Goal: Task Accomplishment & Management: Manage account settings

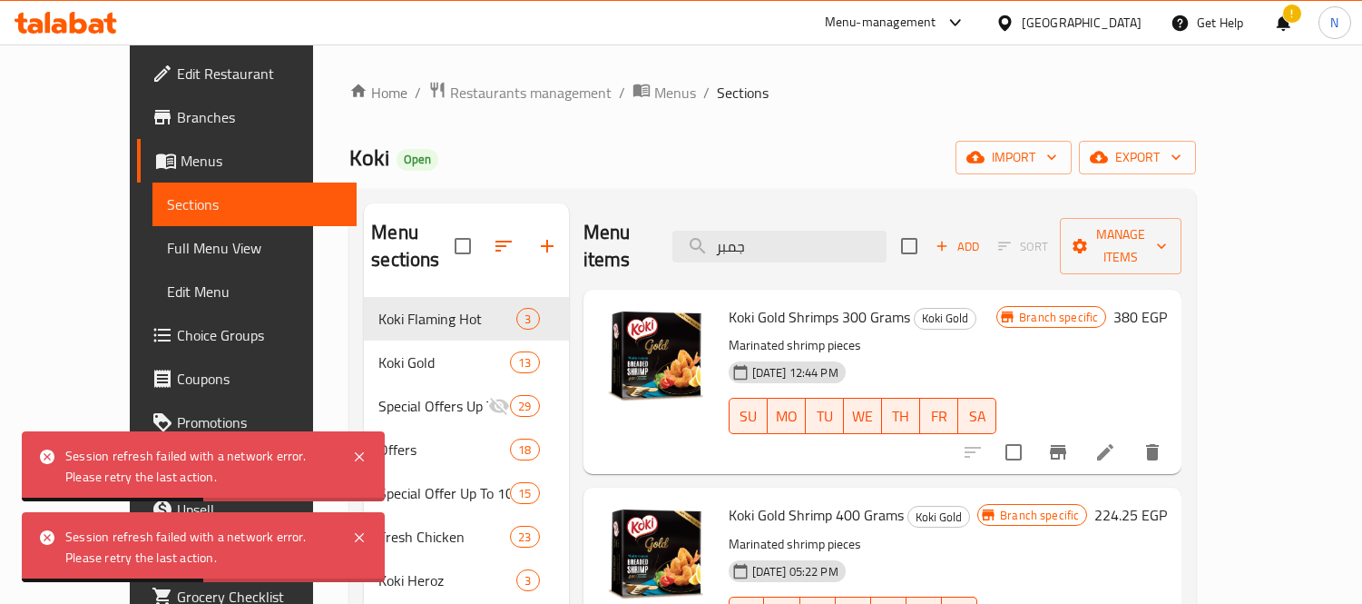
scroll to position [152, 0]
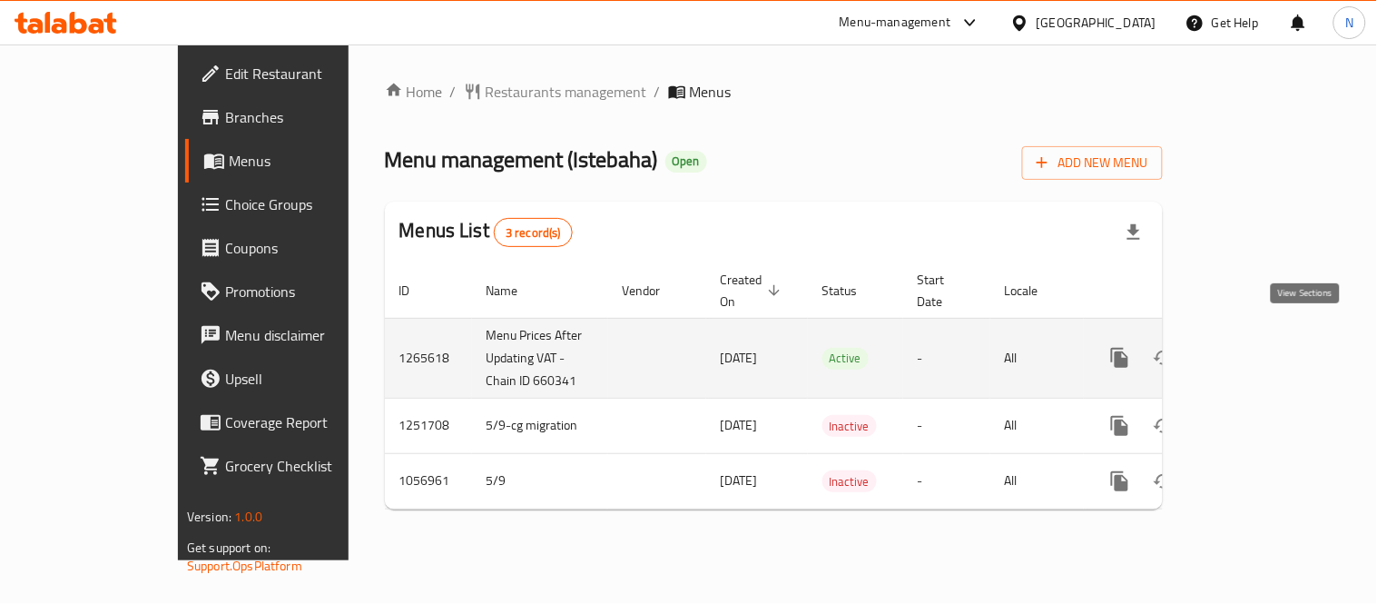
click at [1272, 336] on link "enhanced table" at bounding box center [1251, 358] width 44 height 44
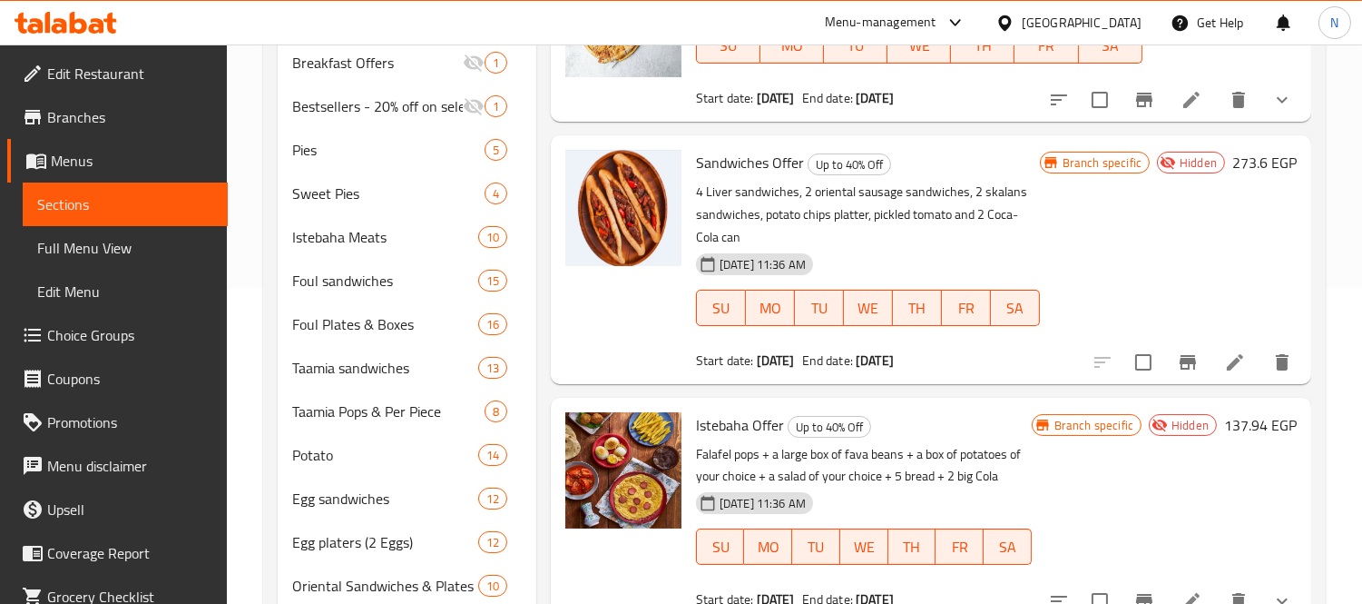
scroll to position [363, 0]
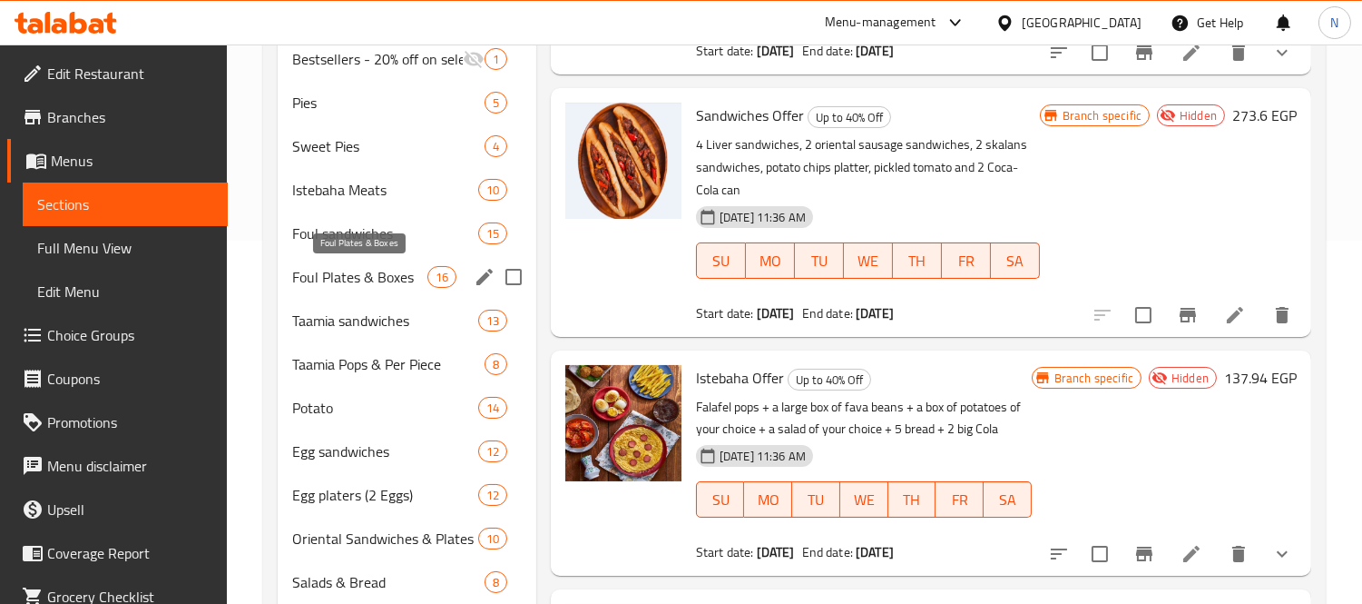
click at [314, 276] on span "Foul Plates & Boxes" at bounding box center [359, 277] width 134 height 22
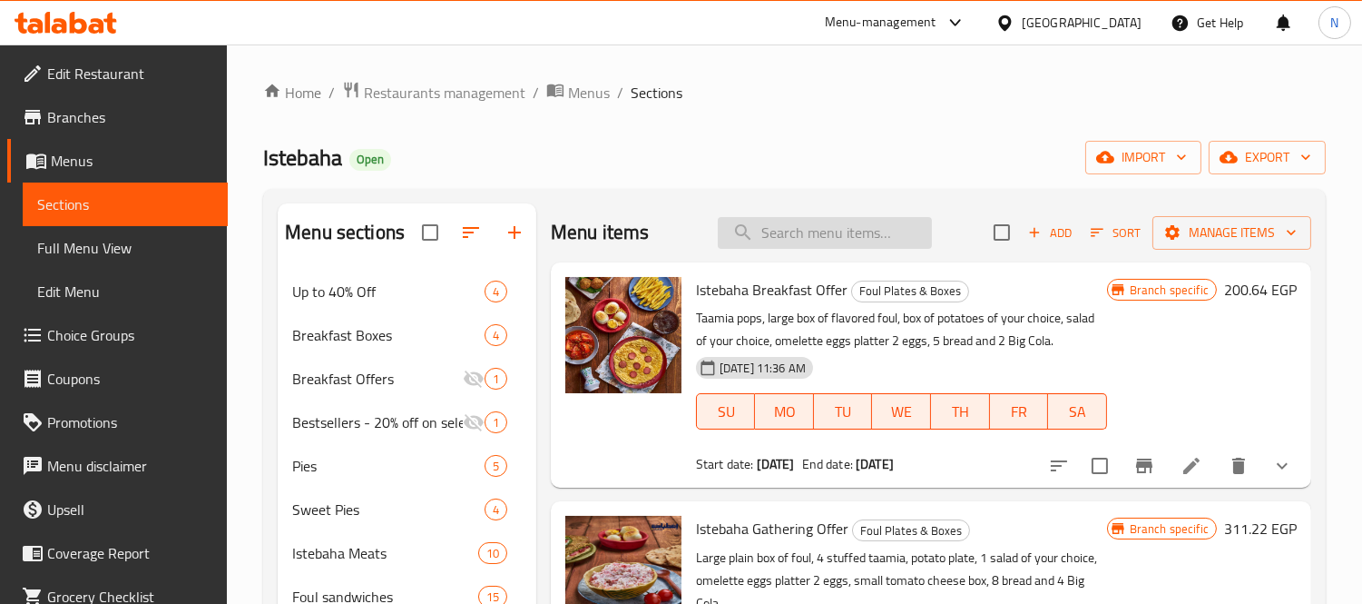
click at [811, 233] on input "search" at bounding box center [825, 233] width 214 height 32
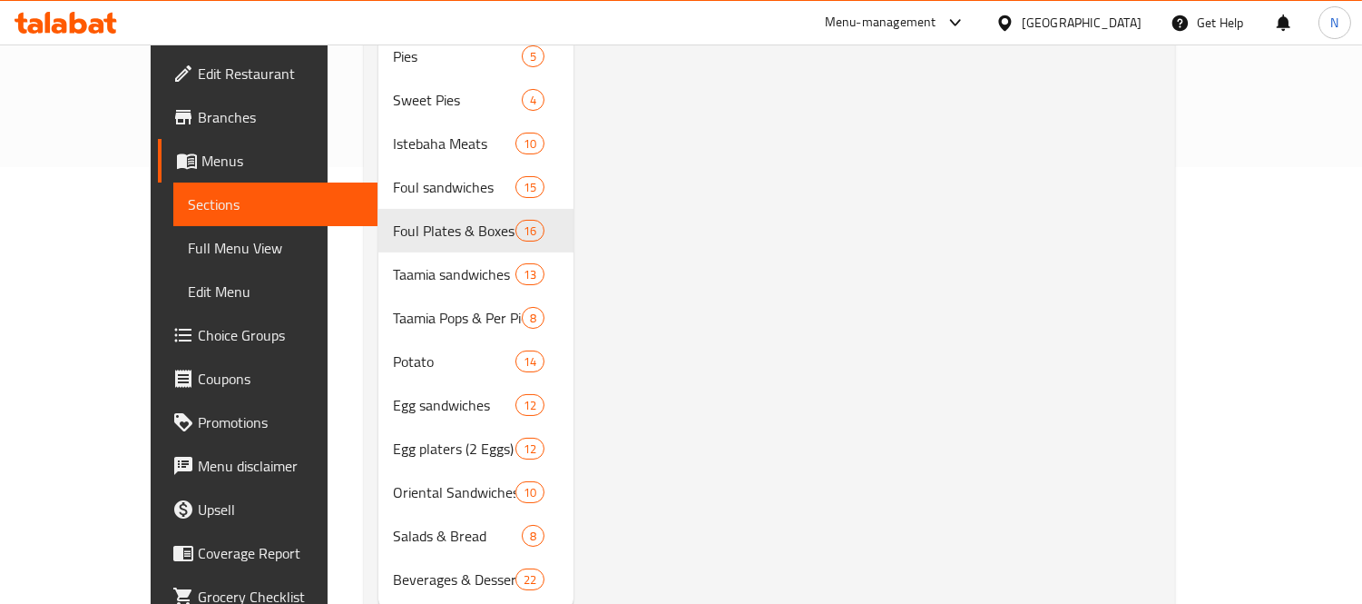
scroll to position [464, 0]
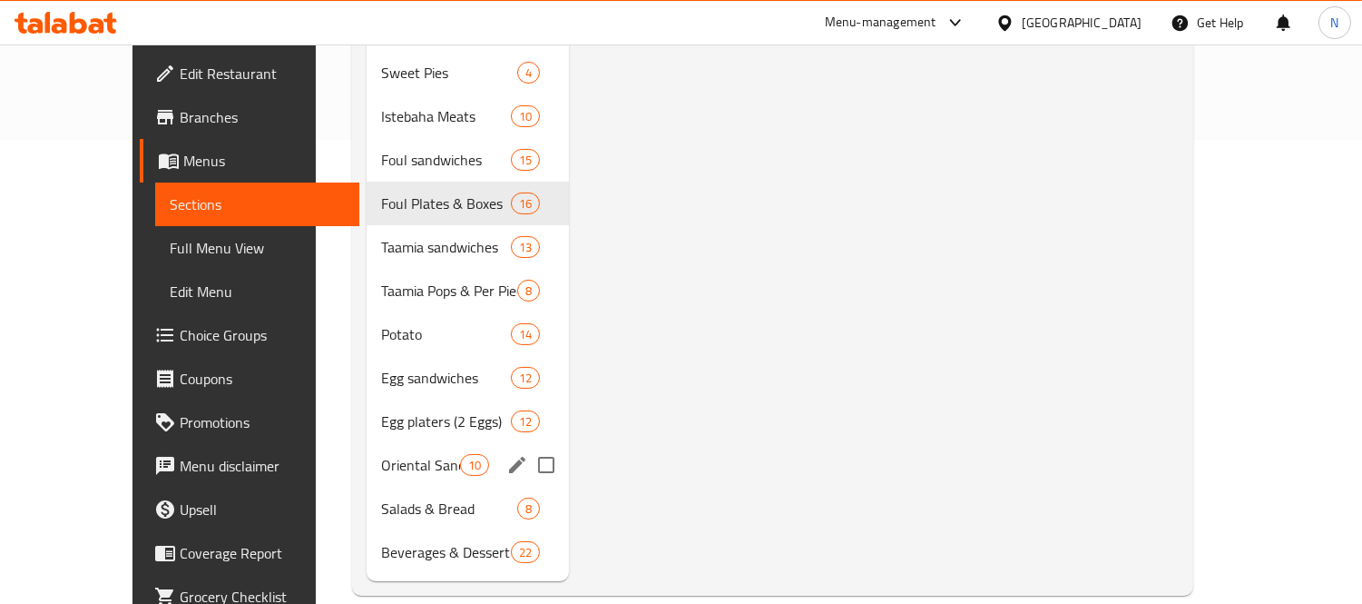
type input "مسقع"
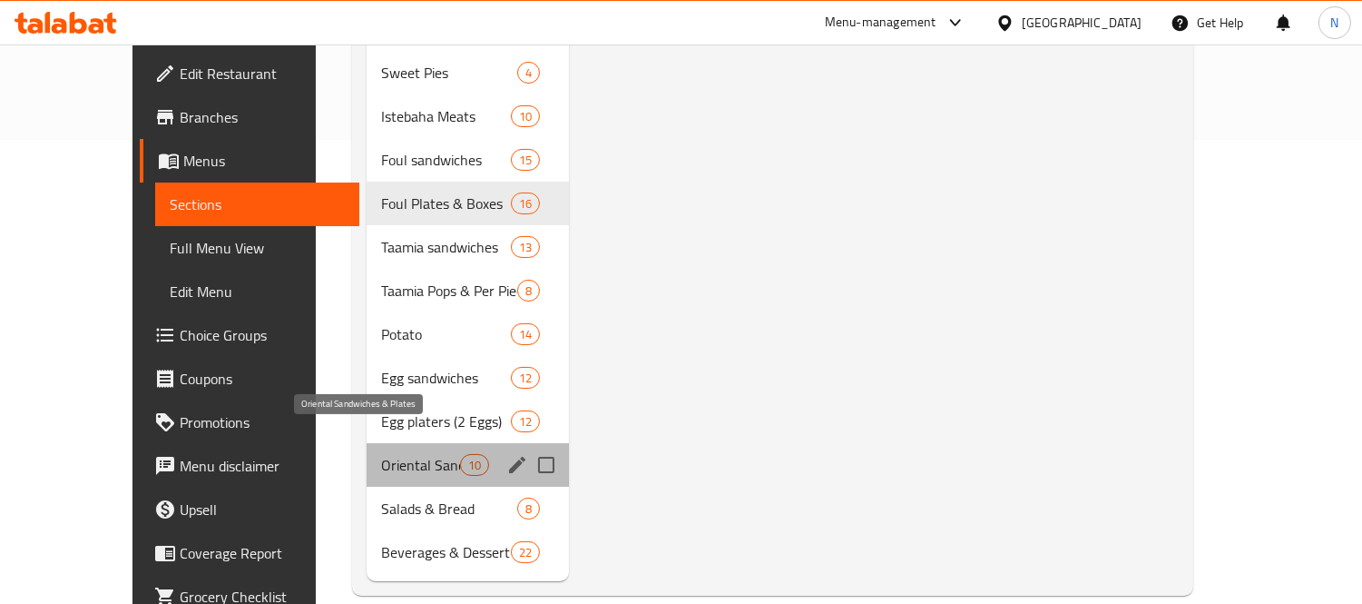
click at [382, 454] on span "Oriental Sandwiches & Plates" at bounding box center [421, 465] width 80 height 22
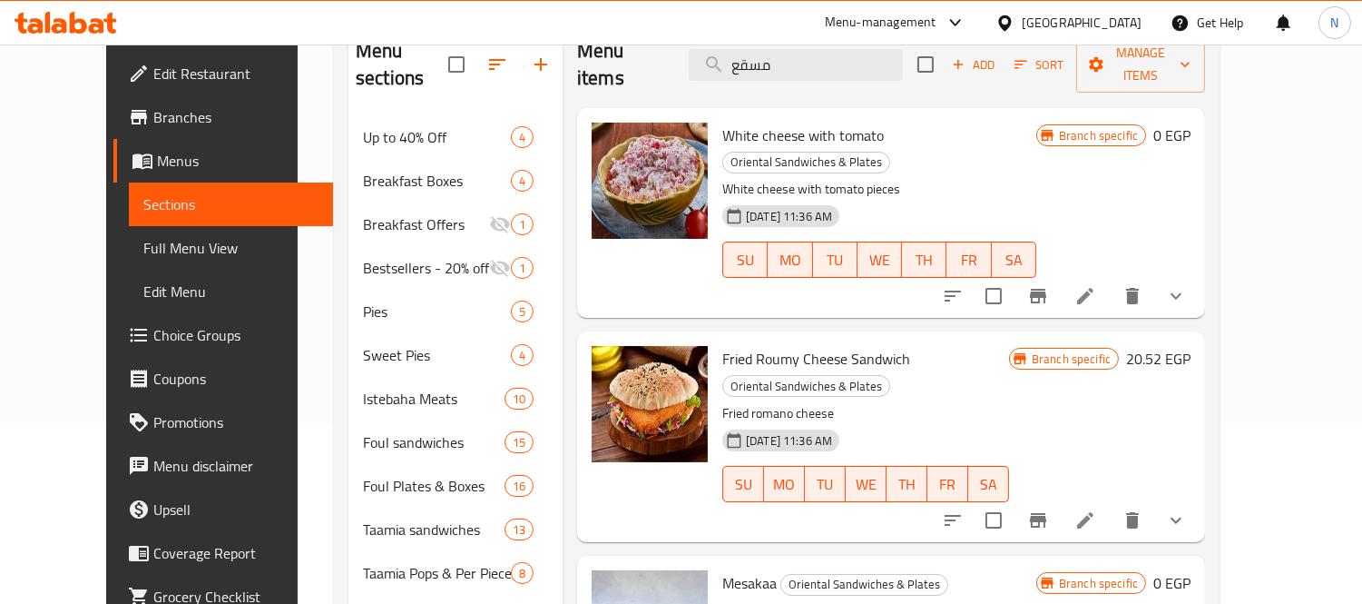
scroll to position [161, 0]
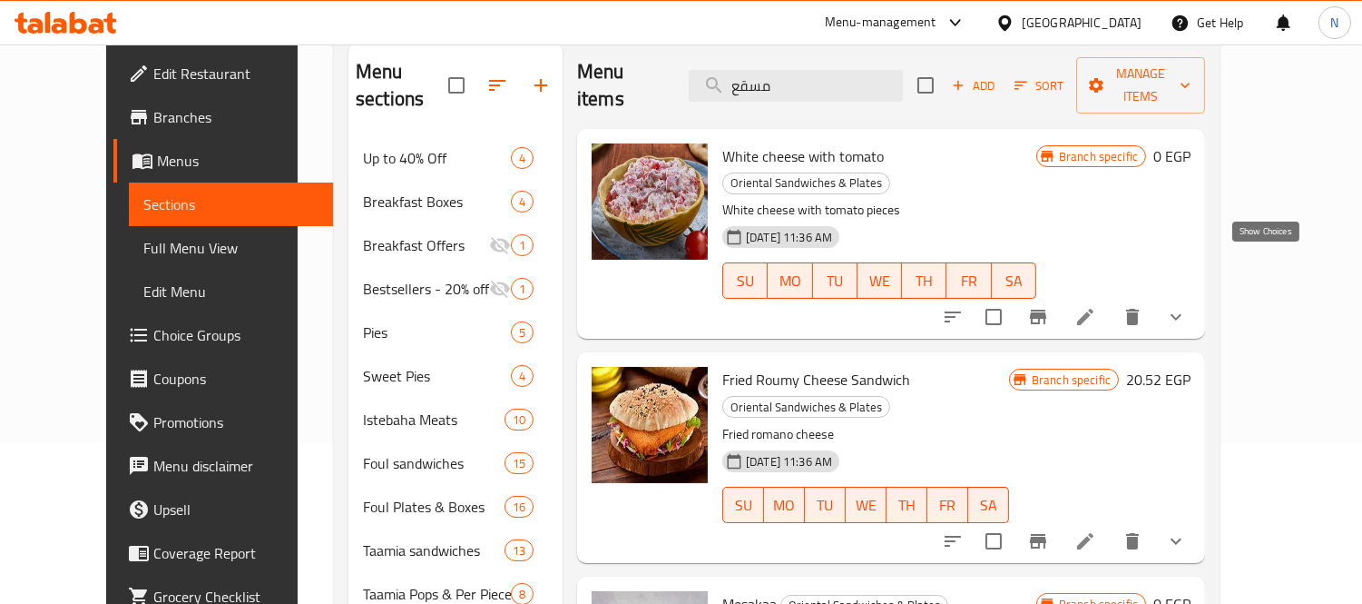
click at [1187, 306] on icon "show more" at bounding box center [1176, 317] width 22 height 22
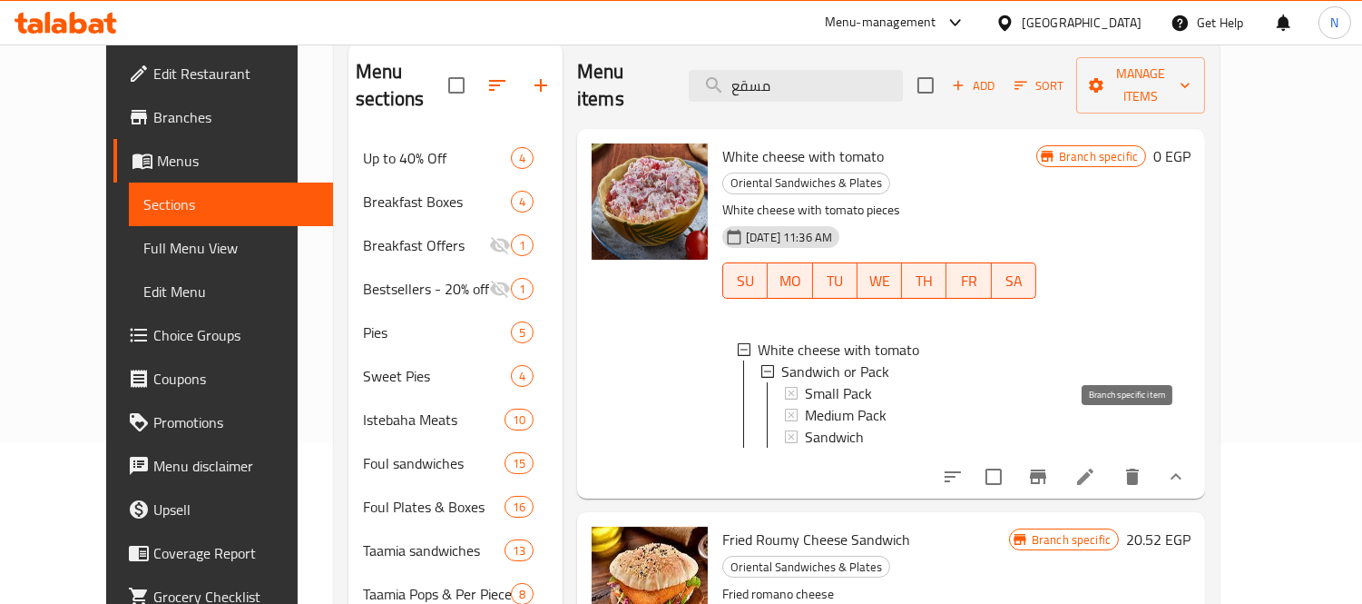
click at [1046, 469] on icon "Branch-specific-item" at bounding box center [1038, 476] width 16 height 15
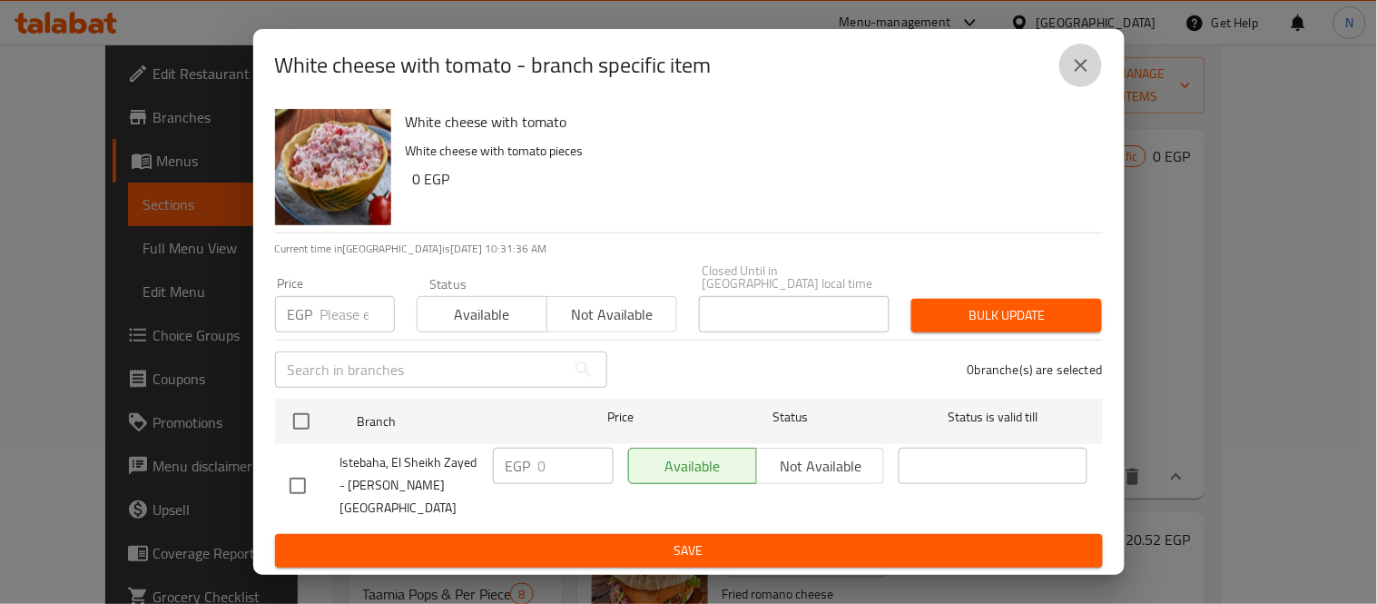
click at [1093, 84] on button "close" at bounding box center [1081, 66] width 44 height 44
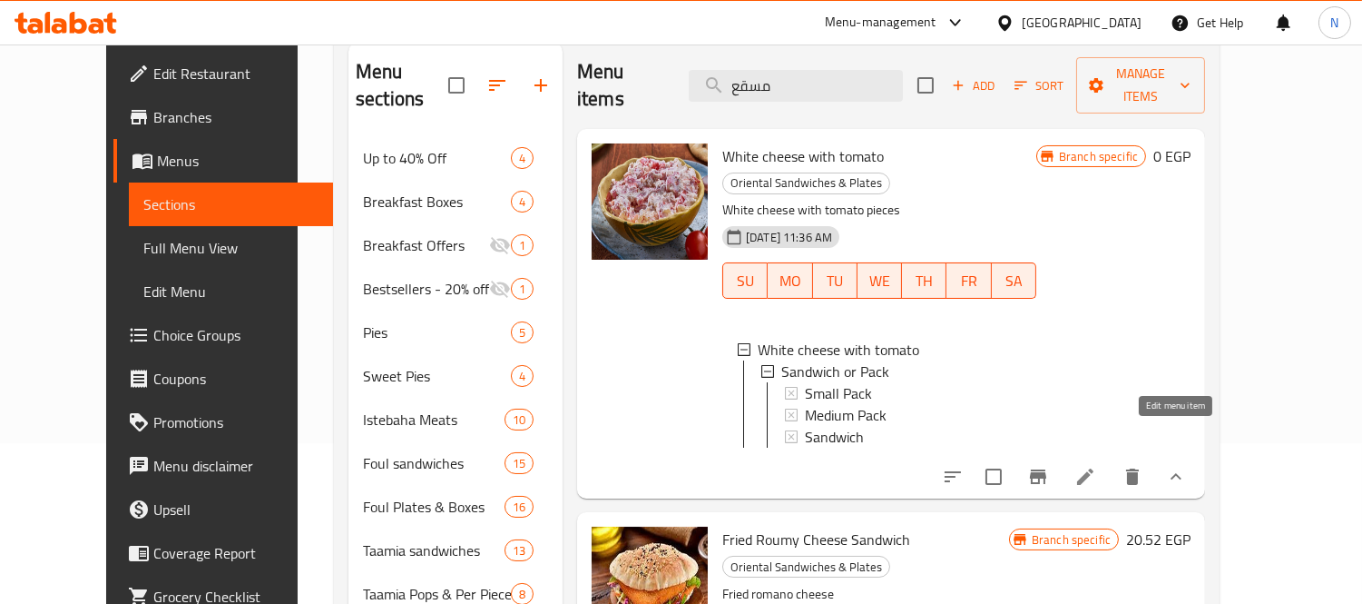
click at [1096, 466] on icon at bounding box center [1086, 477] width 22 height 22
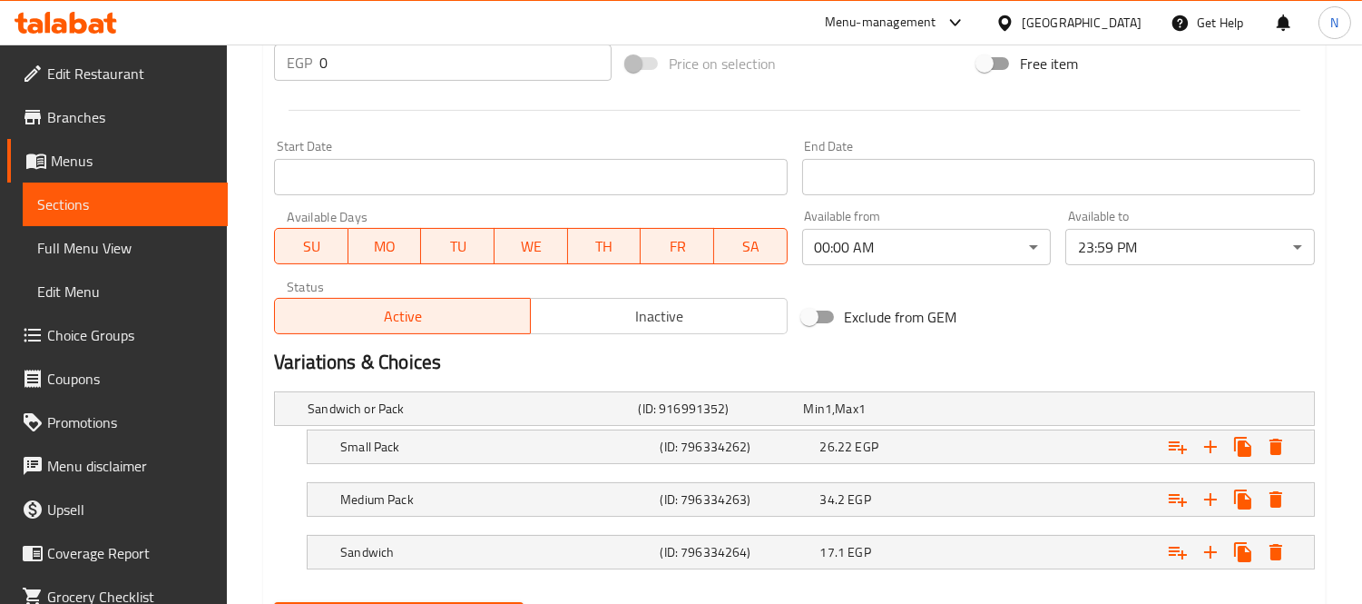
scroll to position [797, 0]
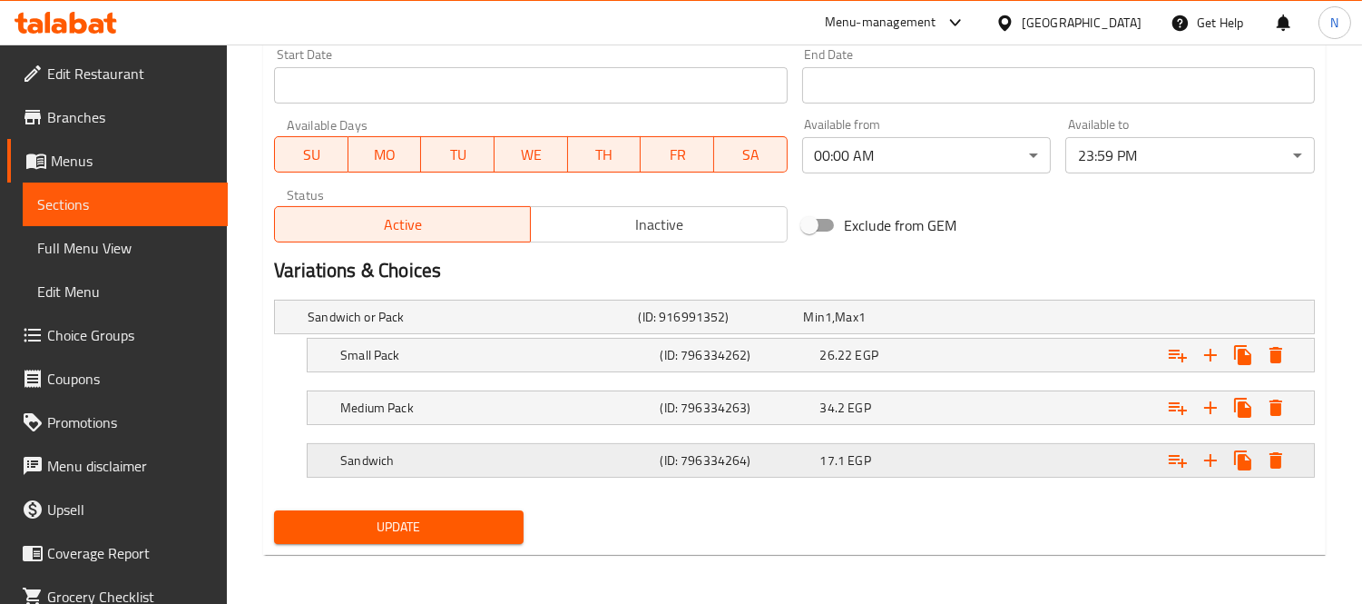
click at [796, 326] on h5 "(ID: 796334264)" at bounding box center [717, 317] width 158 height 18
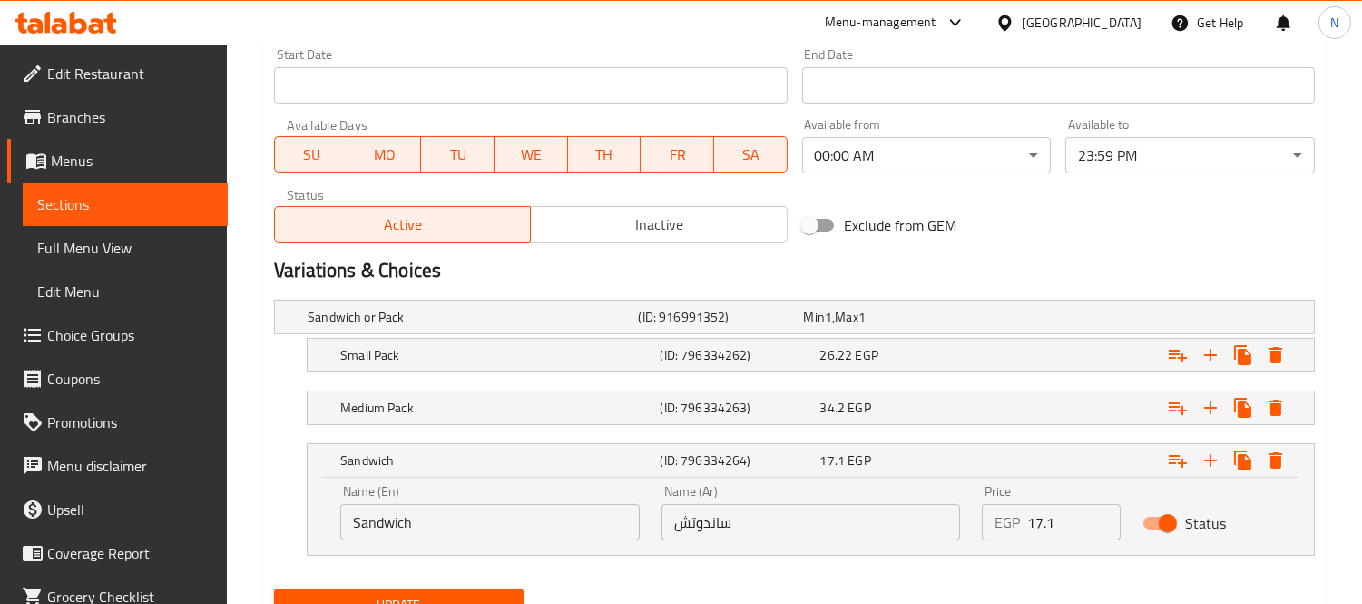
scroll to position [876, 0]
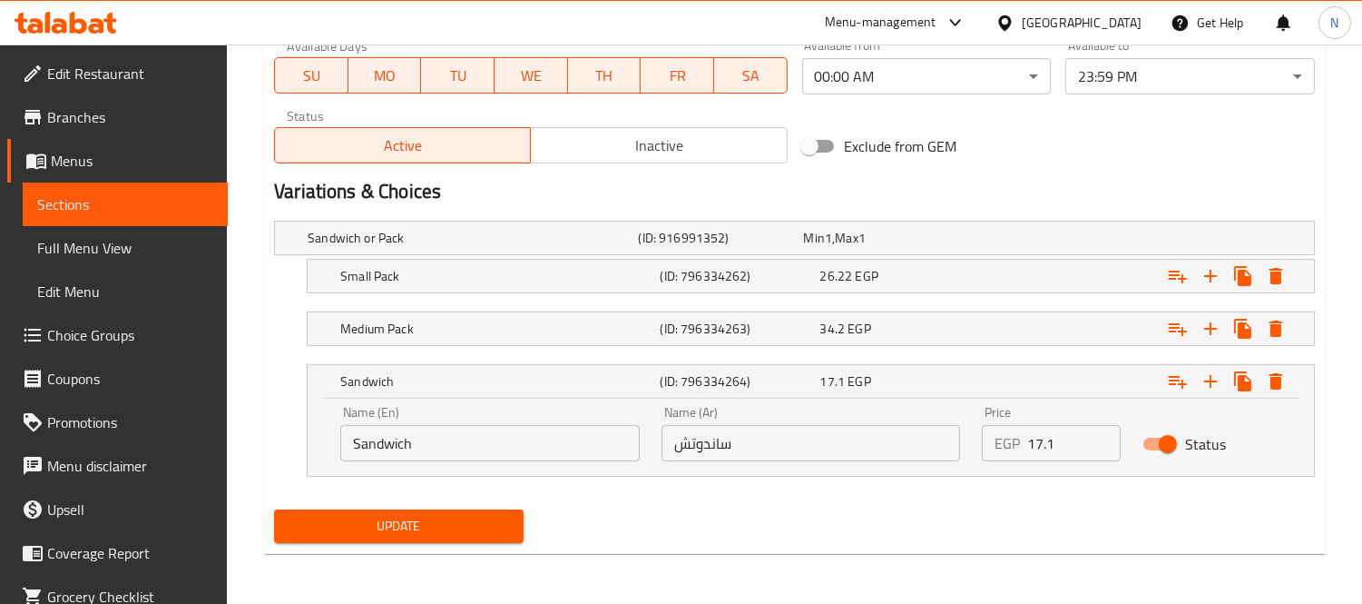
click at [1051, 463] on div "Price EGP 17.1 Price" at bounding box center [1051, 433] width 161 height 77
click at [1046, 434] on input "17.1" at bounding box center [1073, 443] width 93 height 36
type input "30"
click at [832, 250] on span "EGP" at bounding box center [828, 238] width 7 height 24
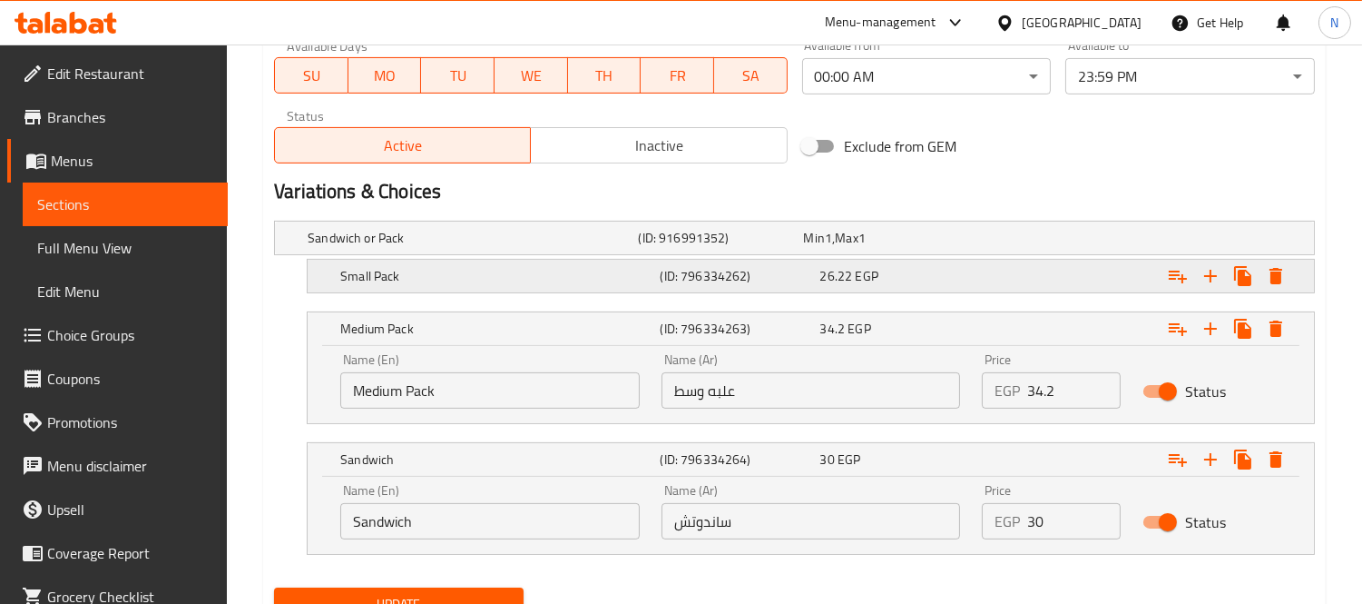
click at [997, 241] on div "Expand" at bounding box center [1131, 237] width 330 height 7
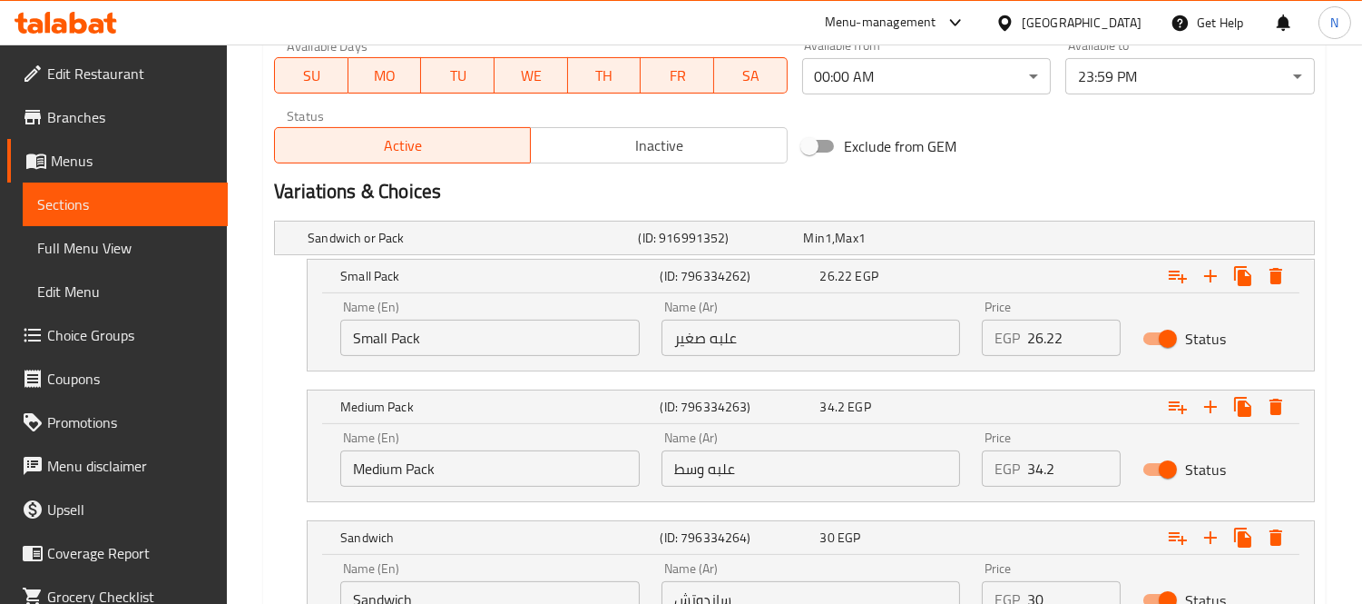
click at [1049, 336] on input "26.22" at bounding box center [1073, 337] width 93 height 36
type input "40"
click at [1050, 464] on input "34.2" at bounding box center [1073, 468] width 93 height 36
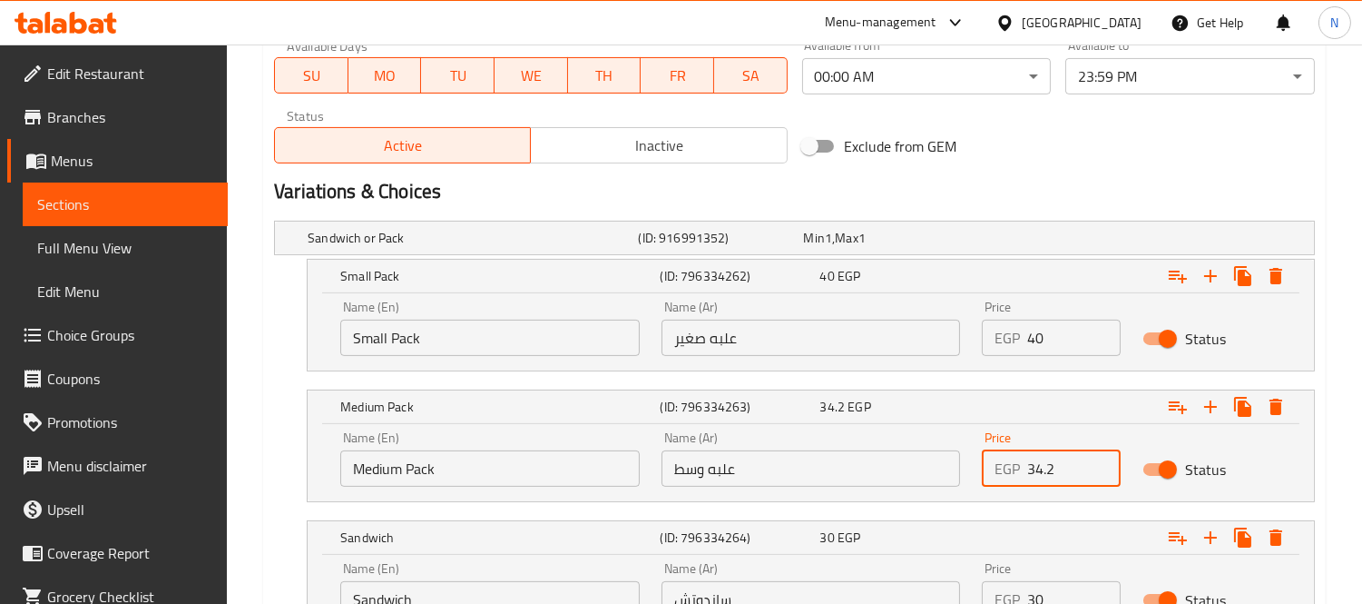
click at [1050, 464] on input "34.2" at bounding box center [1073, 468] width 93 height 36
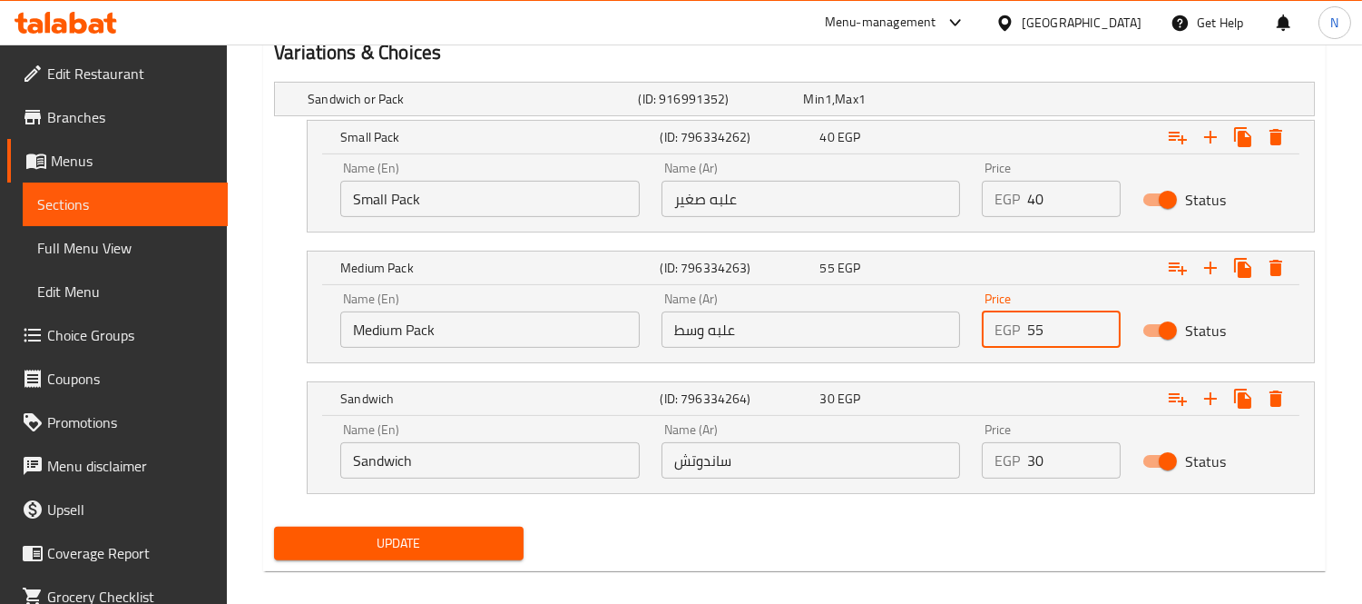
scroll to position [1031, 0]
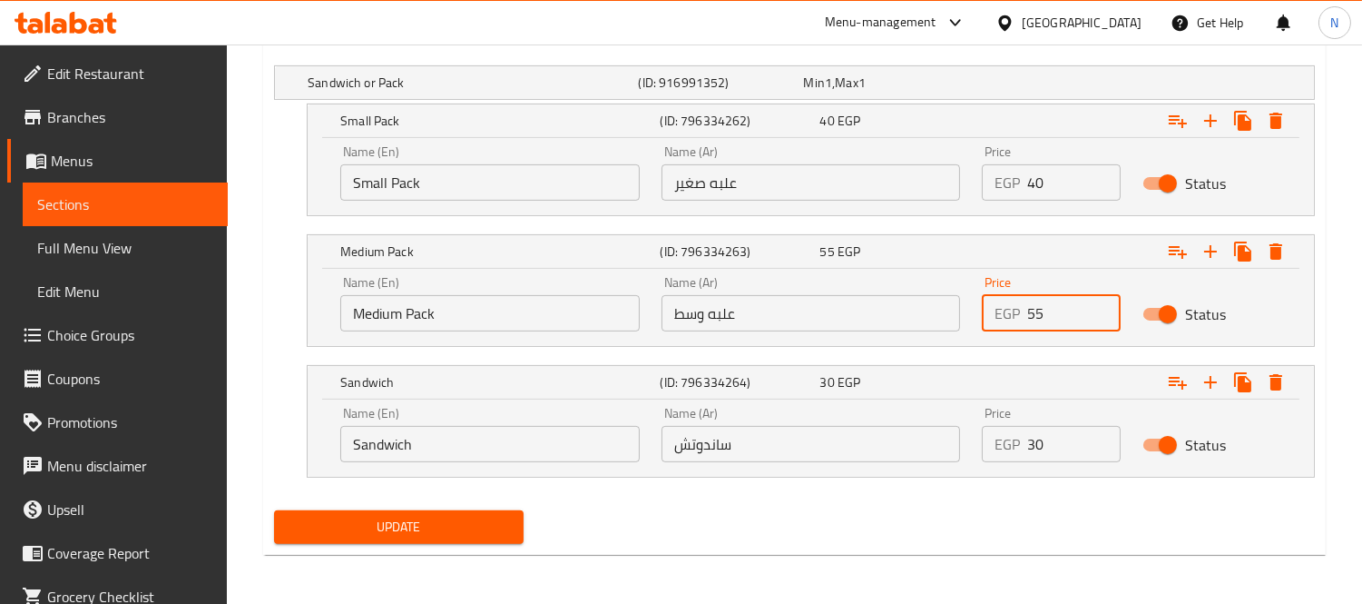
type input "55"
click at [485, 531] on span "Update" at bounding box center [399, 527] width 221 height 23
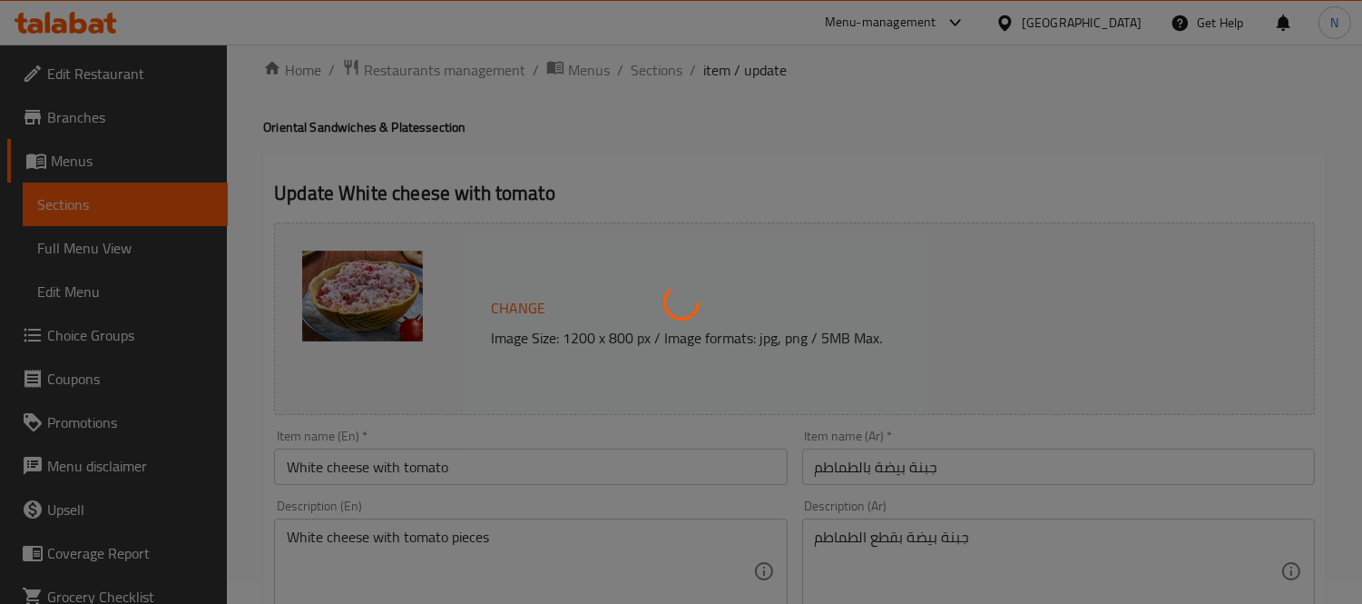
scroll to position [0, 0]
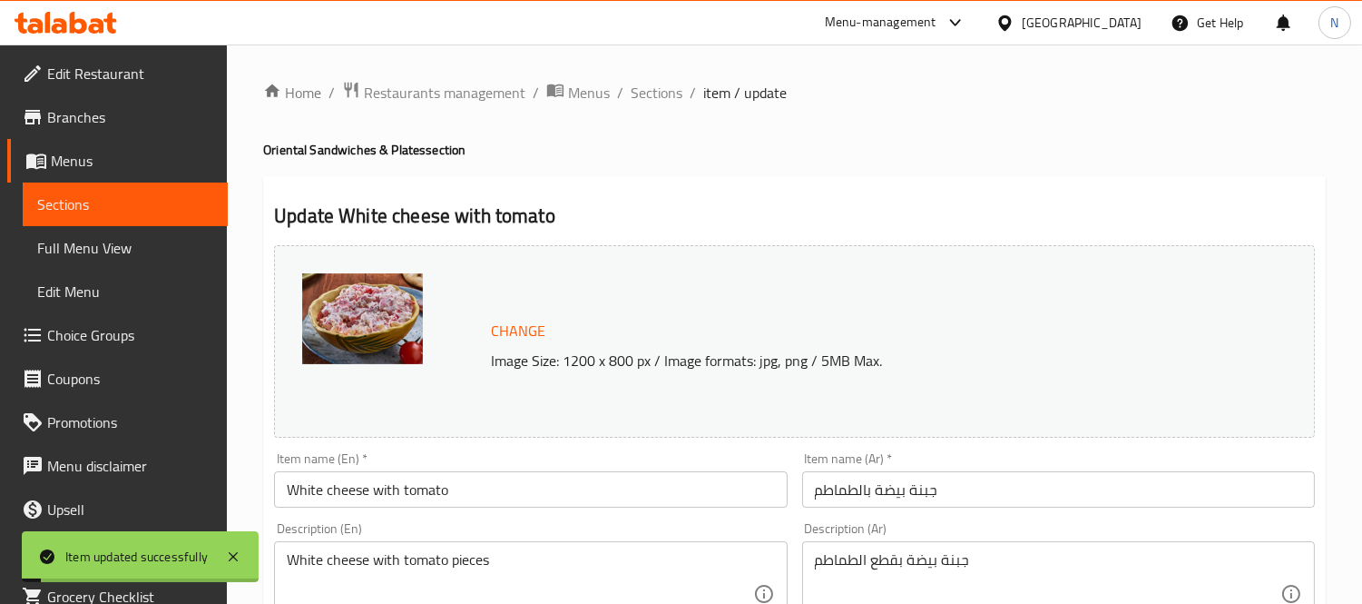
drag, startPoint x: 651, startPoint y: 86, endPoint x: 682, endPoint y: 127, distance: 51.2
click at [651, 86] on span "Sections" at bounding box center [657, 93] width 52 height 22
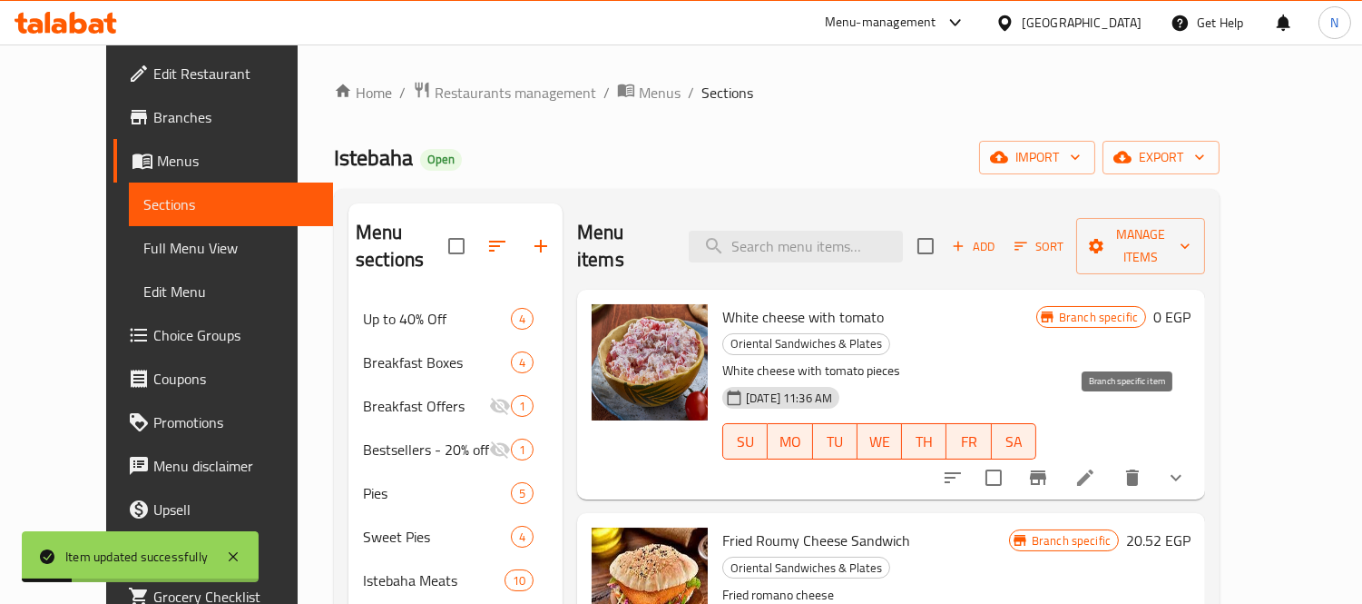
click at [1049, 467] on icon "Branch-specific-item" at bounding box center [1038, 478] width 22 height 22
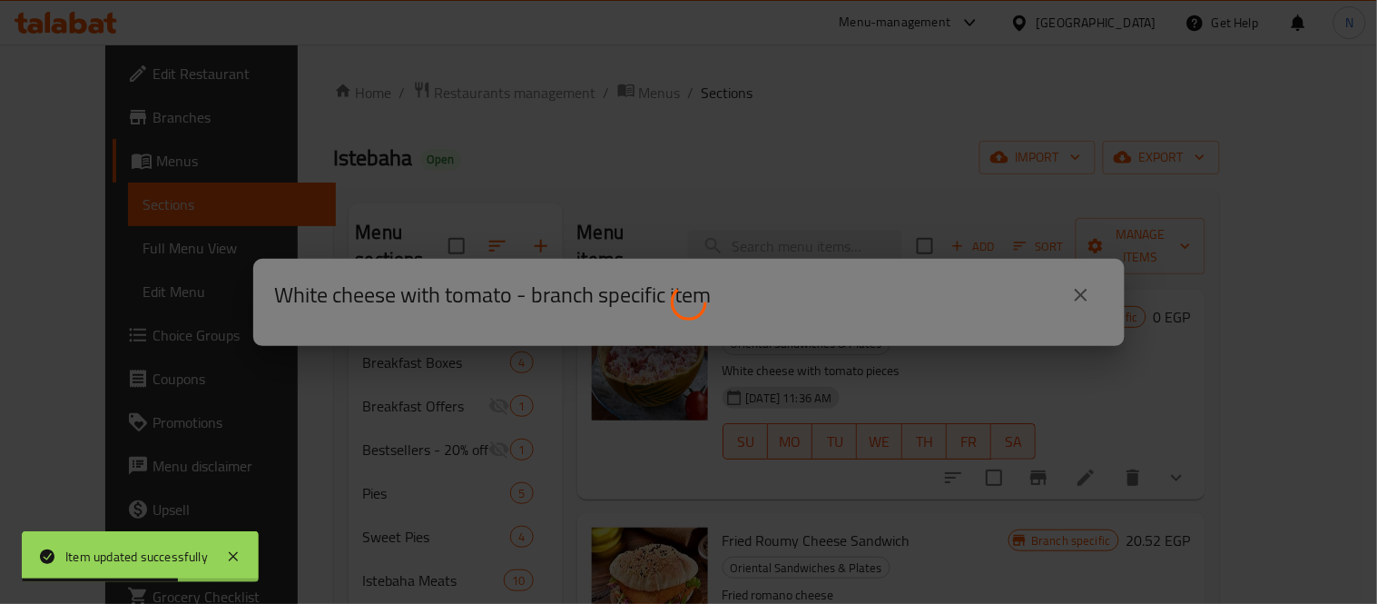
click at [1077, 289] on div at bounding box center [688, 302] width 1377 height 604
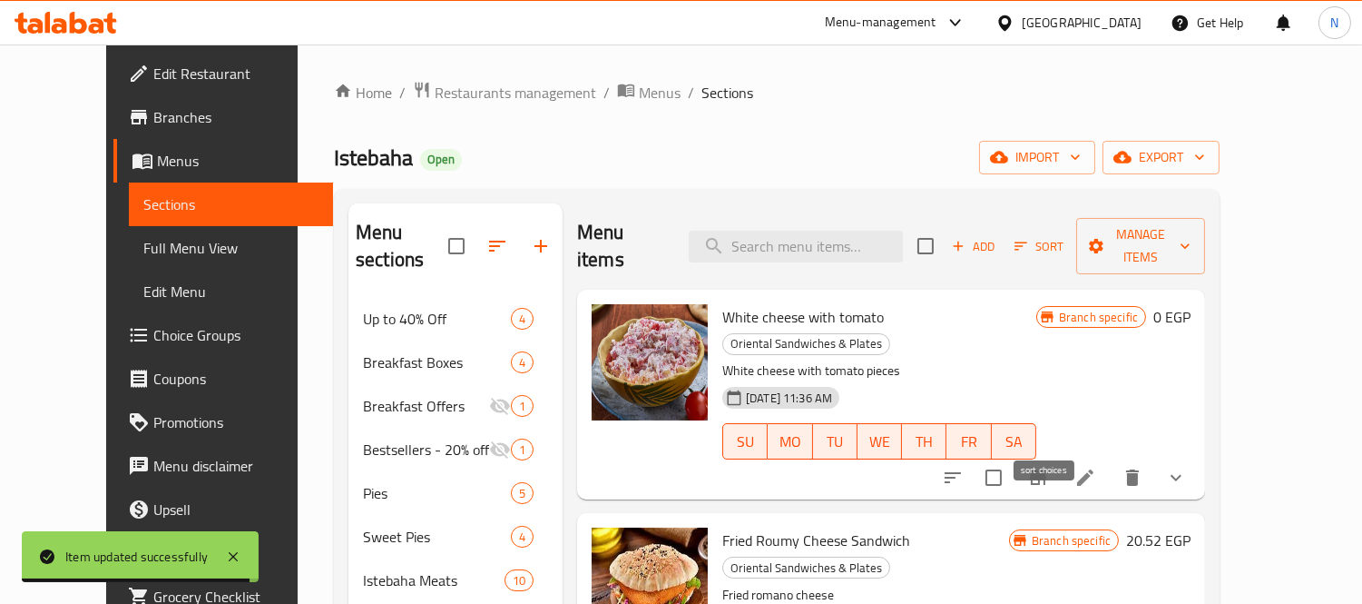
click at [964, 467] on icon "sort-choices" at bounding box center [953, 478] width 22 height 22
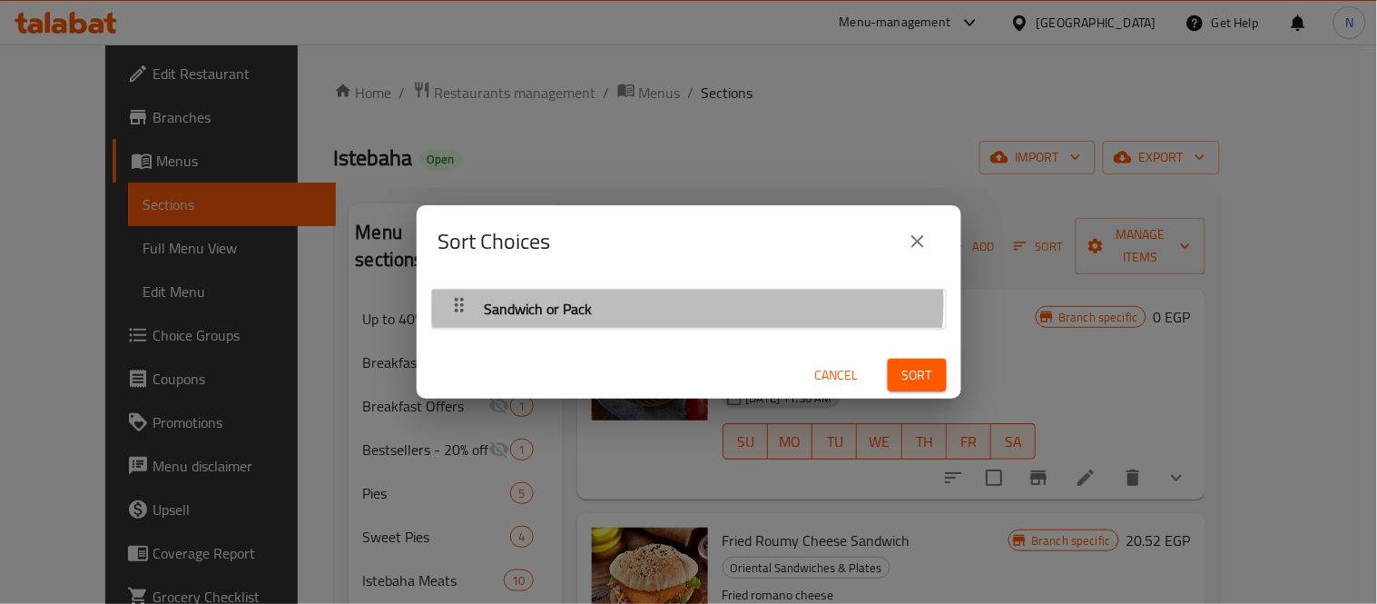
click at [687, 303] on div "Sandwich or Pack" at bounding box center [689, 309] width 496 height 44
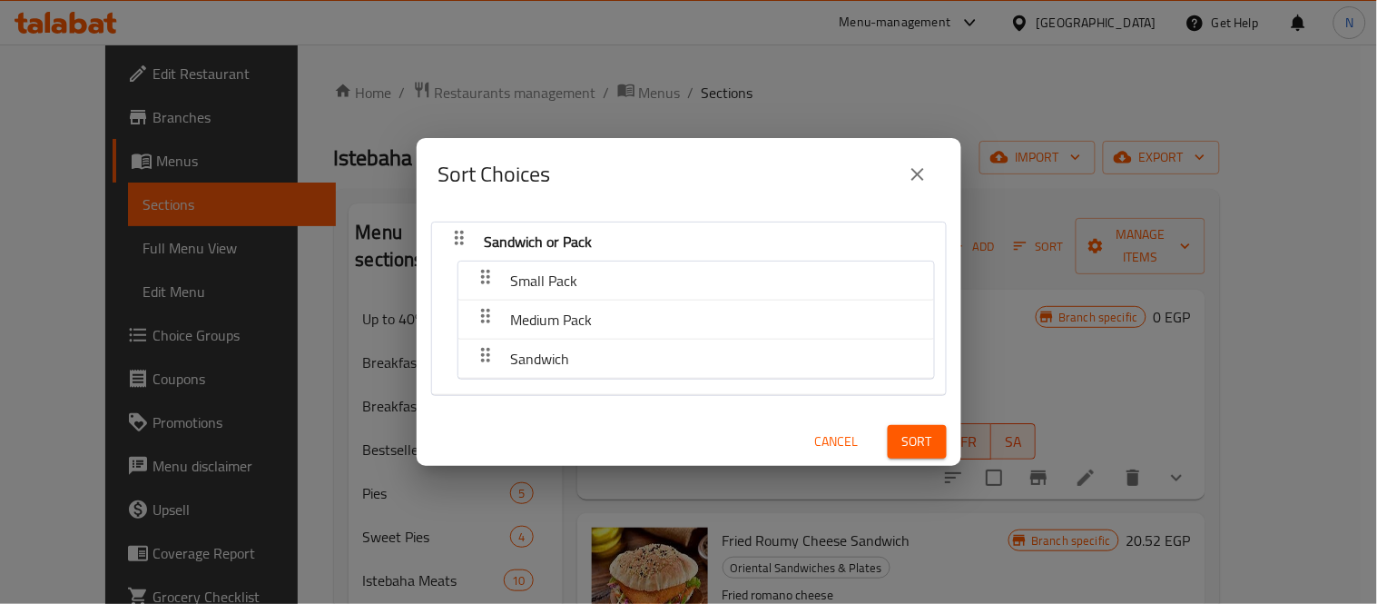
click at [927, 177] on icon "close" at bounding box center [918, 174] width 22 height 22
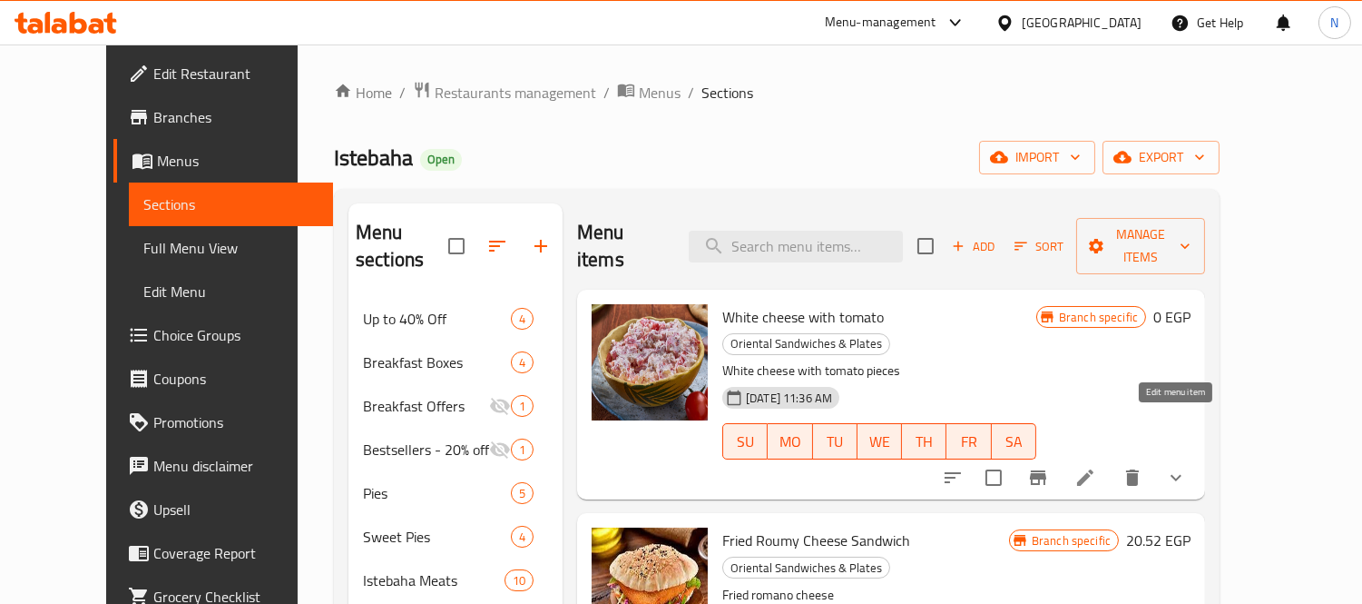
click at [1096, 467] on icon at bounding box center [1086, 478] width 22 height 22
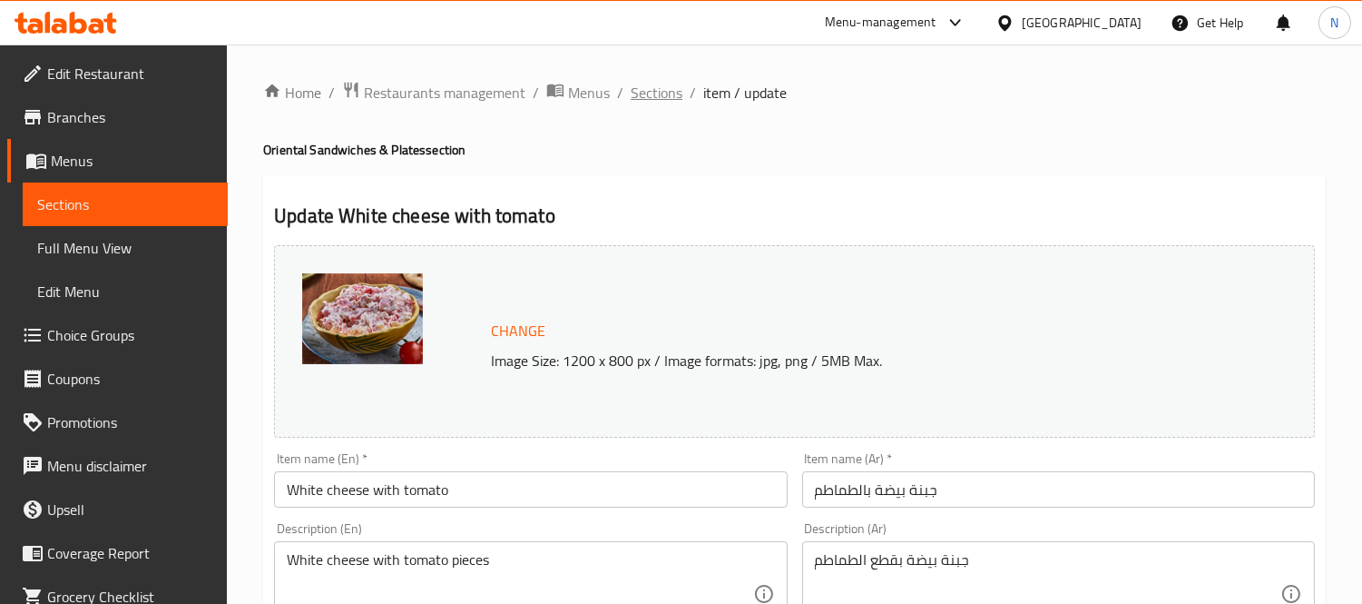
click at [673, 93] on span "Sections" at bounding box center [657, 93] width 52 height 22
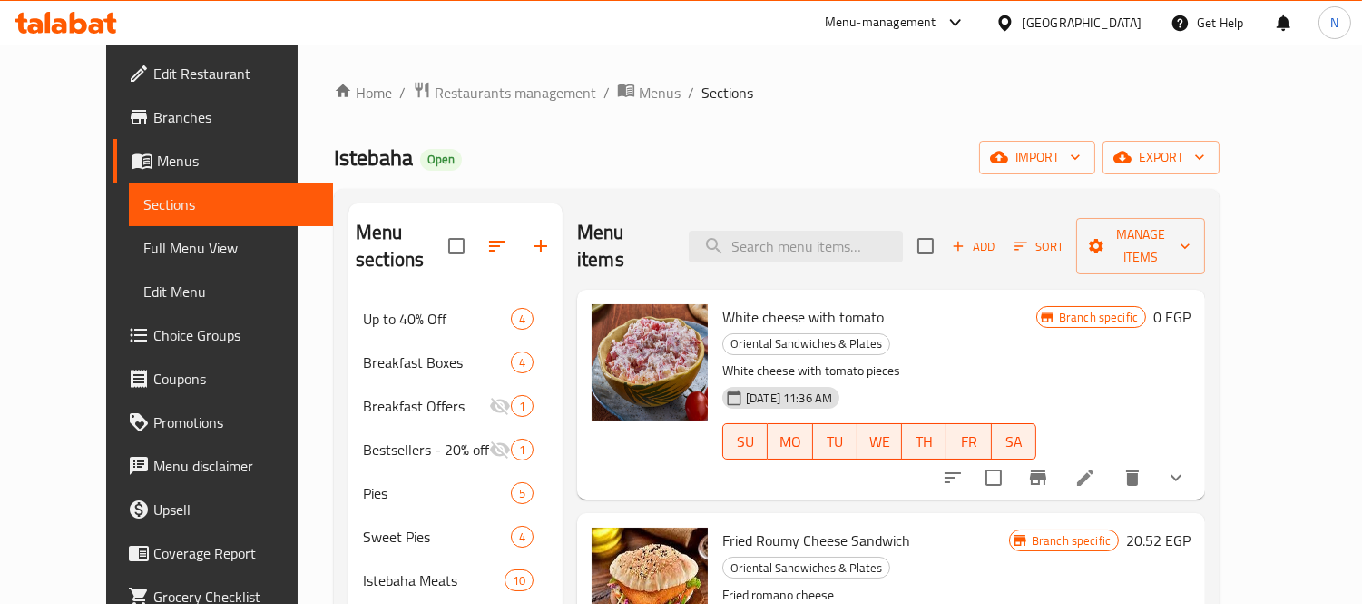
click at [1096, 467] on icon at bounding box center [1086, 478] width 22 height 22
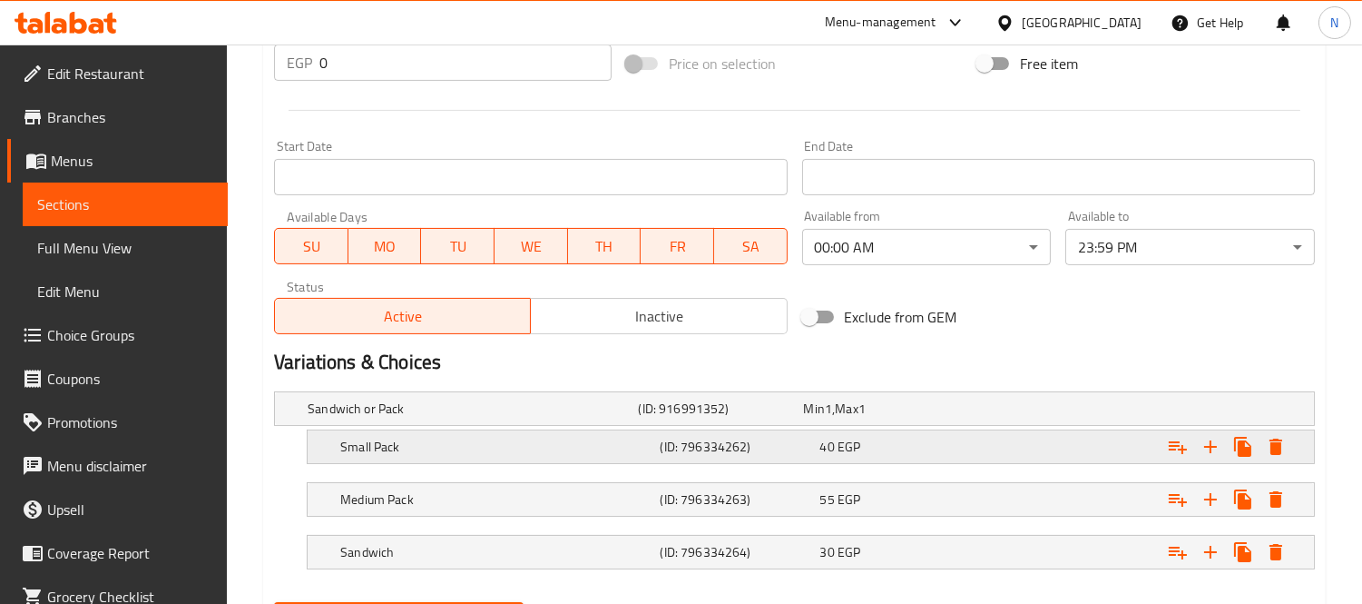
scroll to position [797, 0]
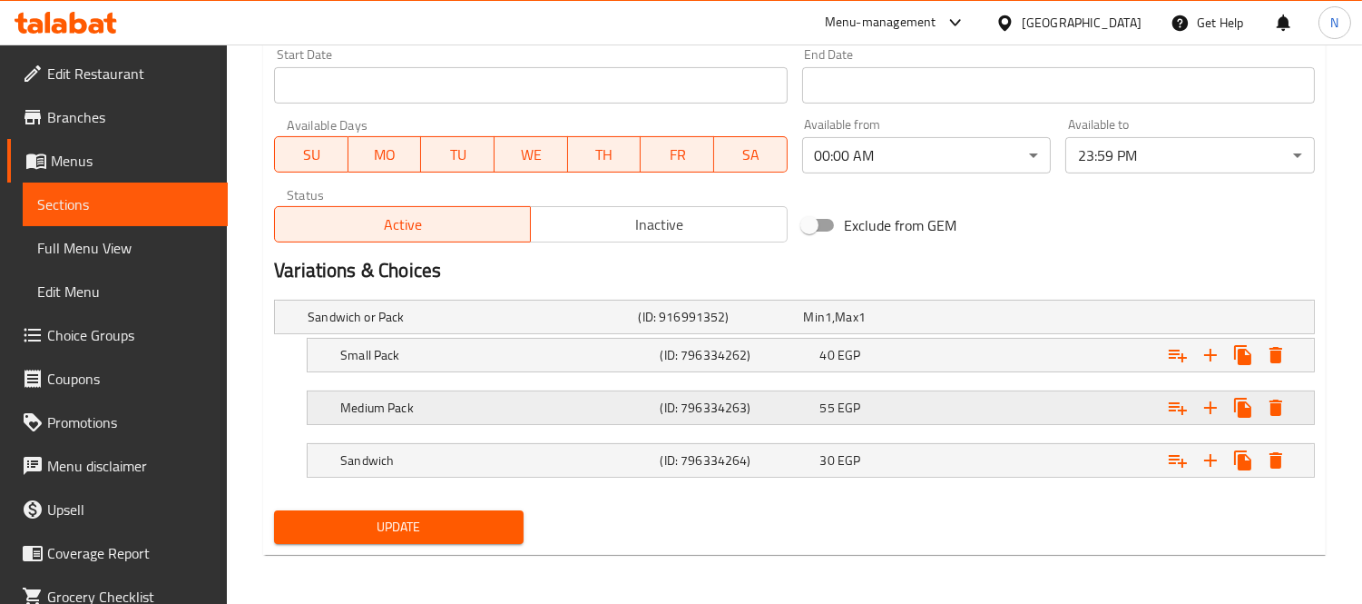
drag, startPoint x: 786, startPoint y: 349, endPoint x: 782, endPoint y: 423, distance: 73.6
click at [782, 423] on div "Sandwich or Pack (ID: 916991352) Min 1 , Max 1 Name (En) Sandwich or Pack Name …" at bounding box center [795, 397] width 1056 height 211
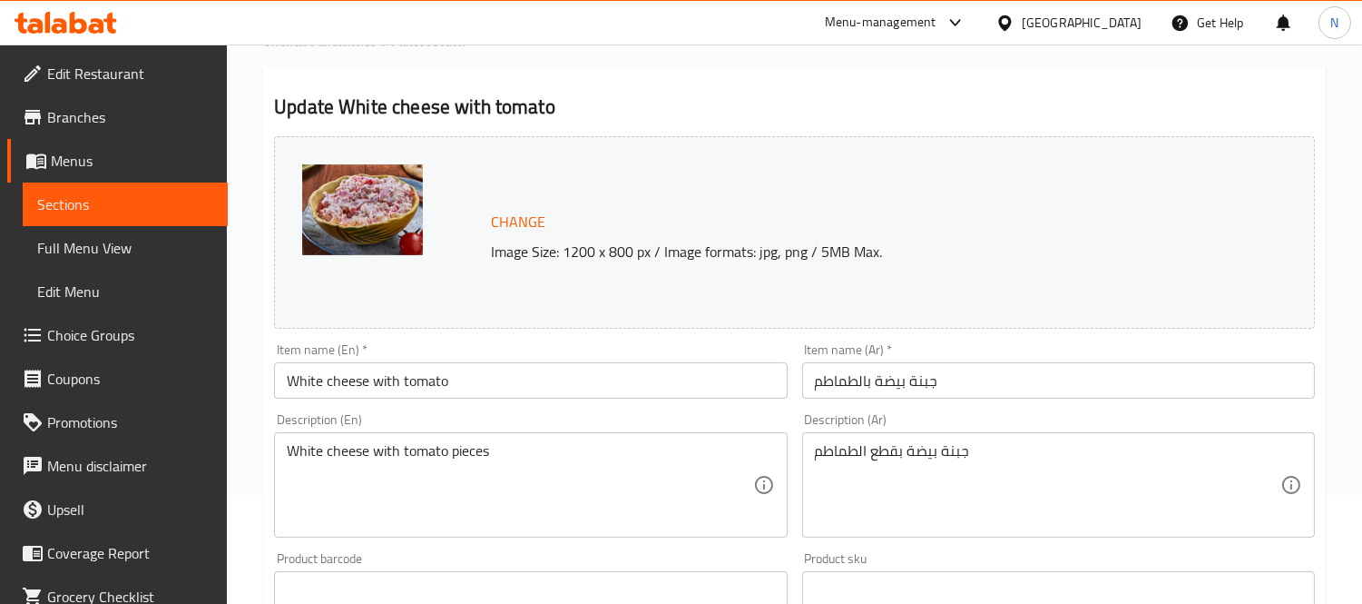
scroll to position [0, 0]
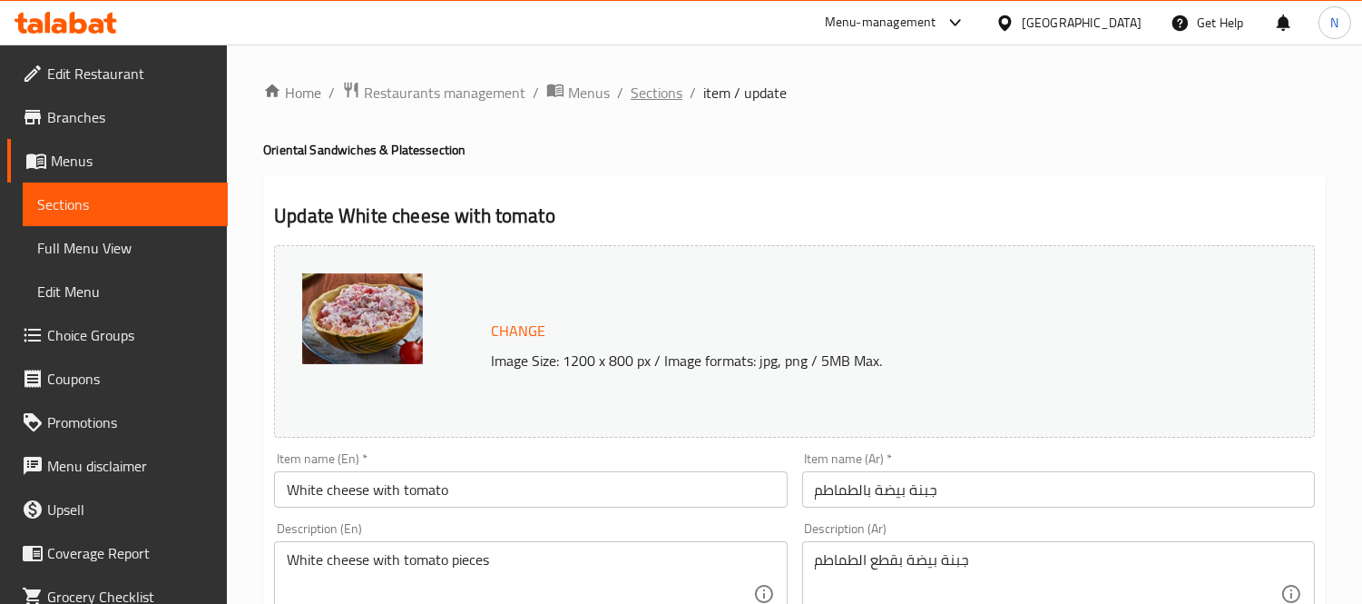
click at [675, 94] on span "Sections" at bounding box center [657, 93] width 52 height 22
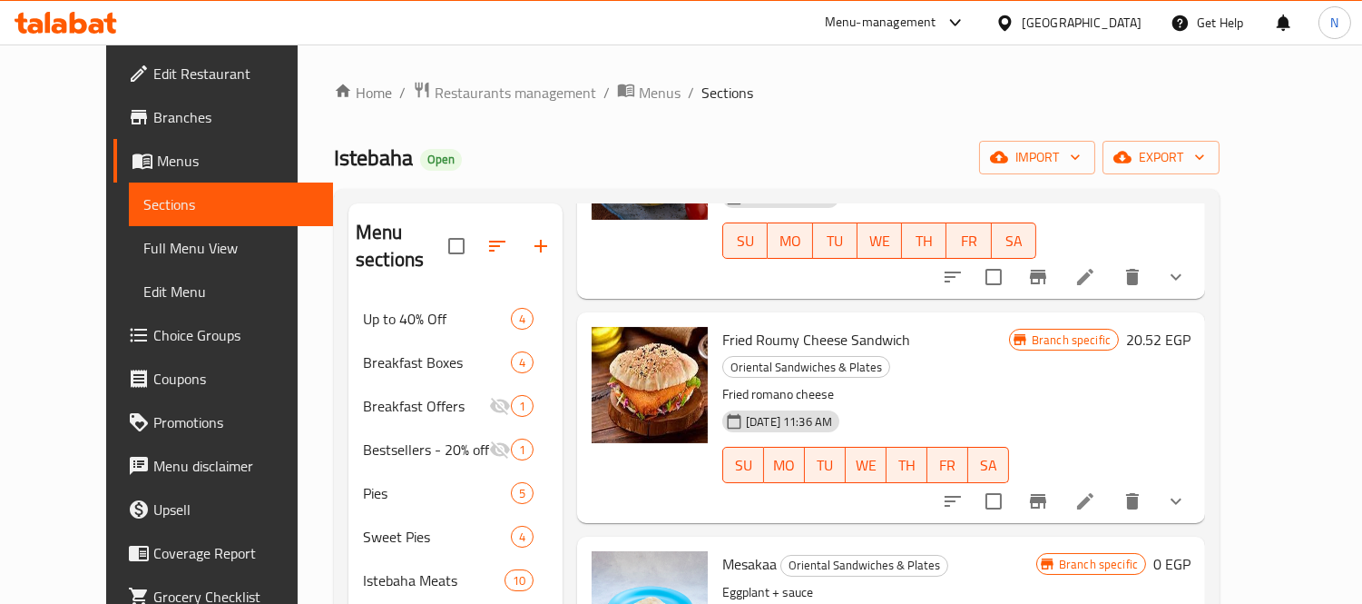
scroll to position [201, 0]
click at [1111, 484] on li at bounding box center [1085, 500] width 51 height 33
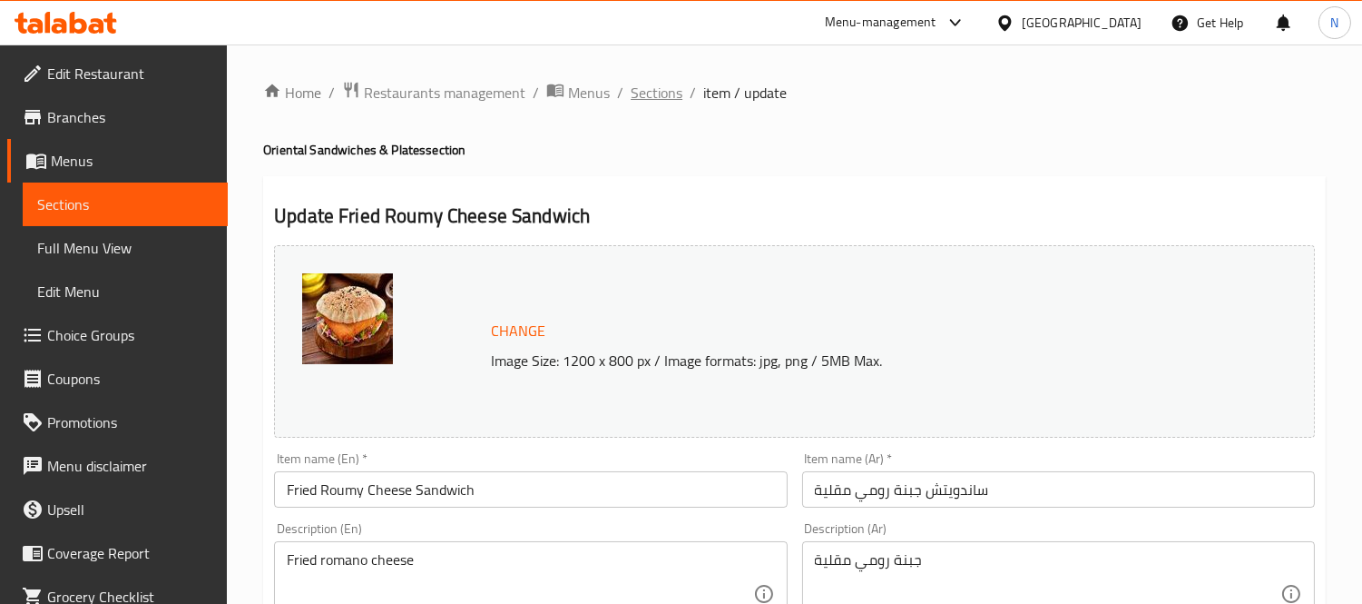
click at [661, 103] on span "Sections" at bounding box center [657, 93] width 52 height 22
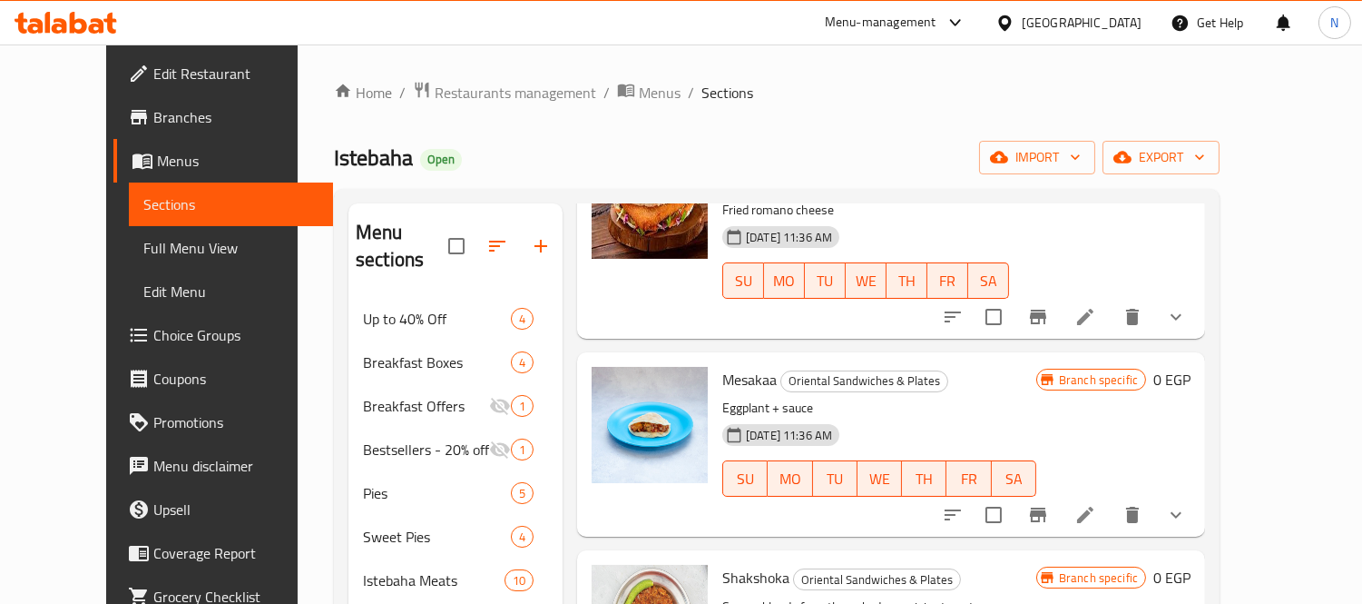
scroll to position [403, 0]
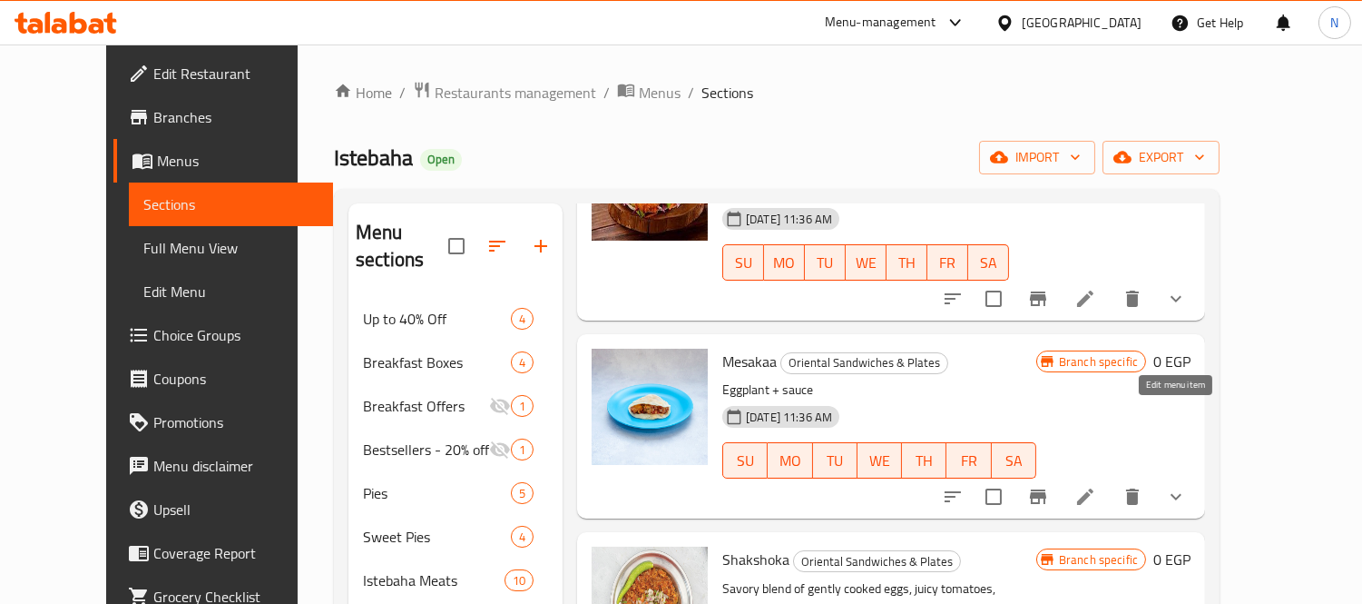
click at [1096, 486] on icon at bounding box center [1086, 497] width 22 height 22
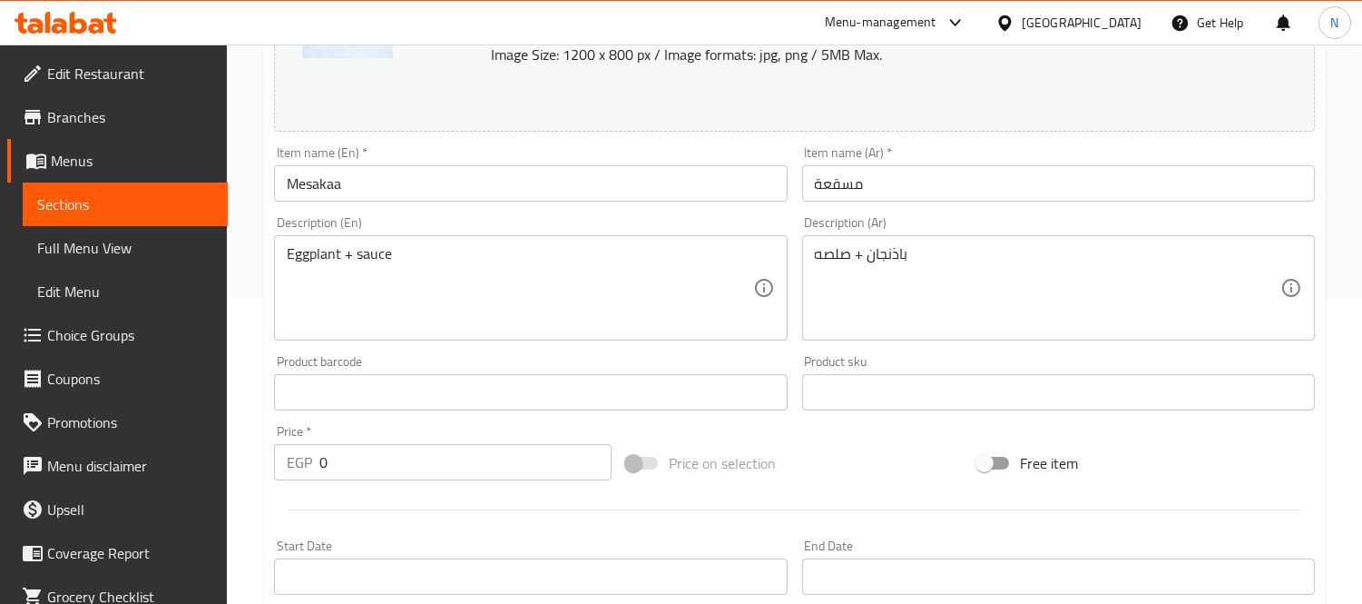
scroll to position [850, 0]
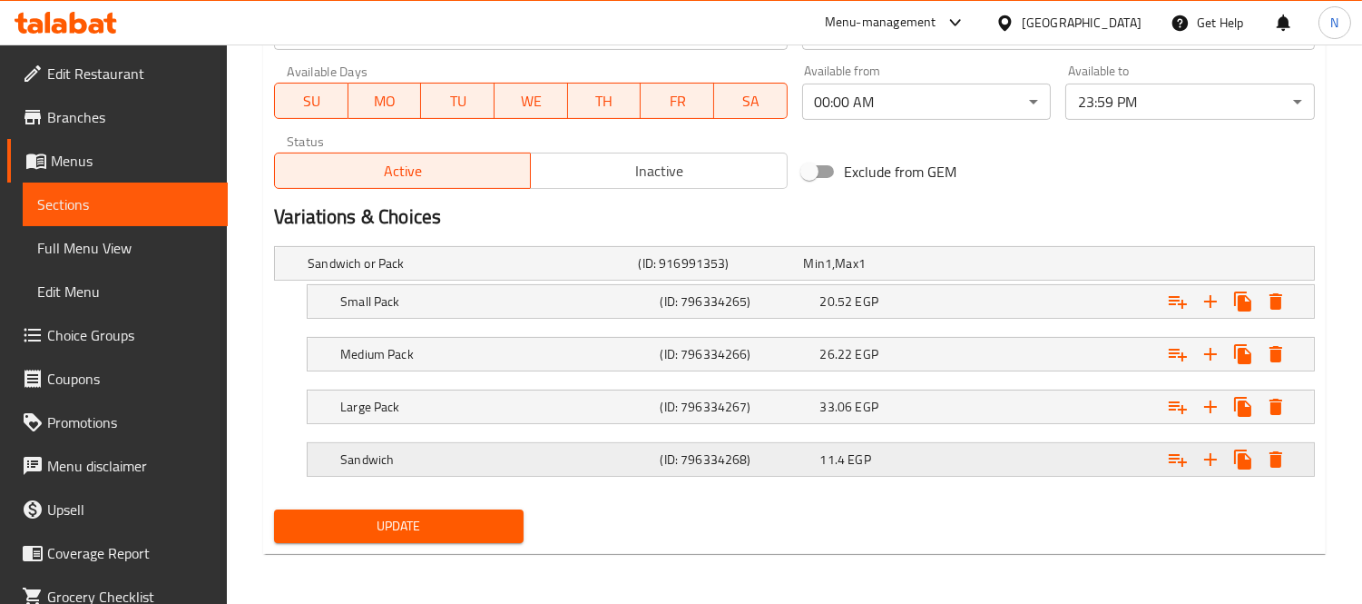
click at [842, 276] on div "11.4 EGP" at bounding box center [883, 263] width 165 height 25
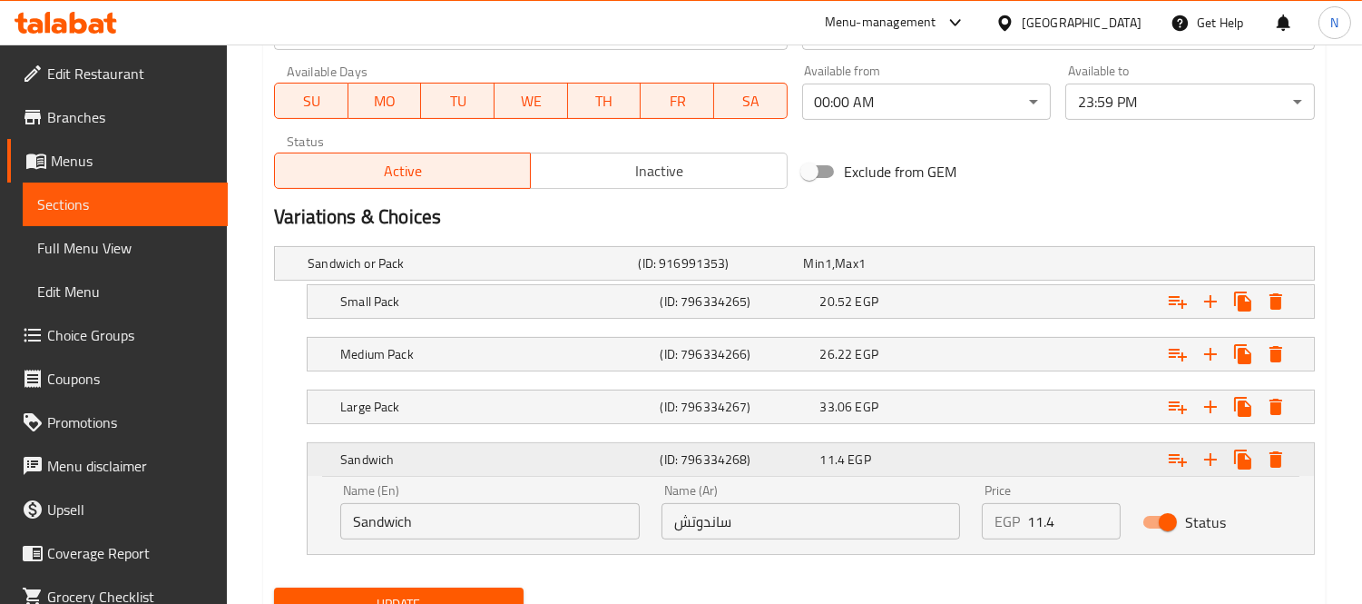
scroll to position [929, 0]
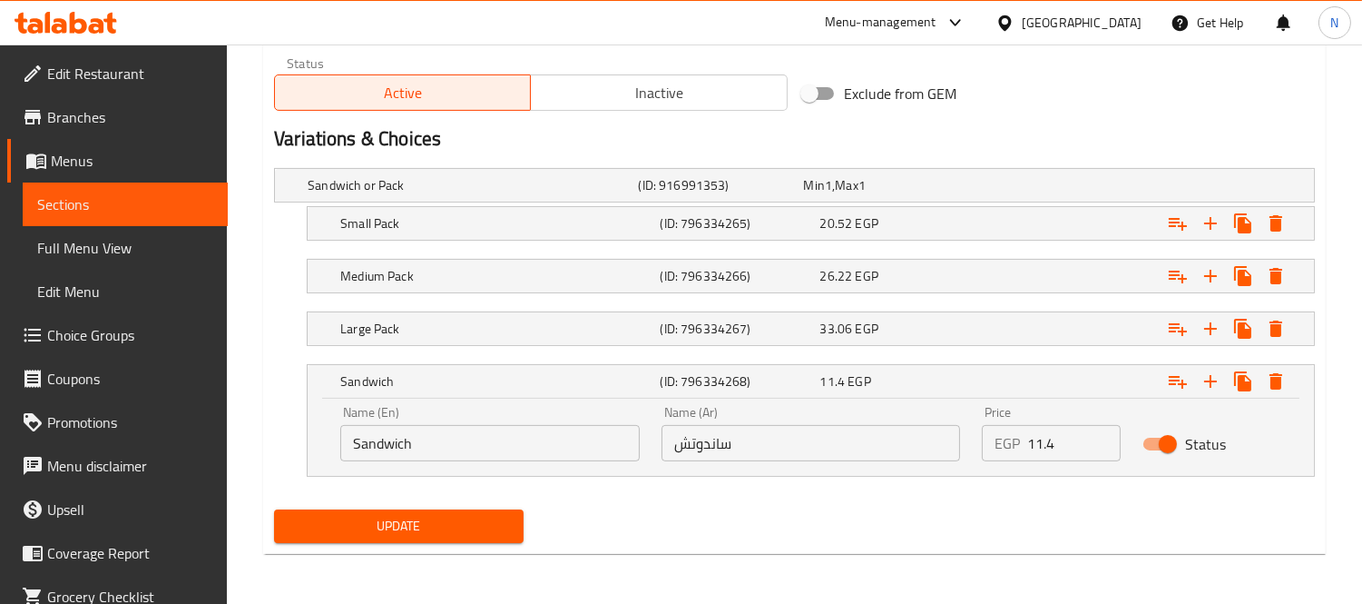
click at [1056, 450] on input "11.4" at bounding box center [1073, 443] width 93 height 36
click at [1051, 446] on input "11.4" at bounding box center [1073, 443] width 93 height 36
click at [1040, 448] on input "11.4" at bounding box center [1073, 443] width 93 height 36
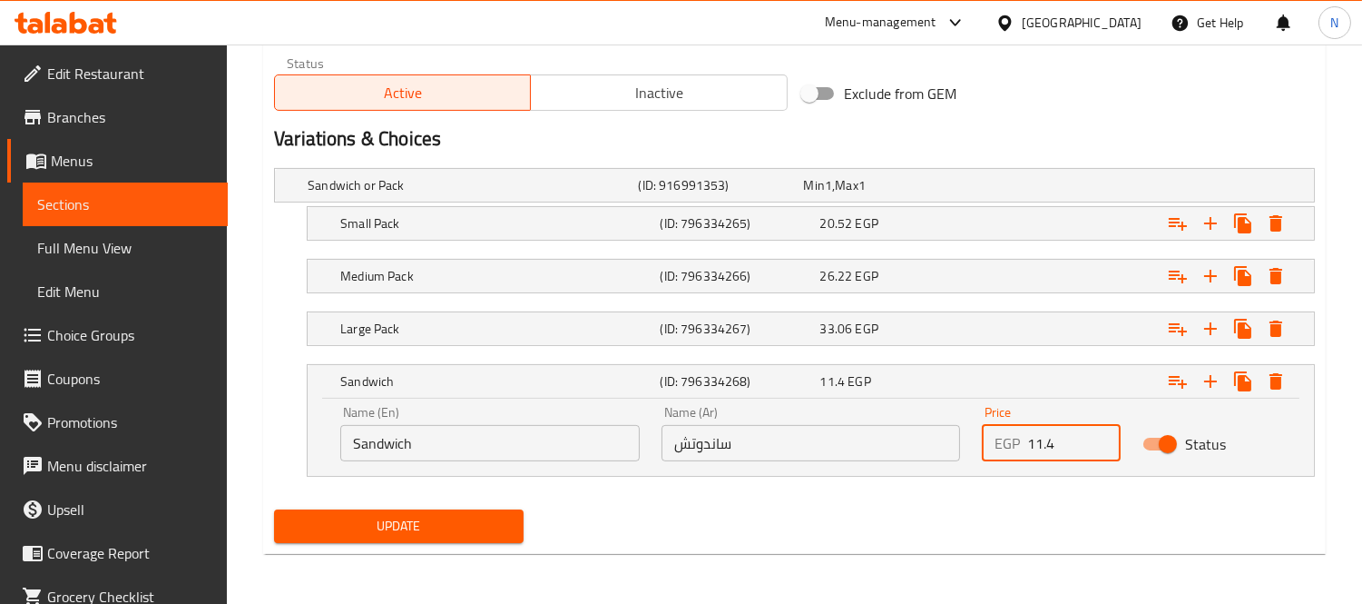
click at [1040, 448] on input "11.4" at bounding box center [1073, 443] width 93 height 36
type input "20"
click at [825, 197] on span "33.06" at bounding box center [814, 185] width 21 height 24
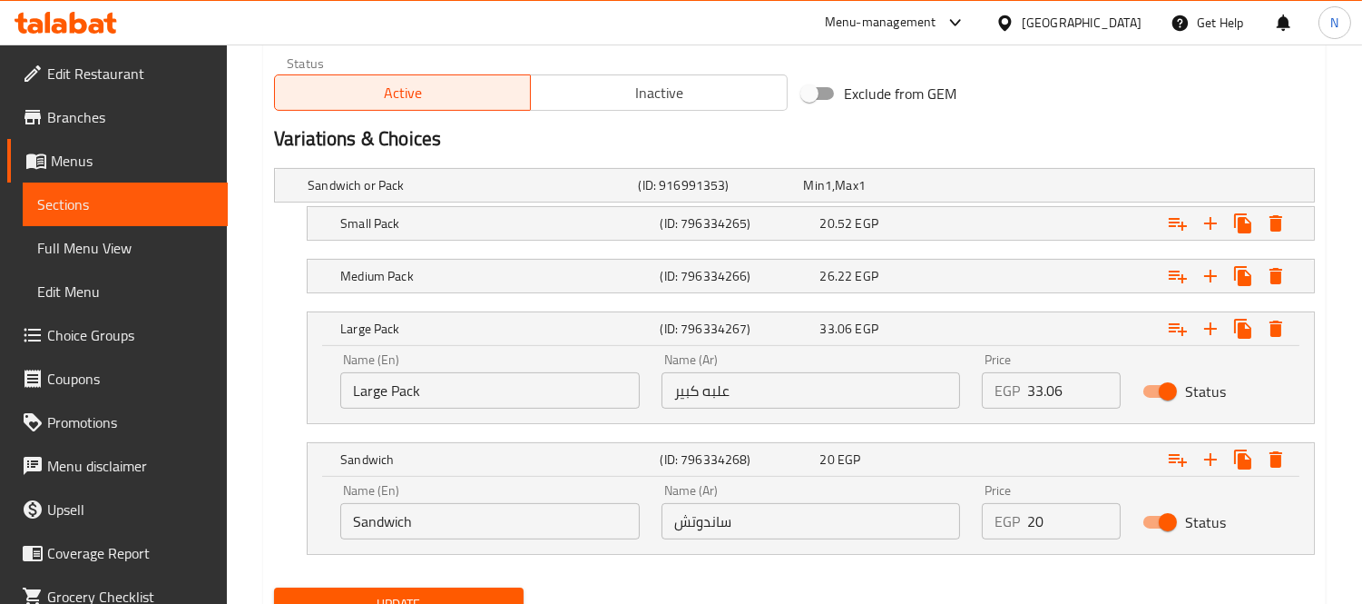
click at [1057, 400] on input "33.06" at bounding box center [1073, 390] width 93 height 36
type input "44"
click at [885, 198] on div "26.22 EGP" at bounding box center [883, 184] width 165 height 25
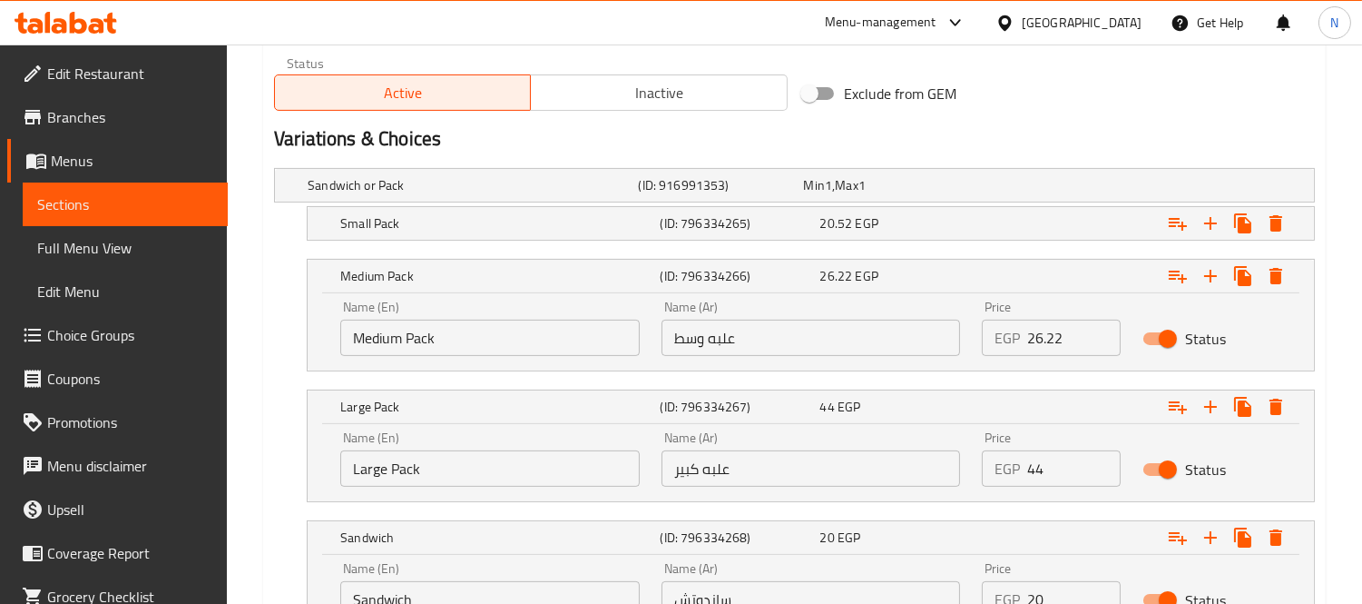
click at [1045, 345] on input "26.22" at bounding box center [1073, 337] width 93 height 36
type input "36"
click at [948, 194] on div "20.52 EGP" at bounding box center [883, 185] width 158 height 18
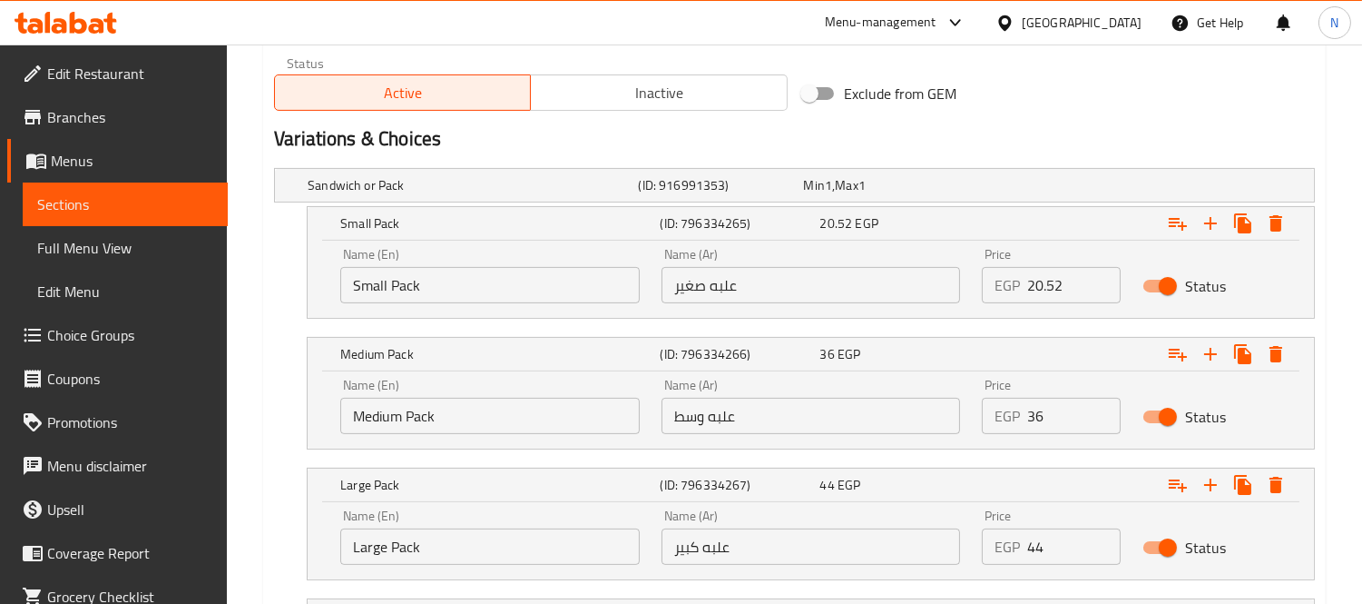
click at [1026, 296] on div "EGP 20.52 Price" at bounding box center [1051, 285] width 139 height 36
click at [1036, 293] on input "20.52" at bounding box center [1073, 285] width 93 height 36
type input "30"
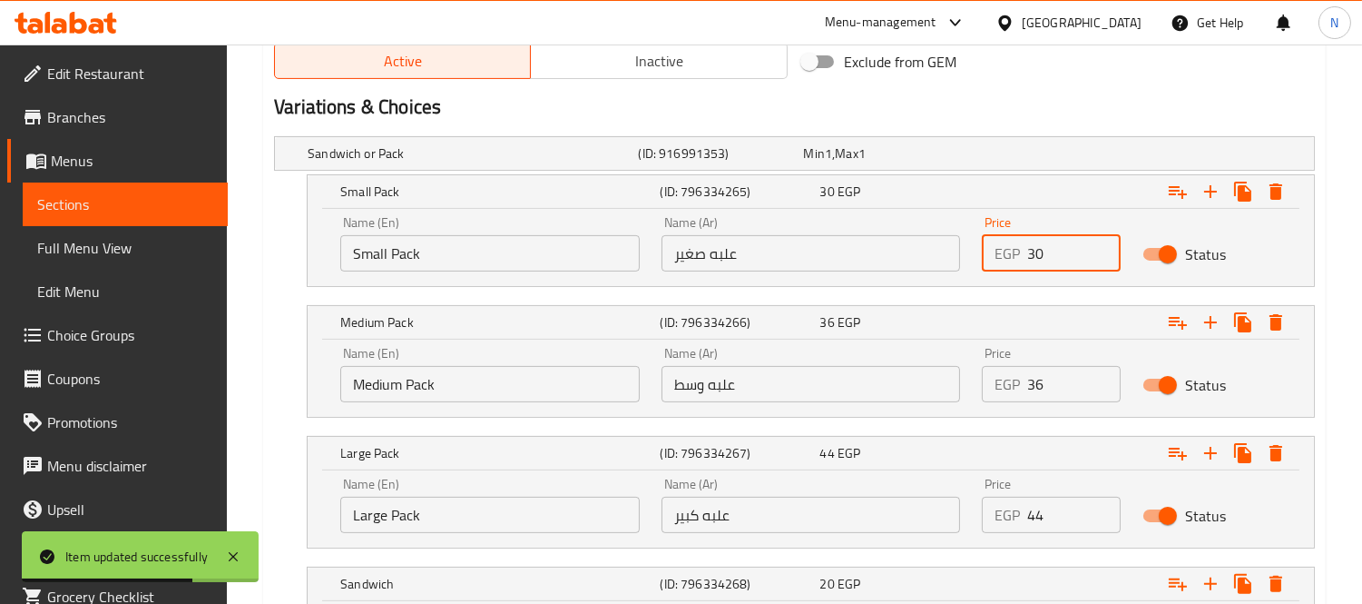
scroll to position [1062, 0]
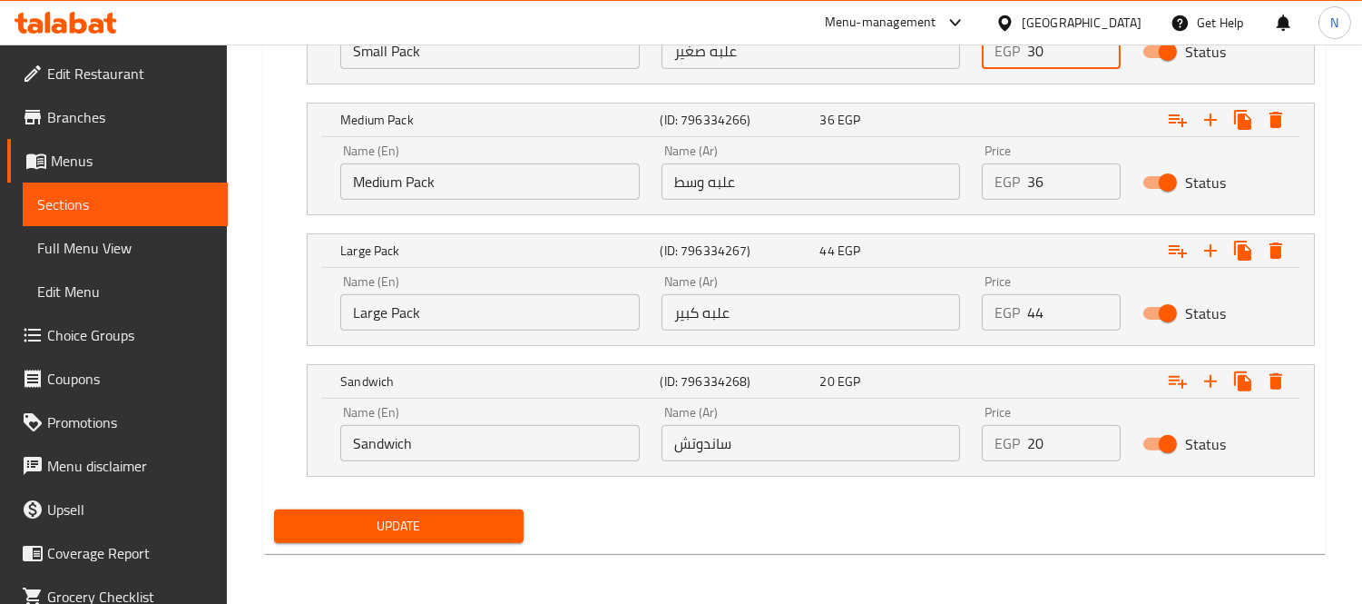
click at [522, 526] on button "Update" at bounding box center [399, 526] width 250 height 34
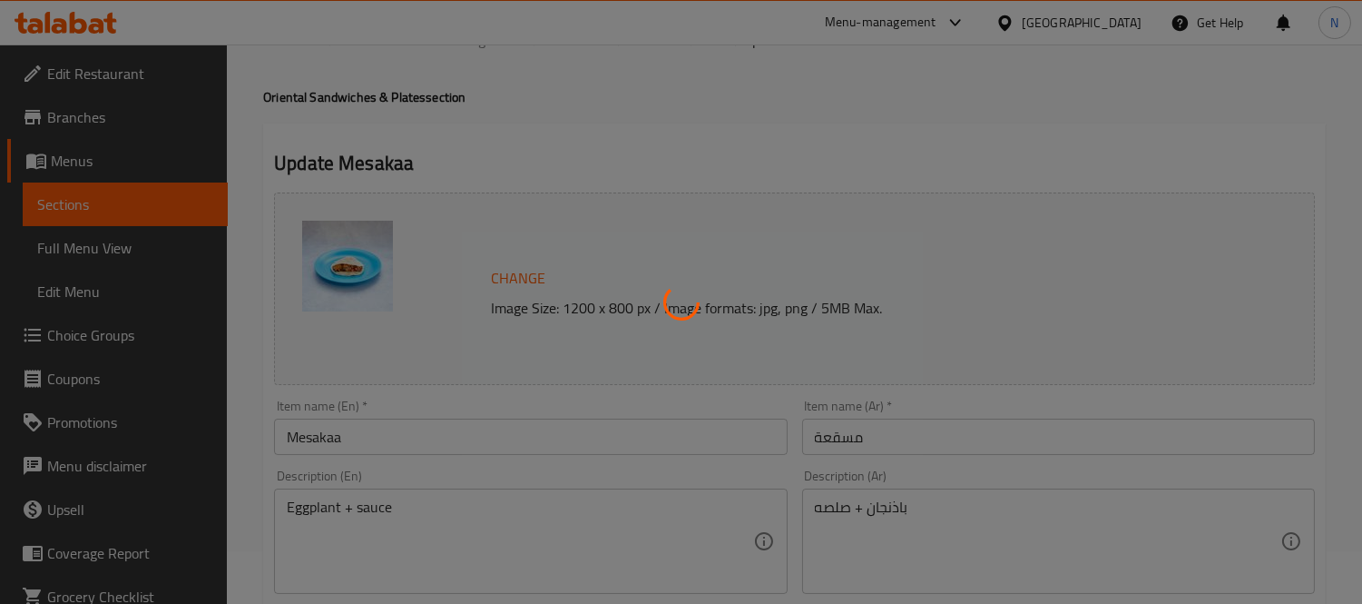
scroll to position [0, 0]
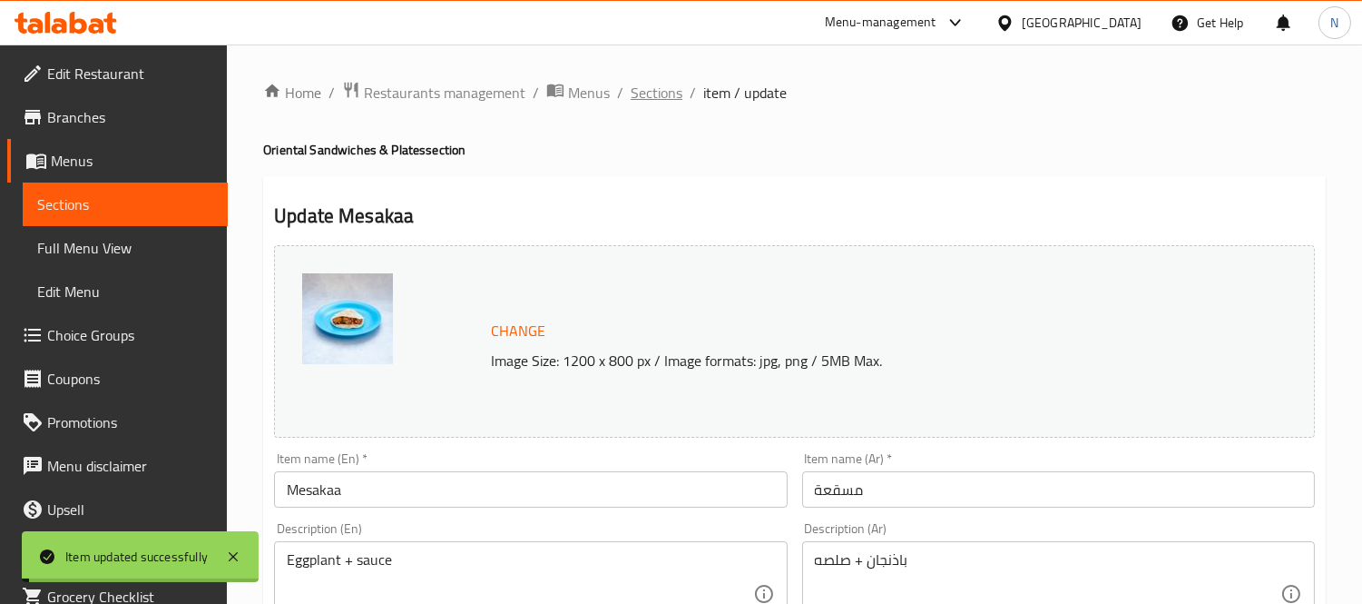
click at [664, 93] on span "Sections" at bounding box center [657, 93] width 52 height 22
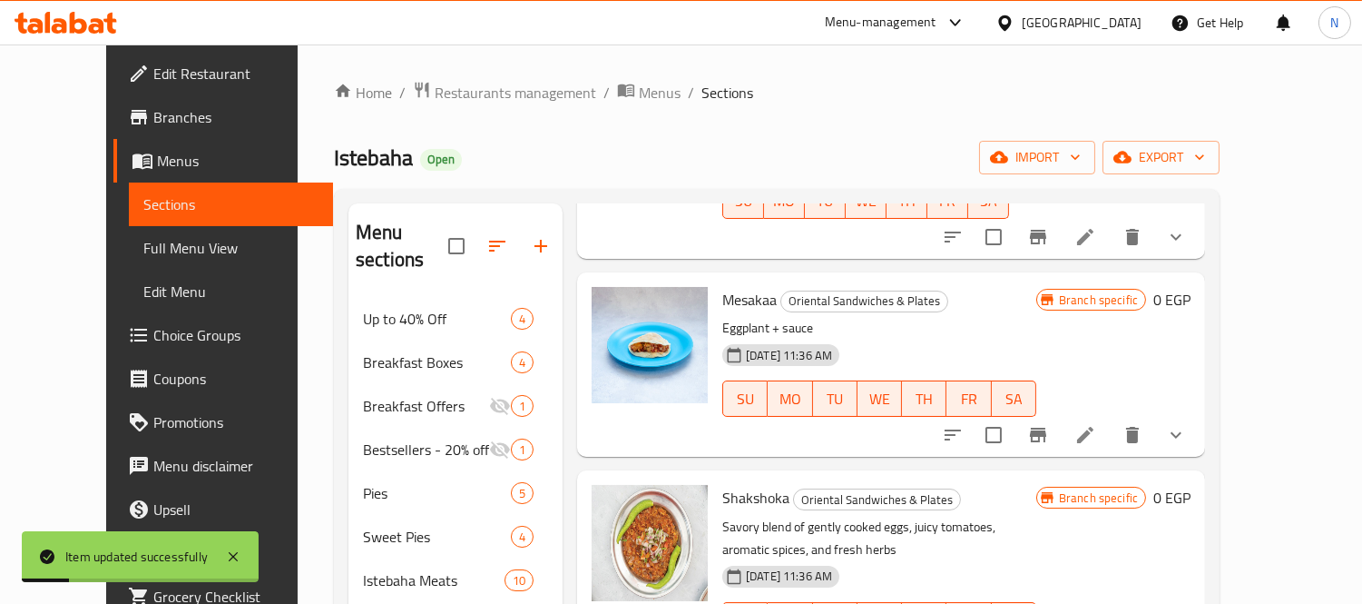
scroll to position [504, 0]
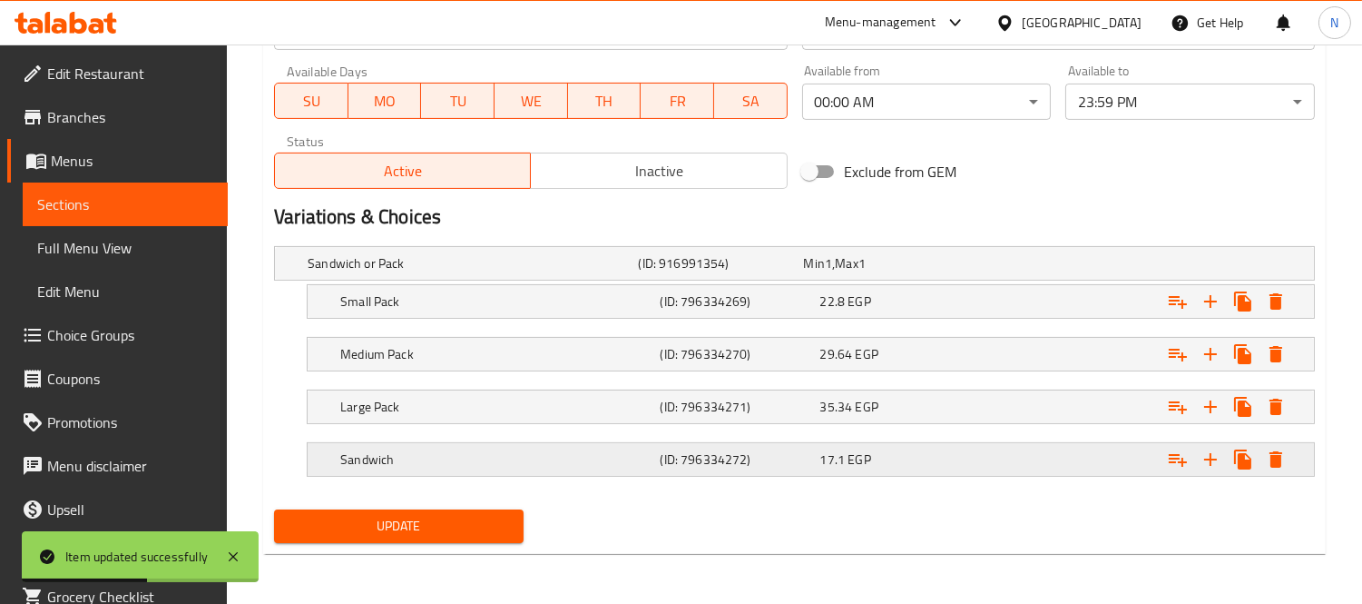
click at [932, 272] on div "17.1 EGP" at bounding box center [883, 263] width 158 height 18
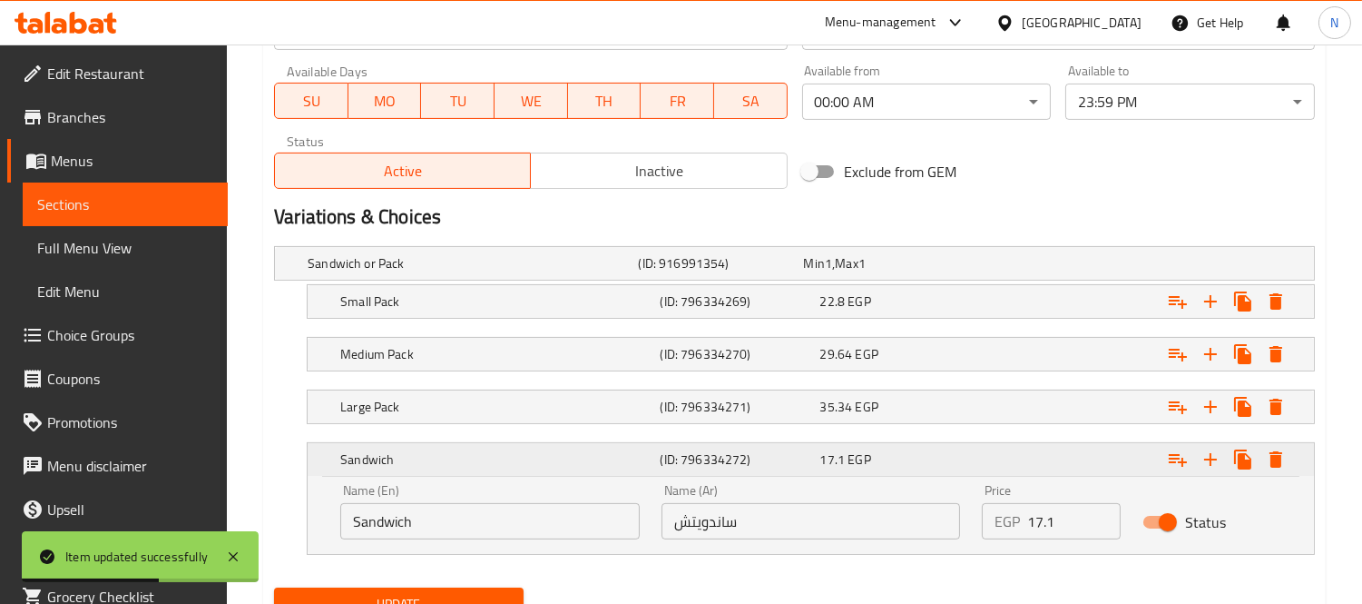
scroll to position [929, 0]
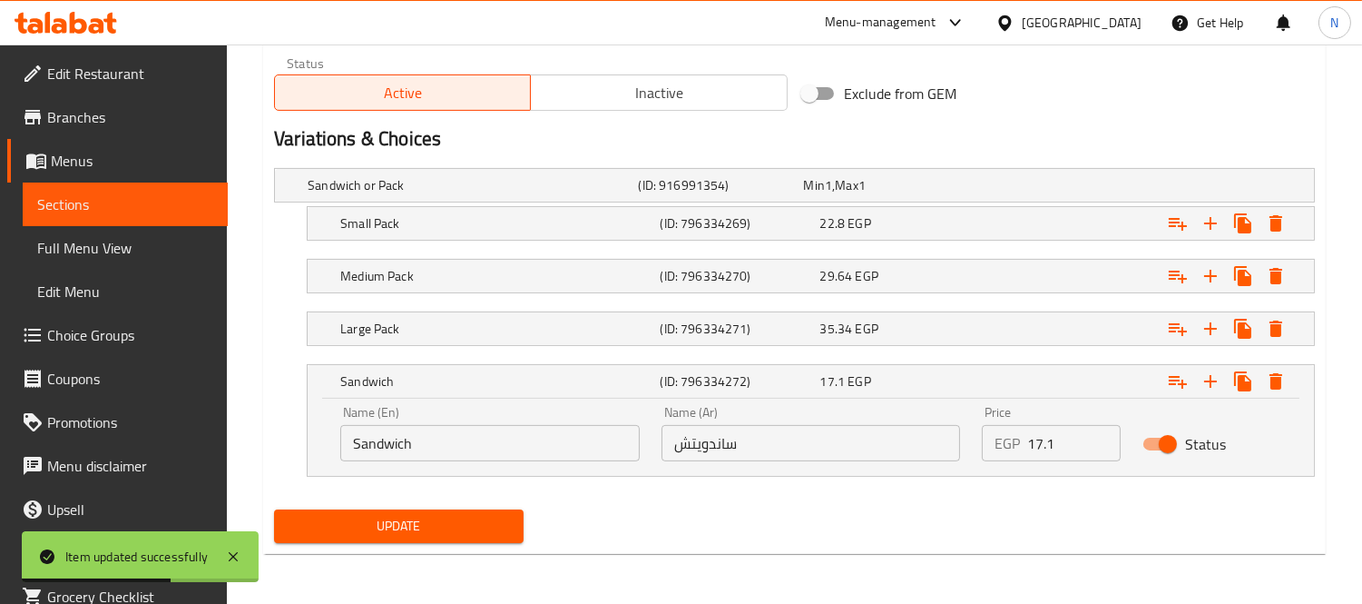
click at [1037, 439] on input "17.1" at bounding box center [1073, 443] width 93 height 36
type input "30"
click at [899, 194] on div "35.34 EGP" at bounding box center [883, 185] width 158 height 18
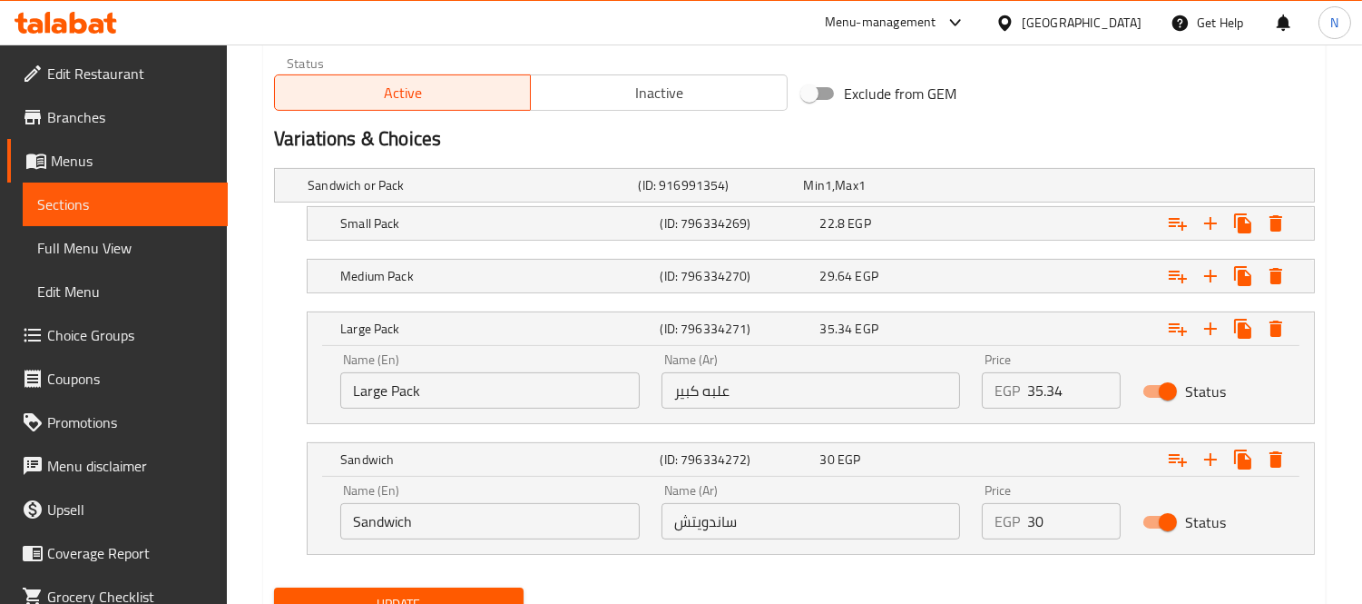
click at [1042, 398] on input "35.34" at bounding box center [1073, 390] width 93 height 36
type input "54"
click at [873, 205] on div "Medium Pack (ID: 796334270) 29.64 EGP" at bounding box center [800, 185] width 992 height 40
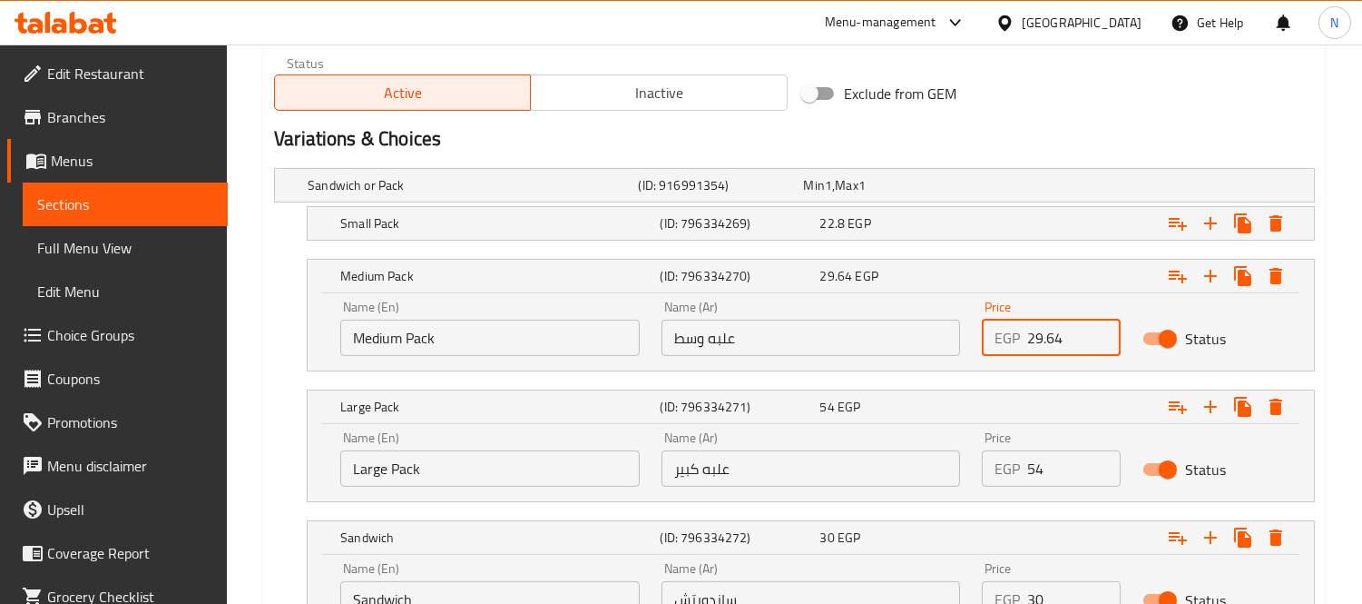
click at [1046, 343] on input "29.64" at bounding box center [1073, 337] width 93 height 36
type input "47"
click at [994, 189] on div "Expand" at bounding box center [1131, 185] width 330 height 7
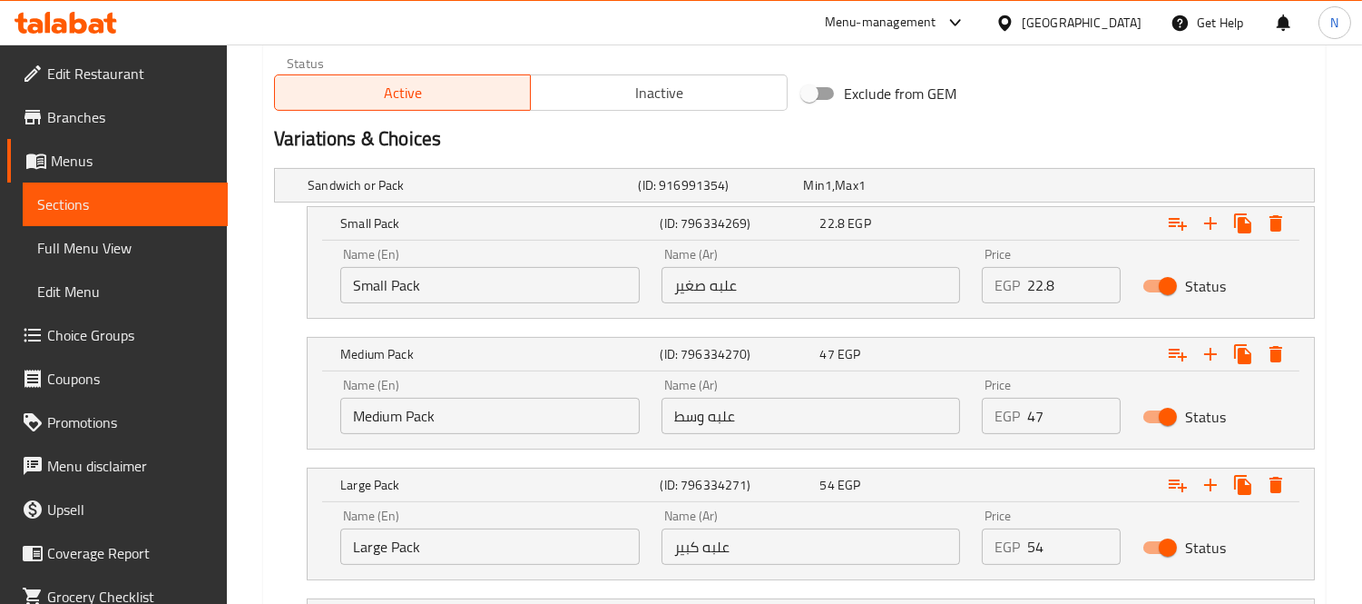
click at [1057, 277] on input "22.8" at bounding box center [1073, 285] width 93 height 36
click at [1037, 286] on input "22.8" at bounding box center [1073, 285] width 93 height 36
type input "40"
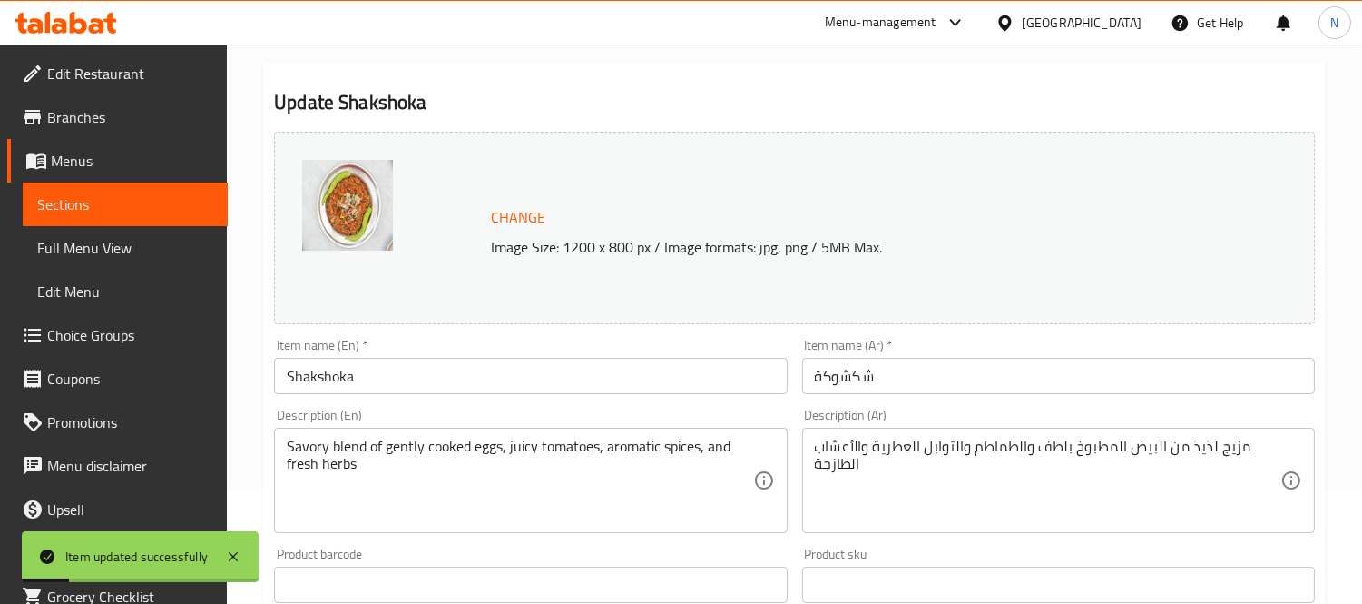
scroll to position [0, 0]
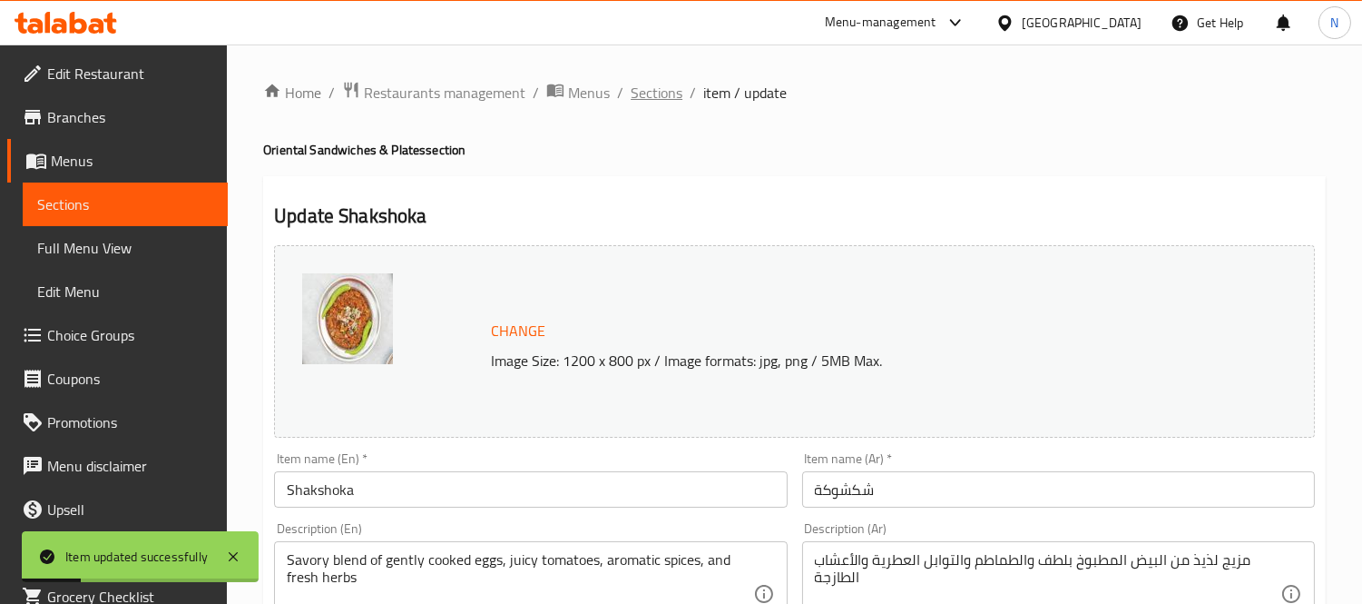
click at [658, 94] on span "Sections" at bounding box center [657, 93] width 52 height 22
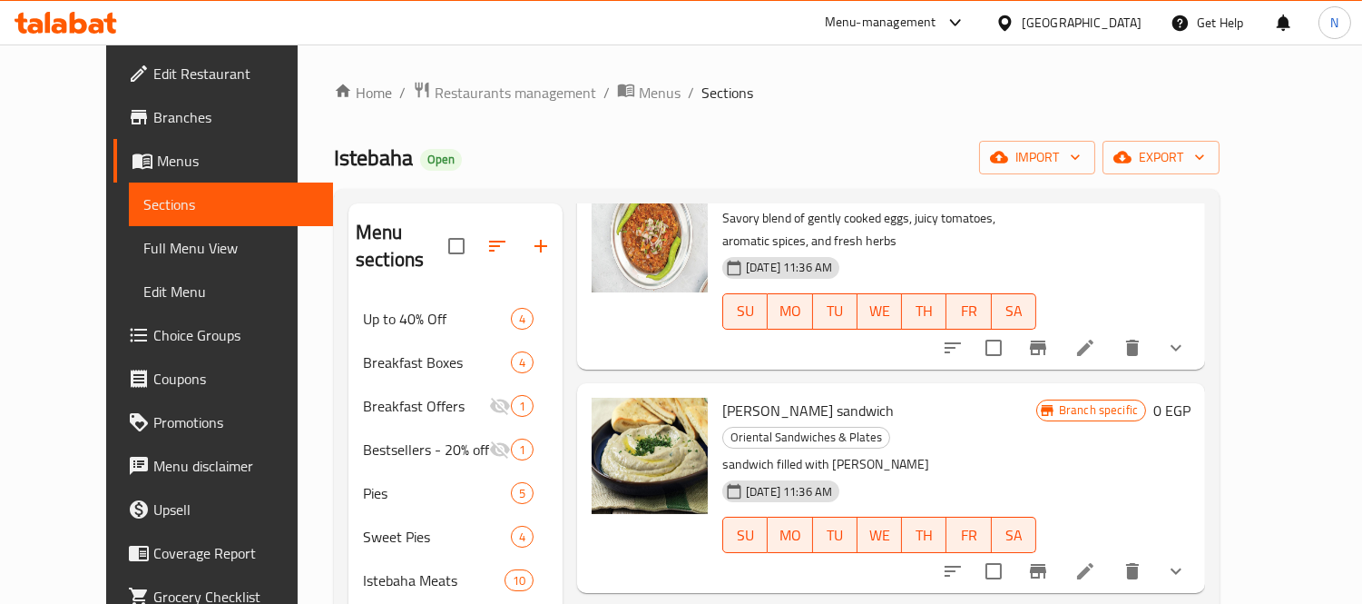
scroll to position [806, 0]
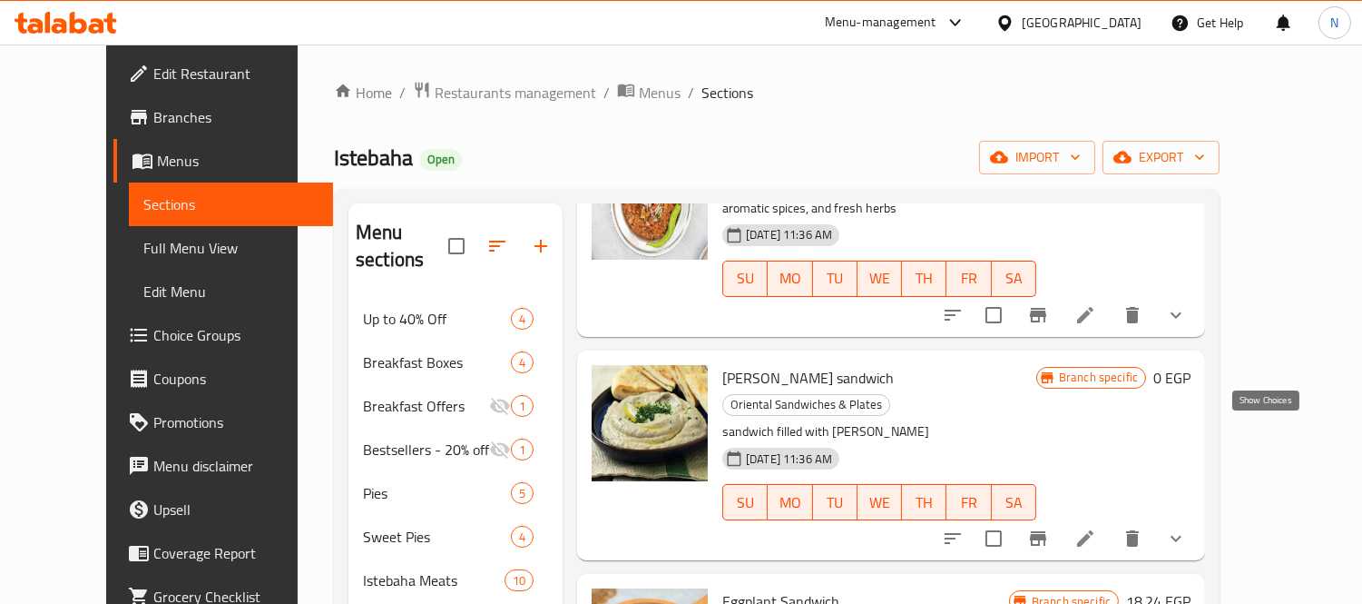
click at [1187, 527] on icon "show more" at bounding box center [1176, 538] width 22 height 22
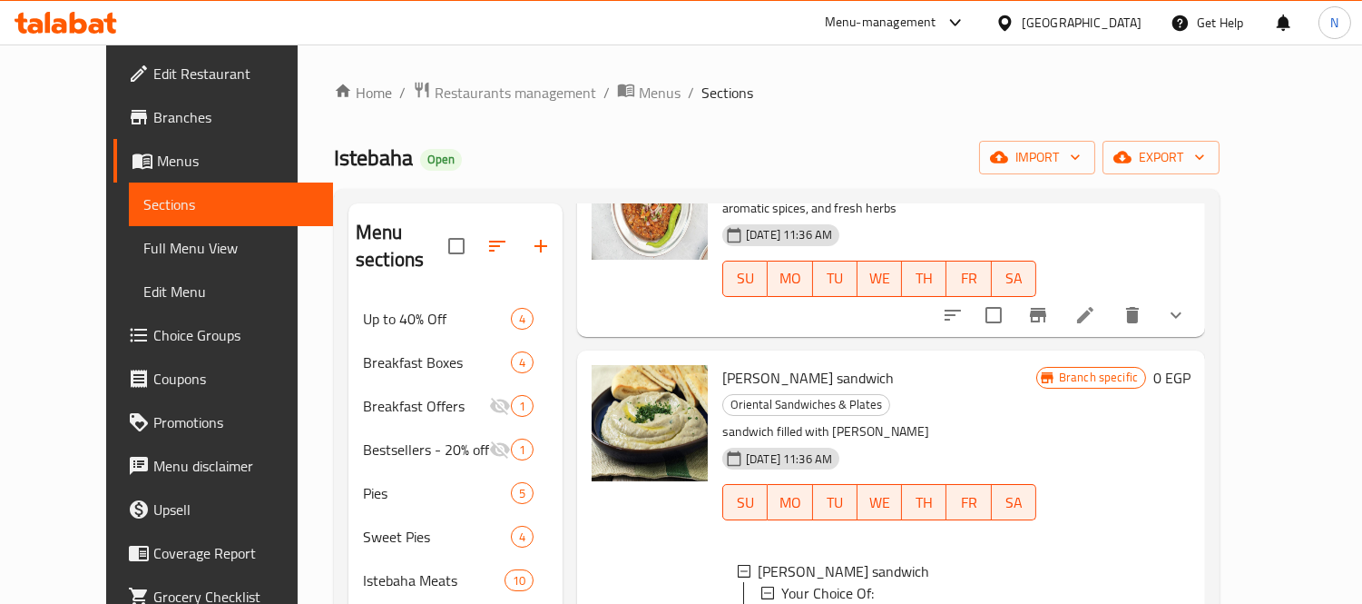
scroll to position [908, 0]
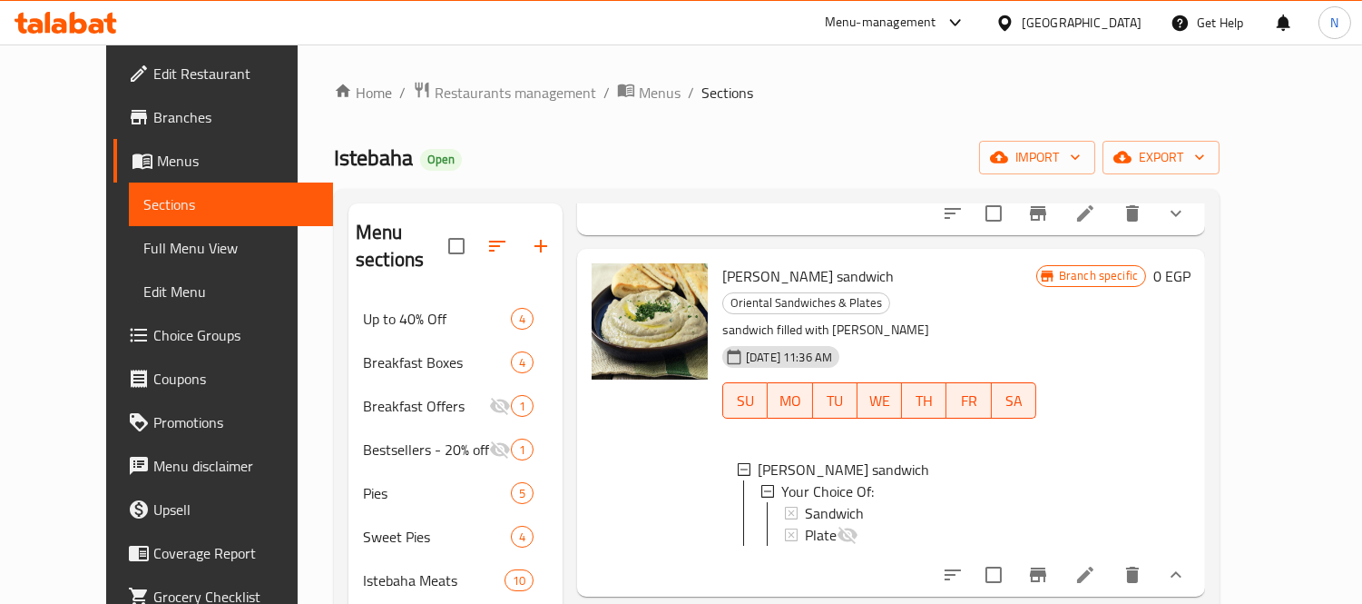
click at [1094, 566] on icon at bounding box center [1085, 574] width 16 height 16
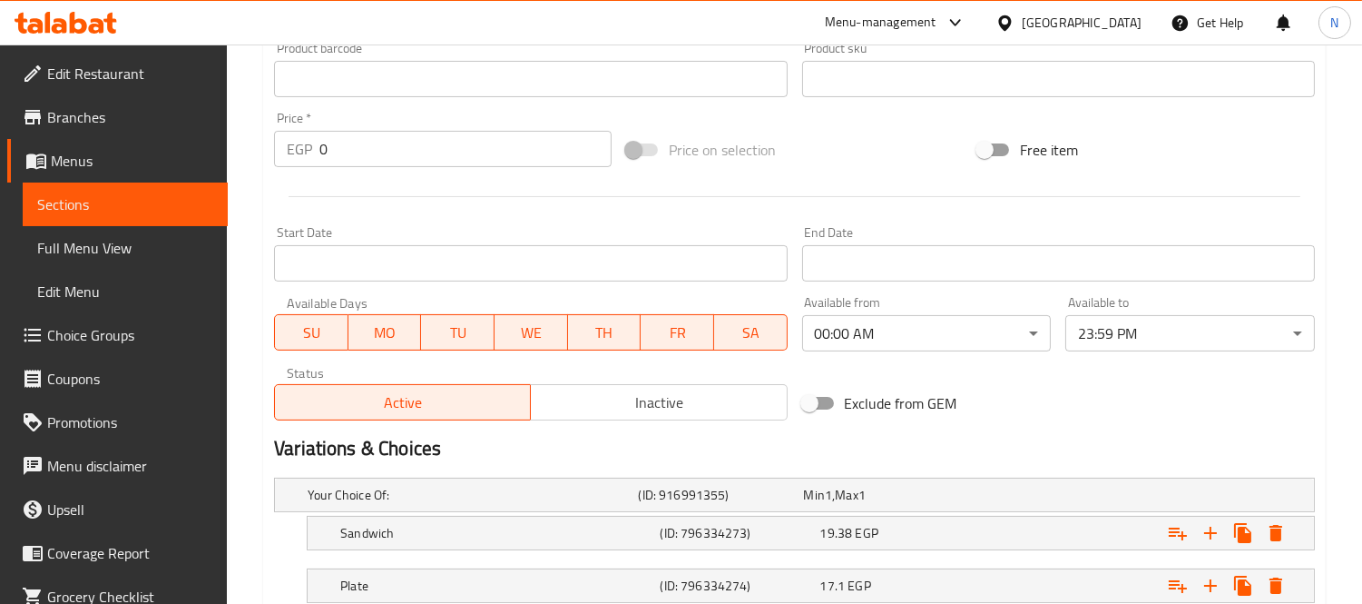
scroll to position [745, 0]
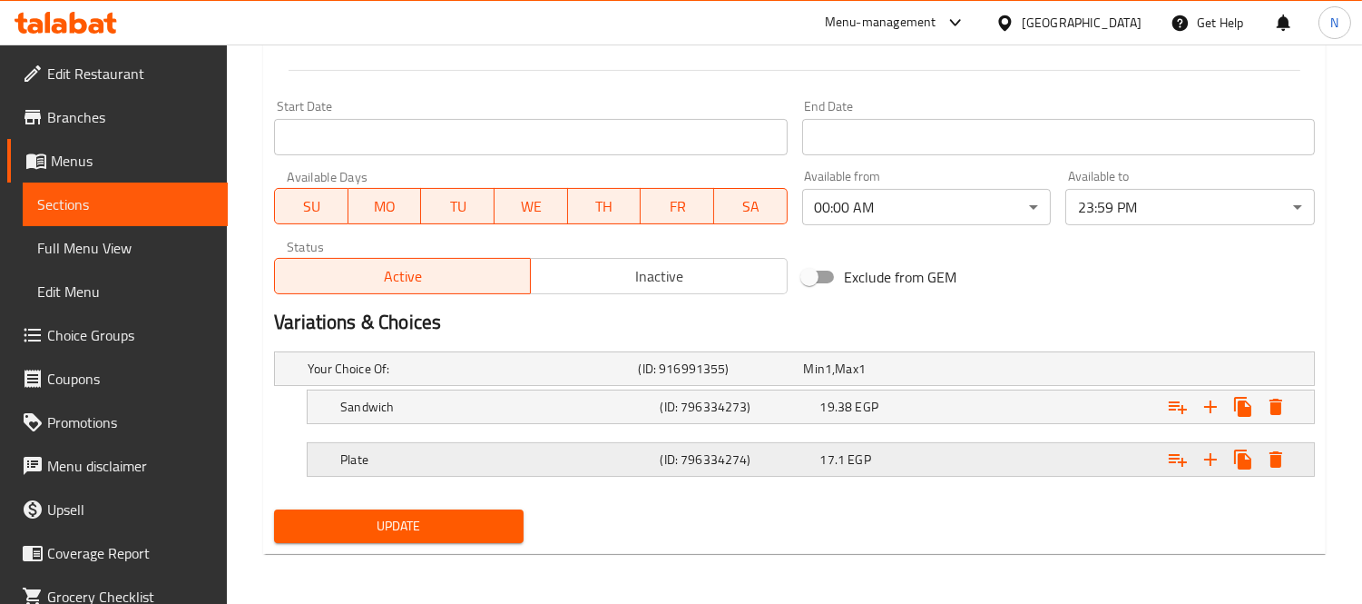
click at [800, 381] on div "(ID: 796334274)" at bounding box center [716, 368] width 165 height 25
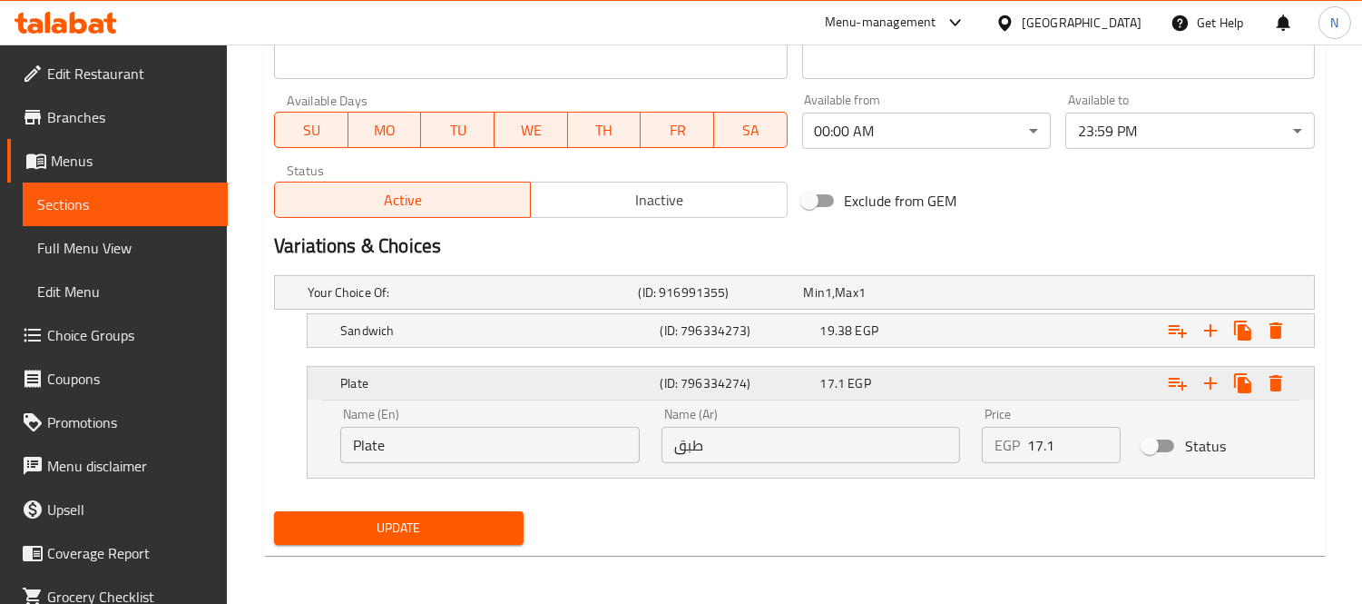
scroll to position [822, 0]
click at [835, 378] on span "17.1" at bounding box center [832, 382] width 25 height 24
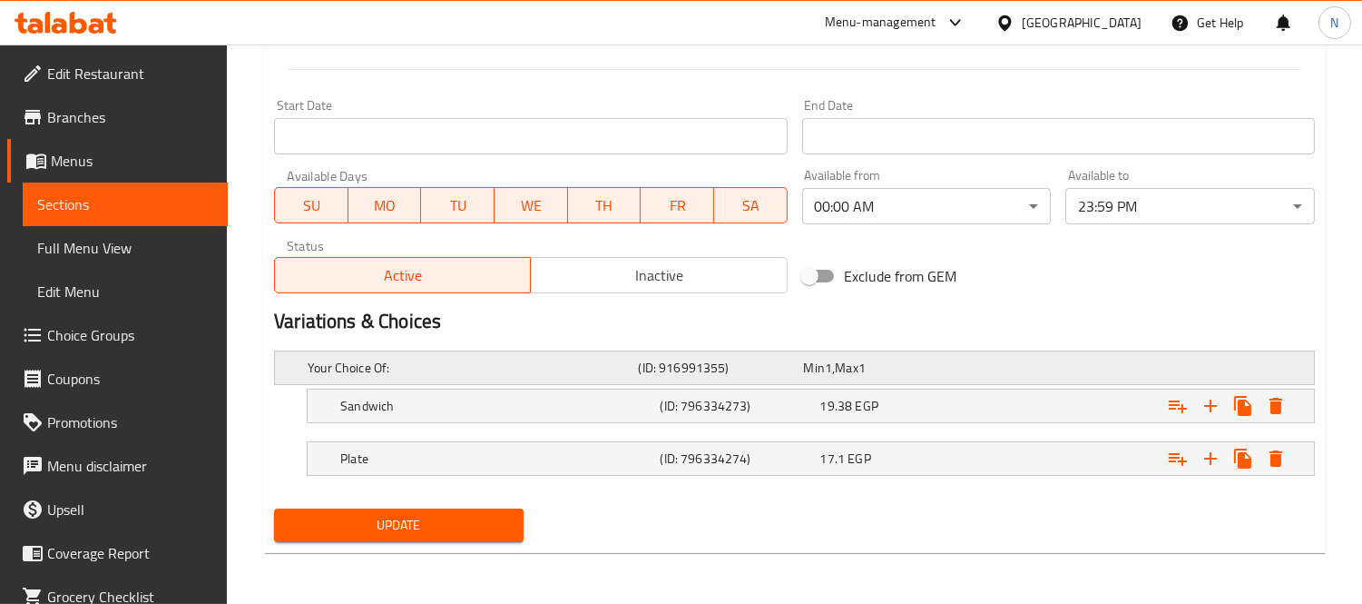
scroll to position [745, 0]
click at [825, 380] on span "19.38" at bounding box center [814, 369] width 21 height 24
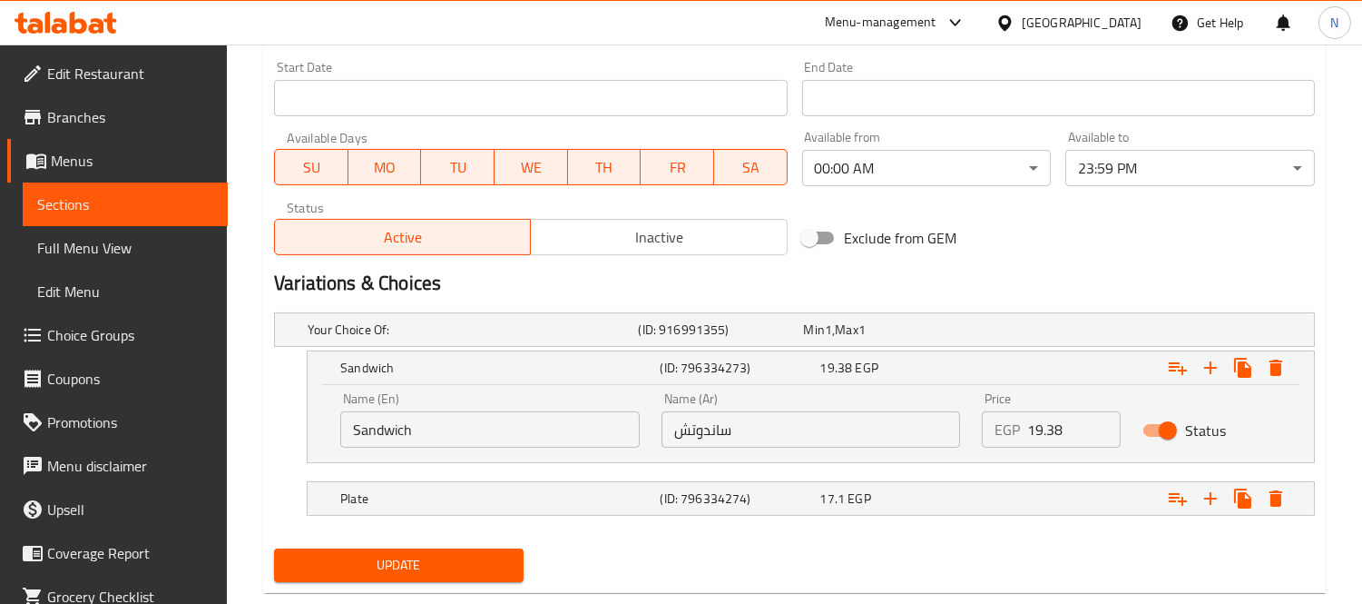
scroll to position [822, 0]
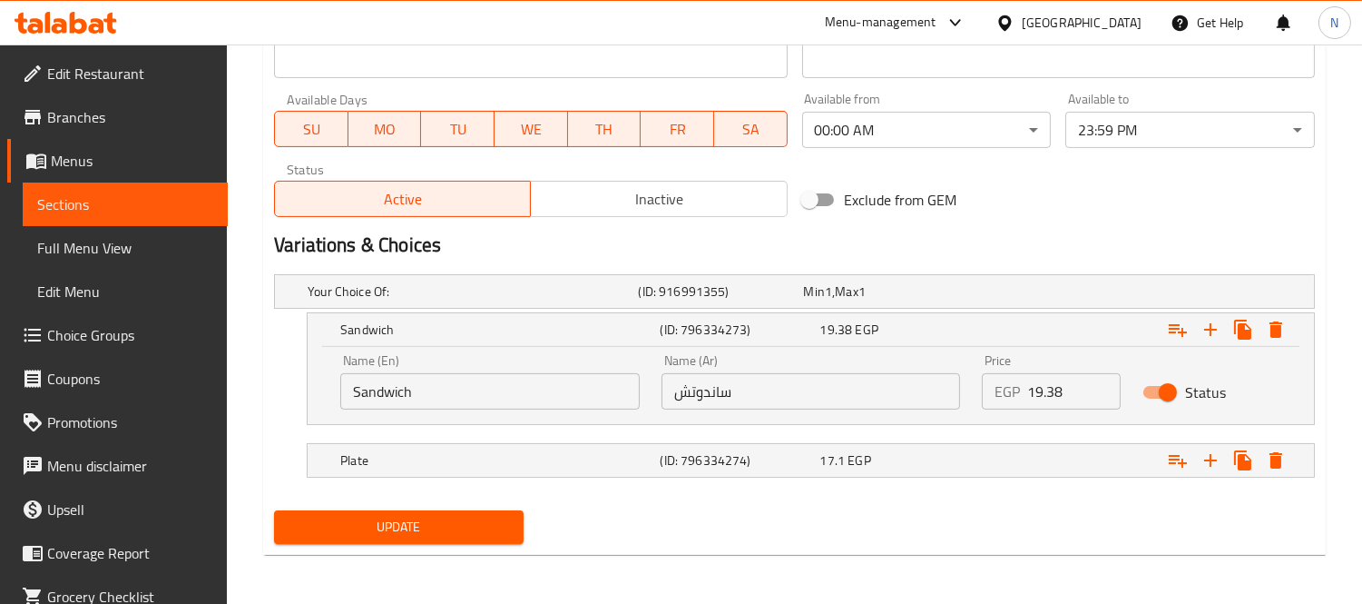
click at [1060, 398] on input "19.38" at bounding box center [1073, 391] width 93 height 36
click at [274, 510] on button "Update" at bounding box center [399, 527] width 250 height 34
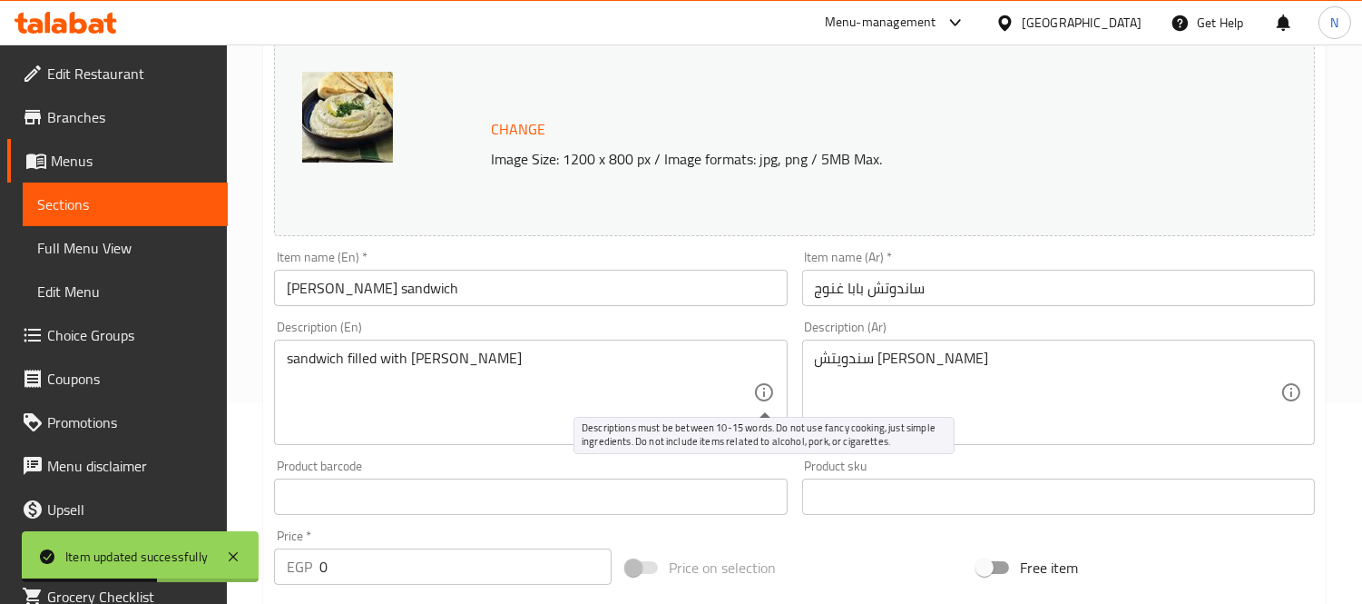
scroll to position [806, 0]
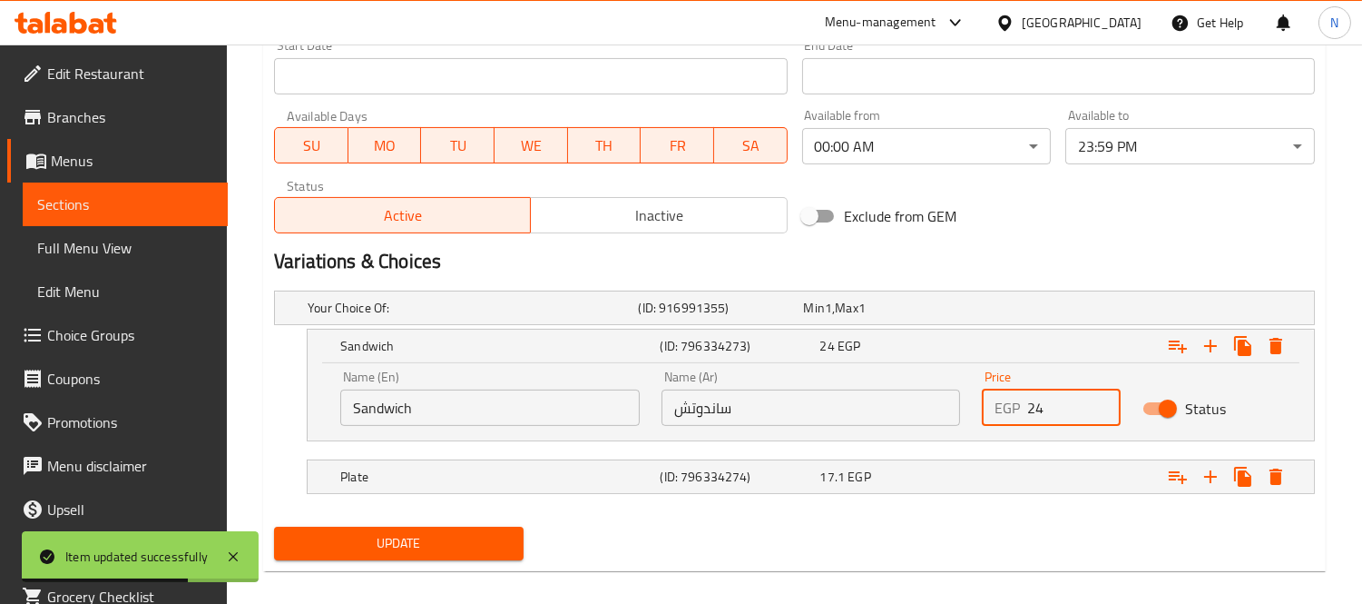
click at [1031, 401] on input "24" at bounding box center [1073, 407] width 93 height 36
type input "23"
click at [274, 526] on button "Update" at bounding box center [399, 543] width 250 height 34
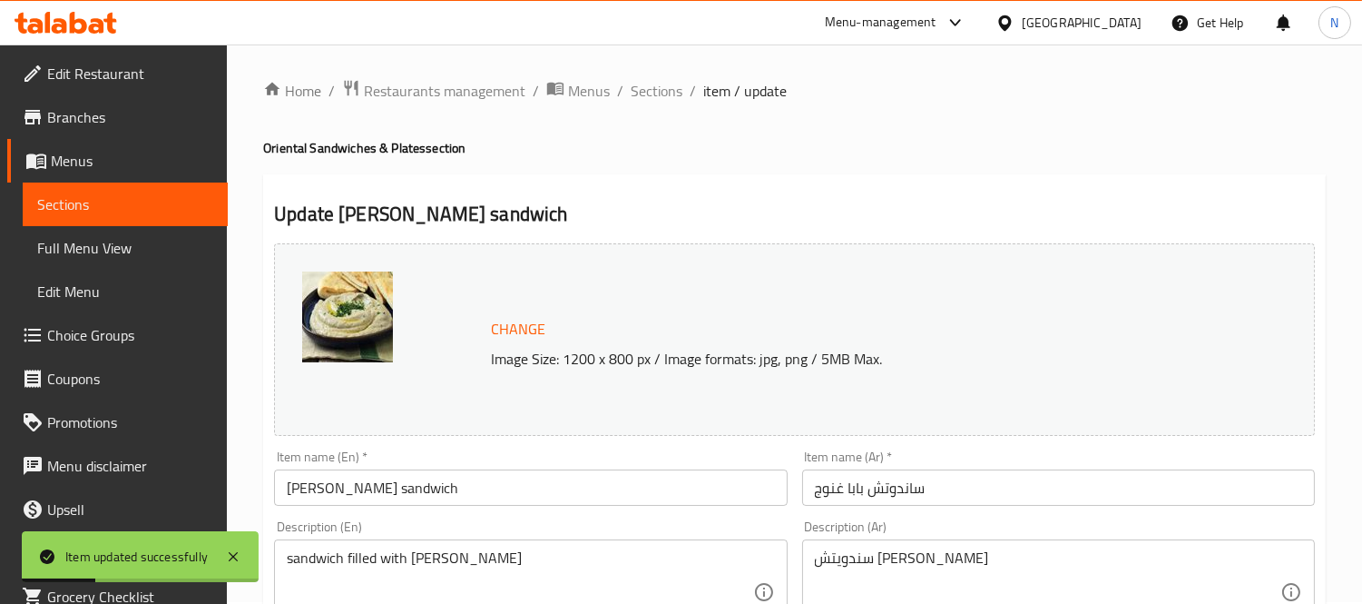
scroll to position [0, 0]
click at [661, 95] on span "Sections" at bounding box center [657, 93] width 52 height 22
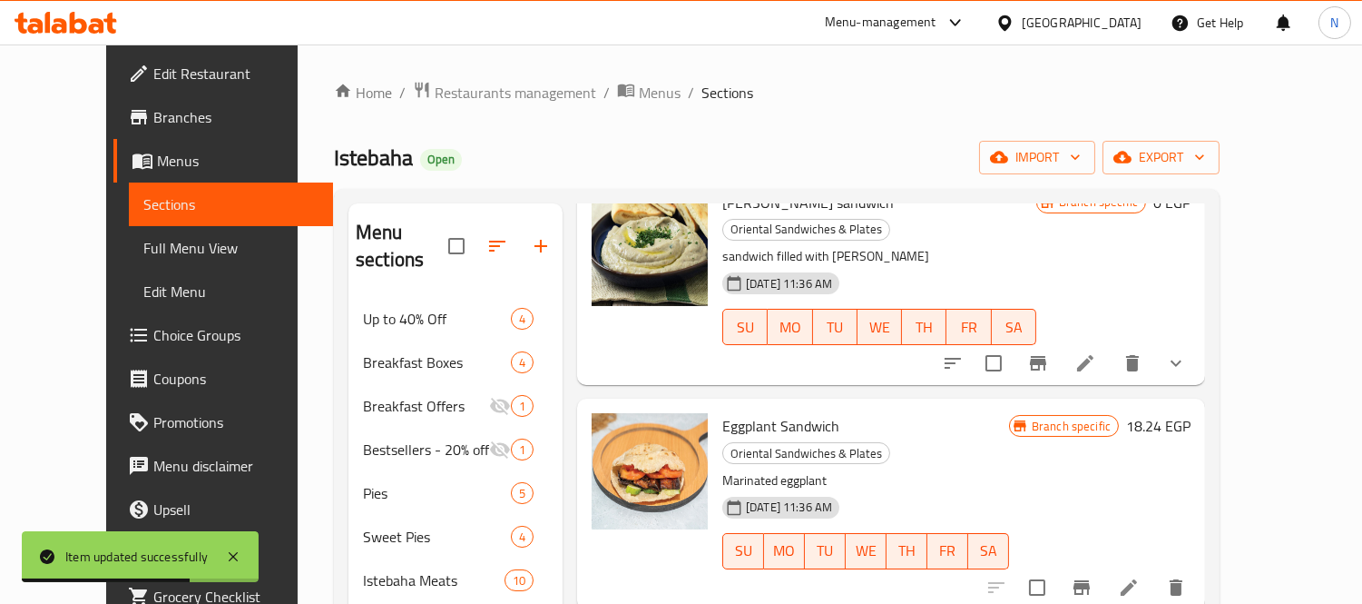
scroll to position [1008, 0]
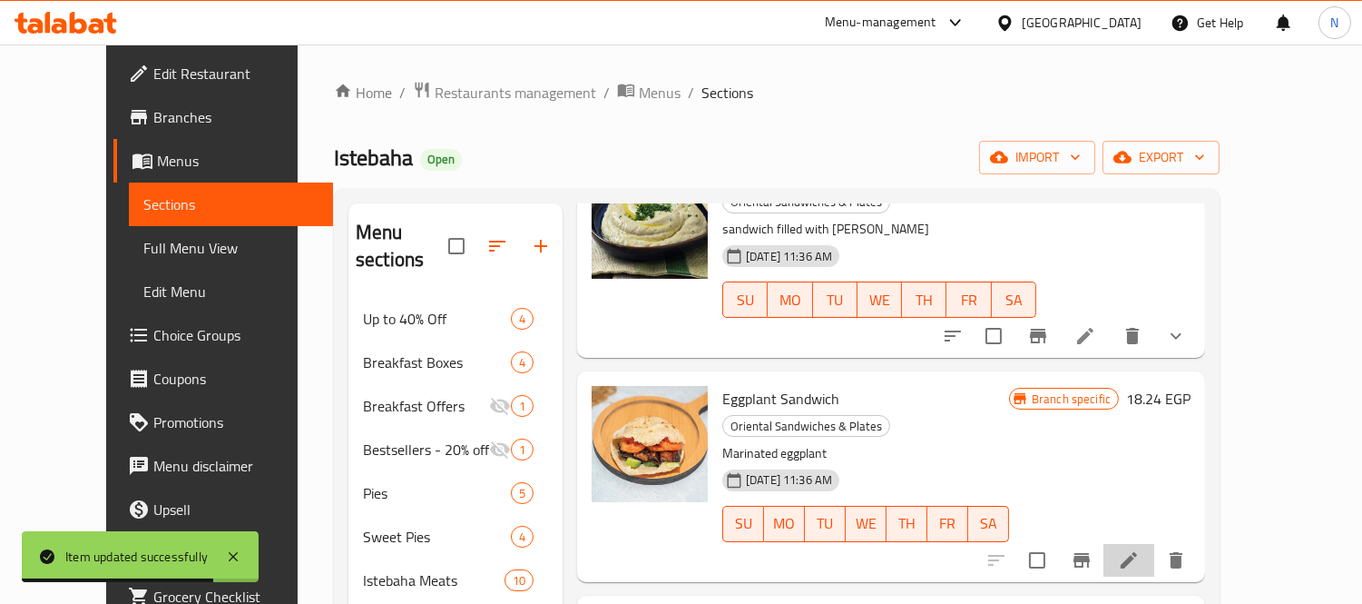
click at [1155, 544] on li at bounding box center [1129, 560] width 51 height 33
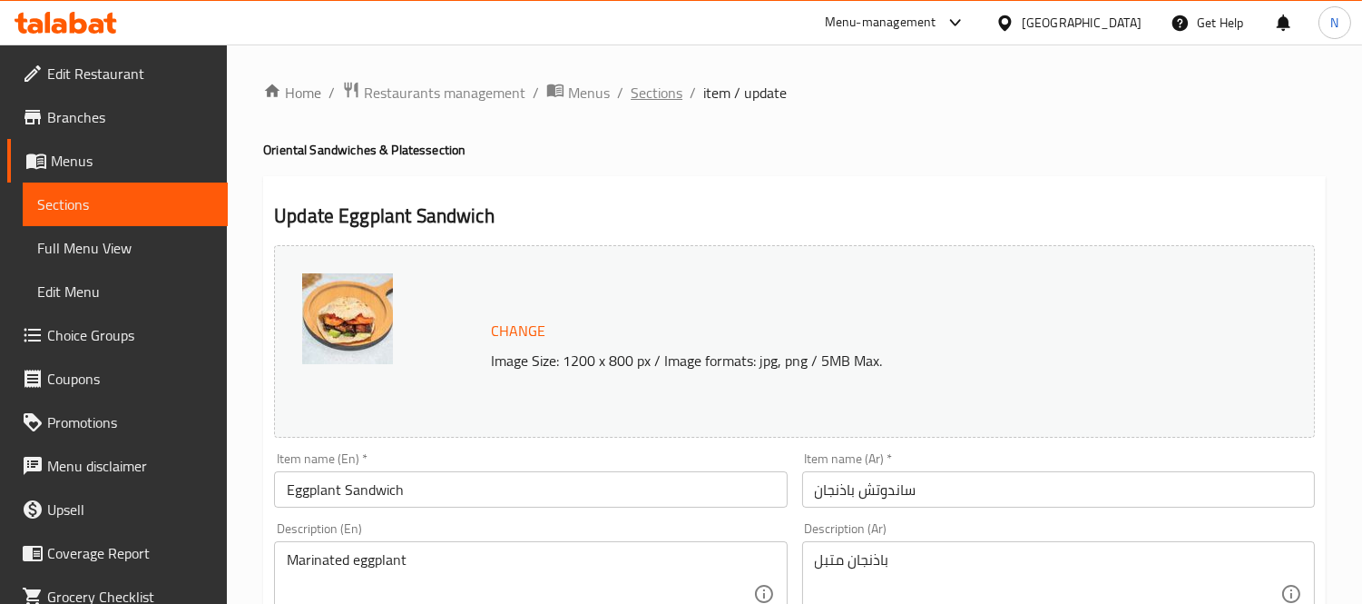
click at [650, 93] on span "Sections" at bounding box center [657, 93] width 52 height 22
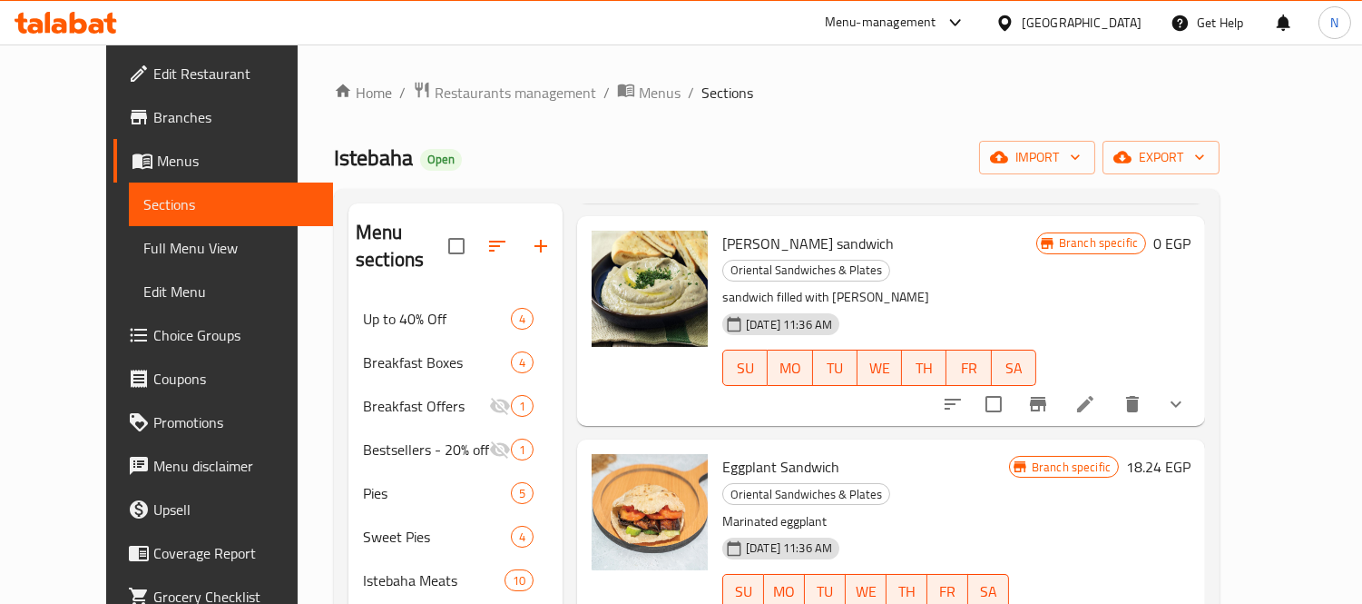
scroll to position [1008, 0]
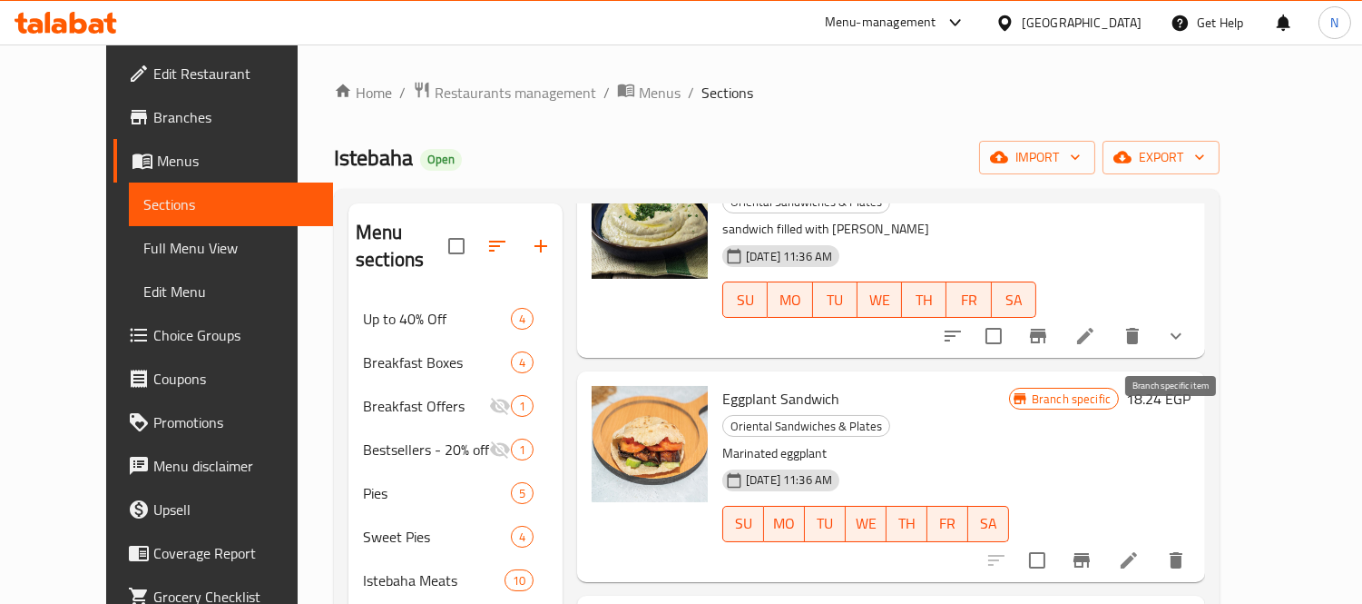
click at [1090, 553] on icon "Branch-specific-item" at bounding box center [1082, 560] width 16 height 15
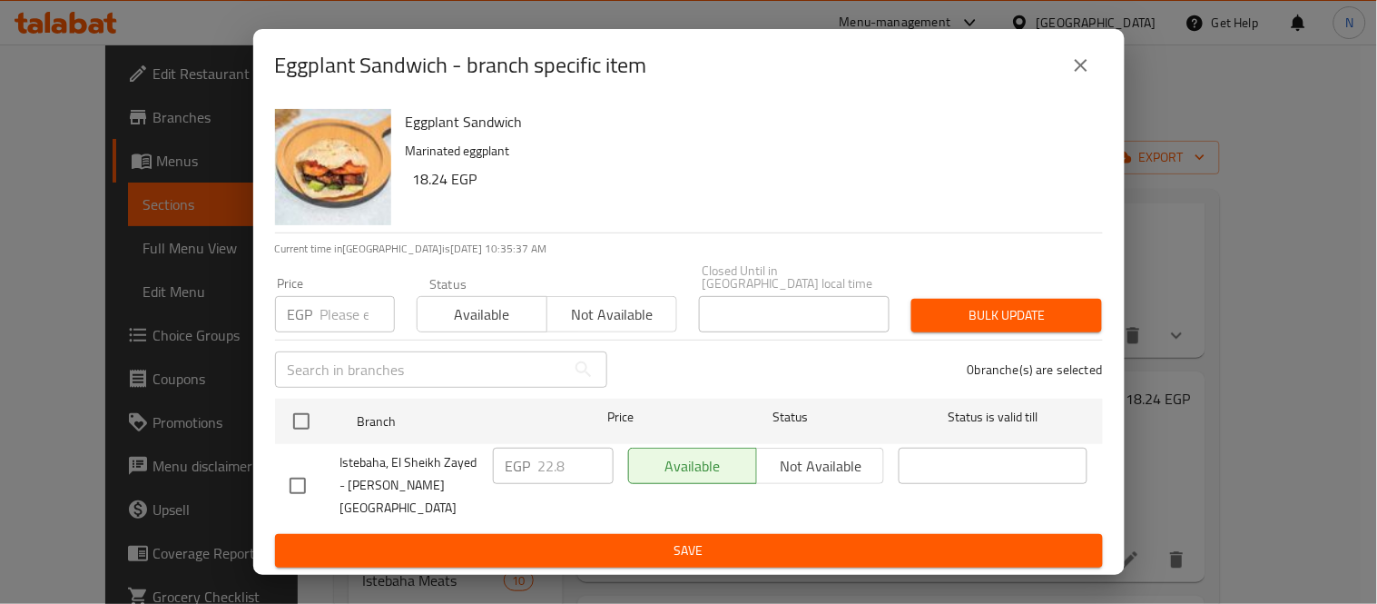
click at [289, 476] on input "checkbox" at bounding box center [298, 486] width 38 height 38
checkbox input "true"
click at [563, 477] on input "22.8" at bounding box center [575, 465] width 75 height 36
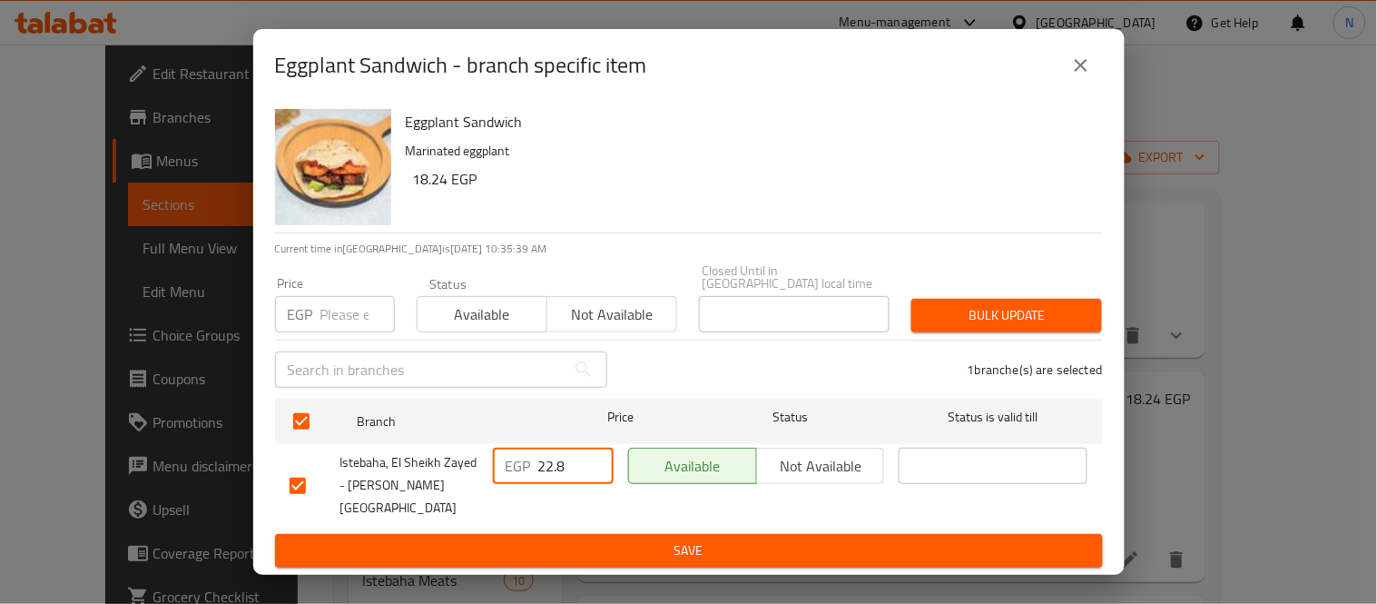
click at [563, 477] on input "22.8" at bounding box center [575, 465] width 75 height 36
type input "24"
click at [646, 539] on span "Save" at bounding box center [689, 550] width 799 height 23
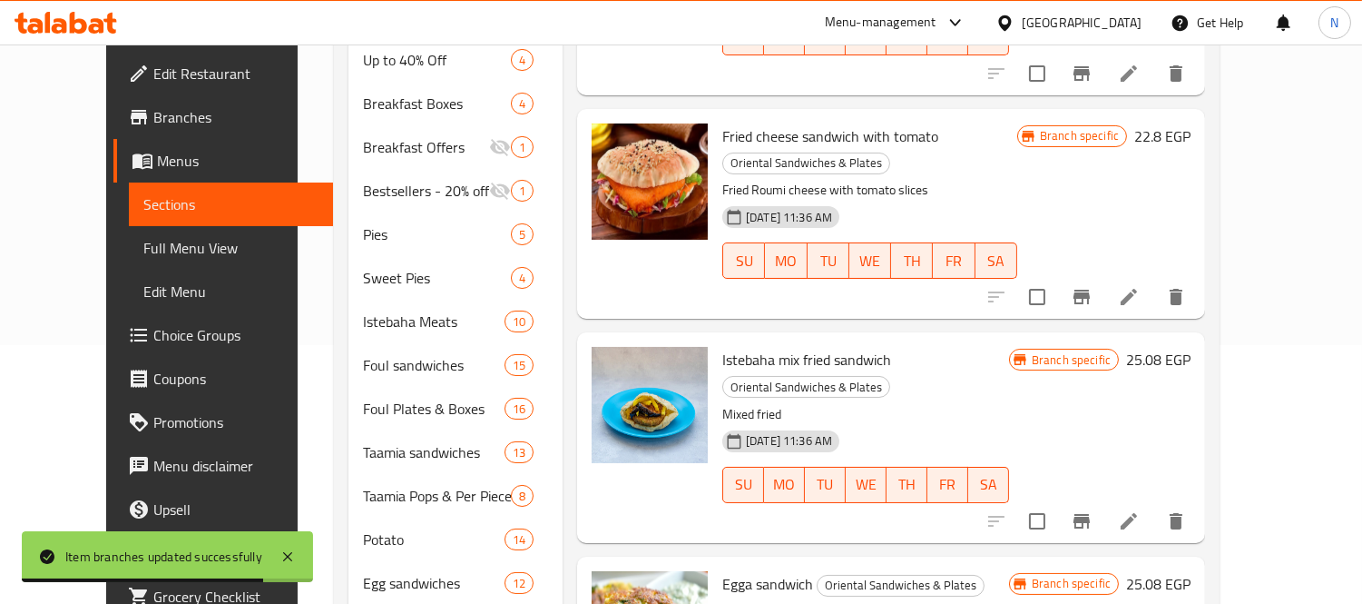
scroll to position [302, 0]
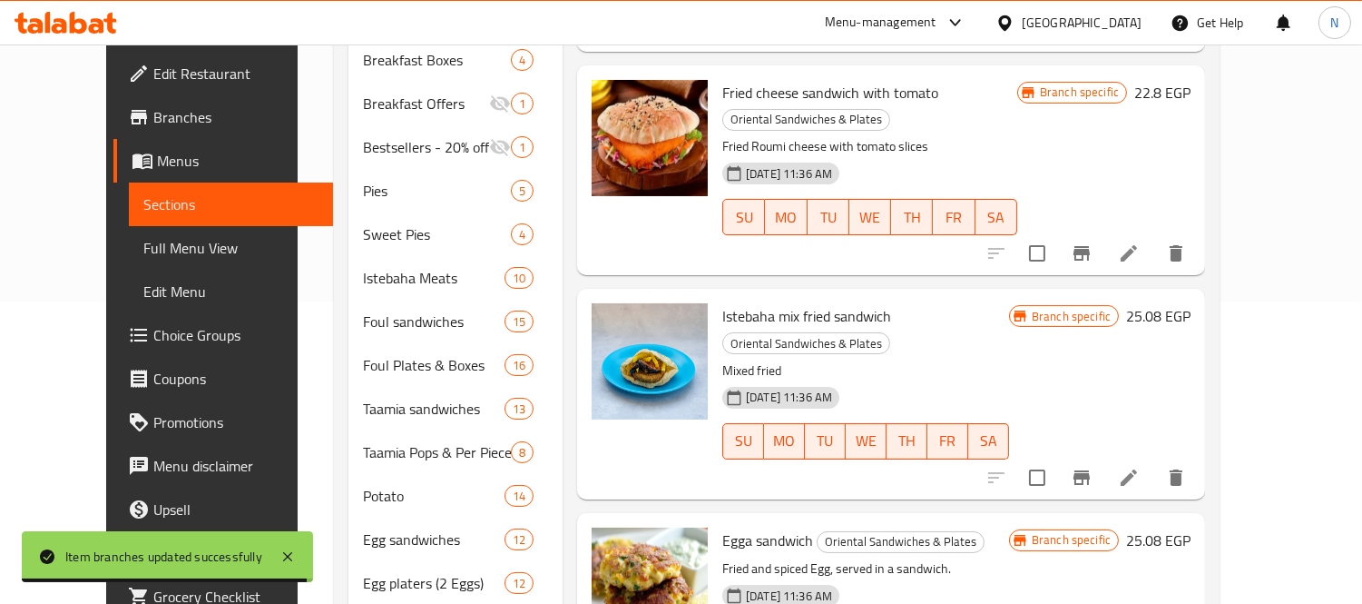
click at [1009, 557] on p "Fried and spiced Egg, served in a sandwich." at bounding box center [865, 568] width 287 height 23
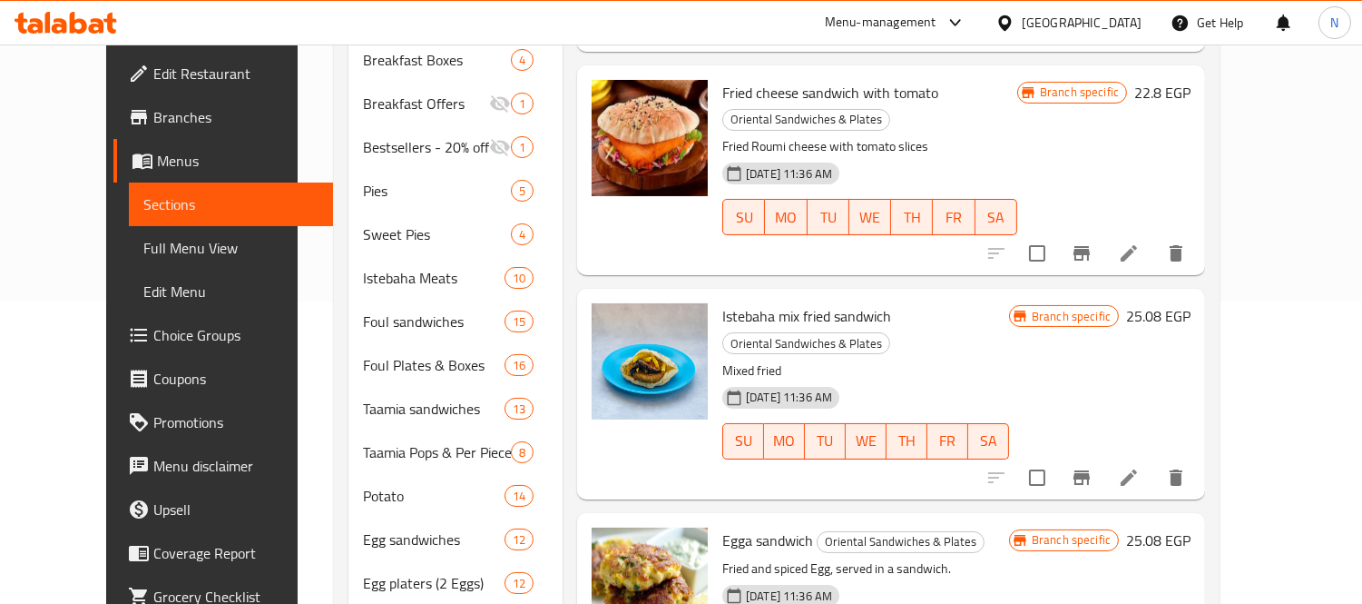
click at [1009, 557] on p "Fried and spiced Egg, served in a sandwich." at bounding box center [865, 568] width 287 height 23
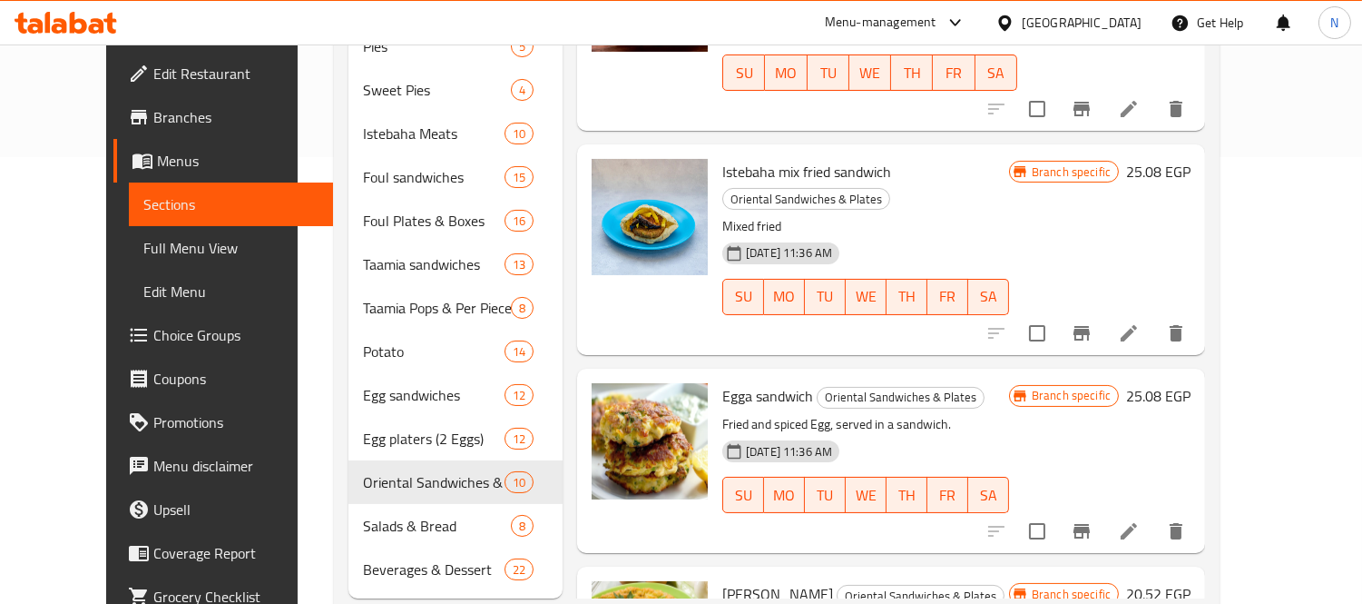
scroll to position [464, 0]
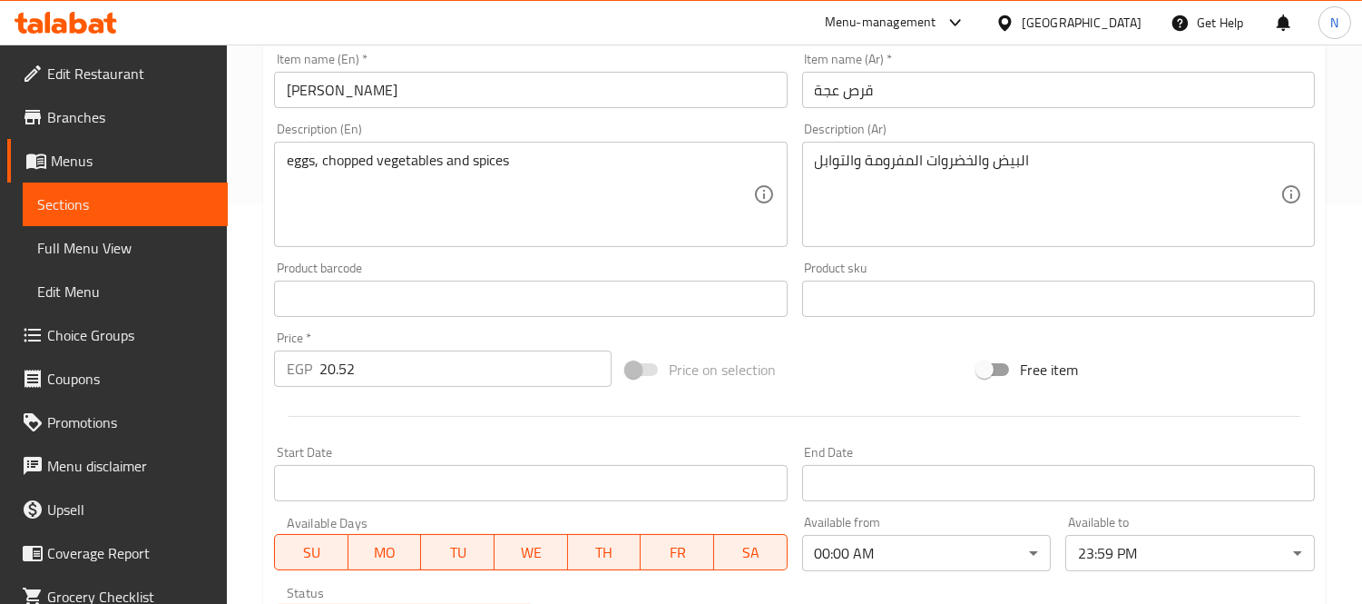
scroll to position [500, 0]
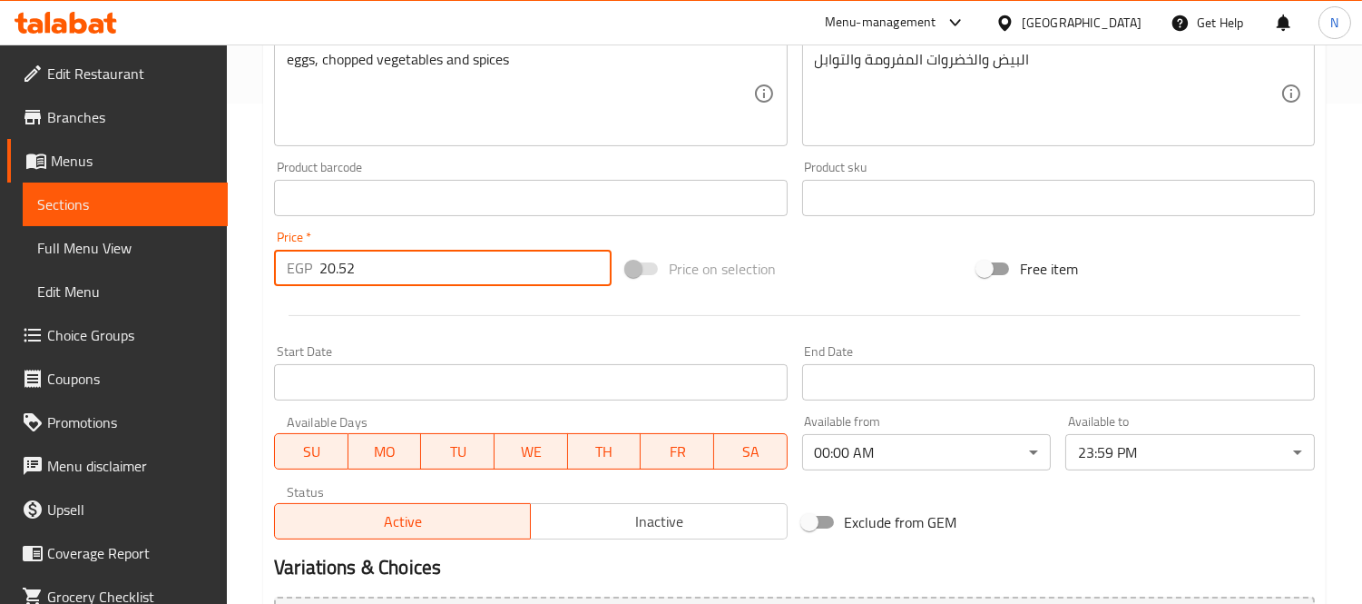
click at [436, 272] on input "20.52" at bounding box center [465, 268] width 292 height 36
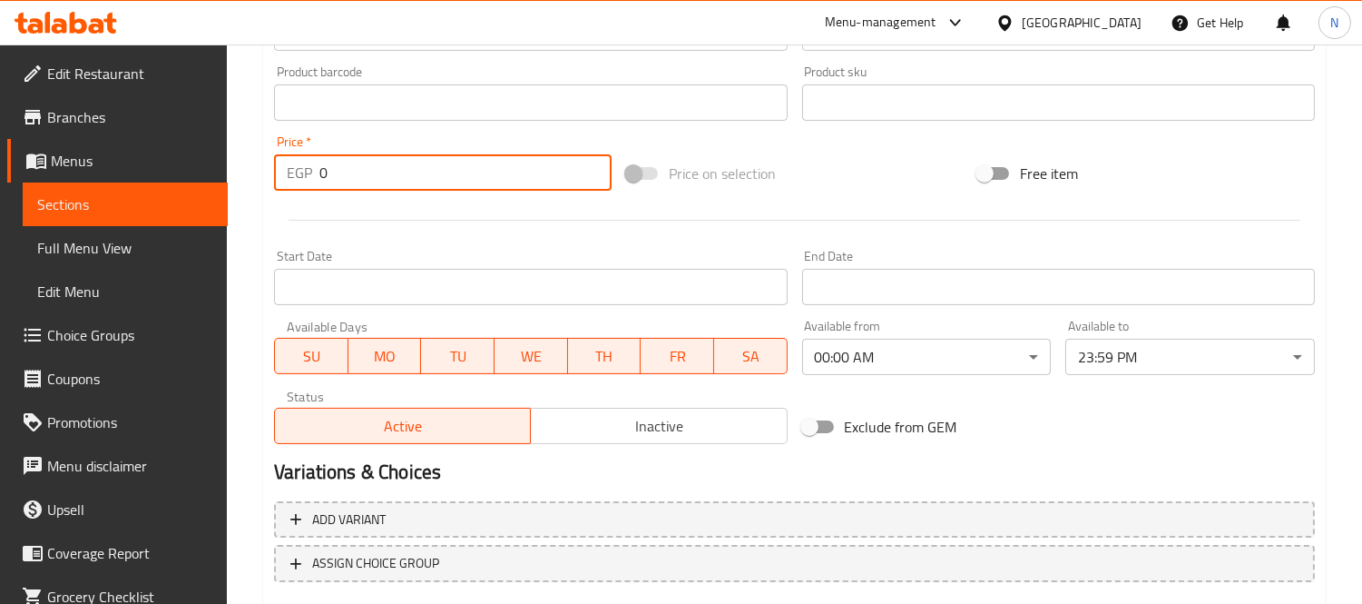
scroll to position [702, 0]
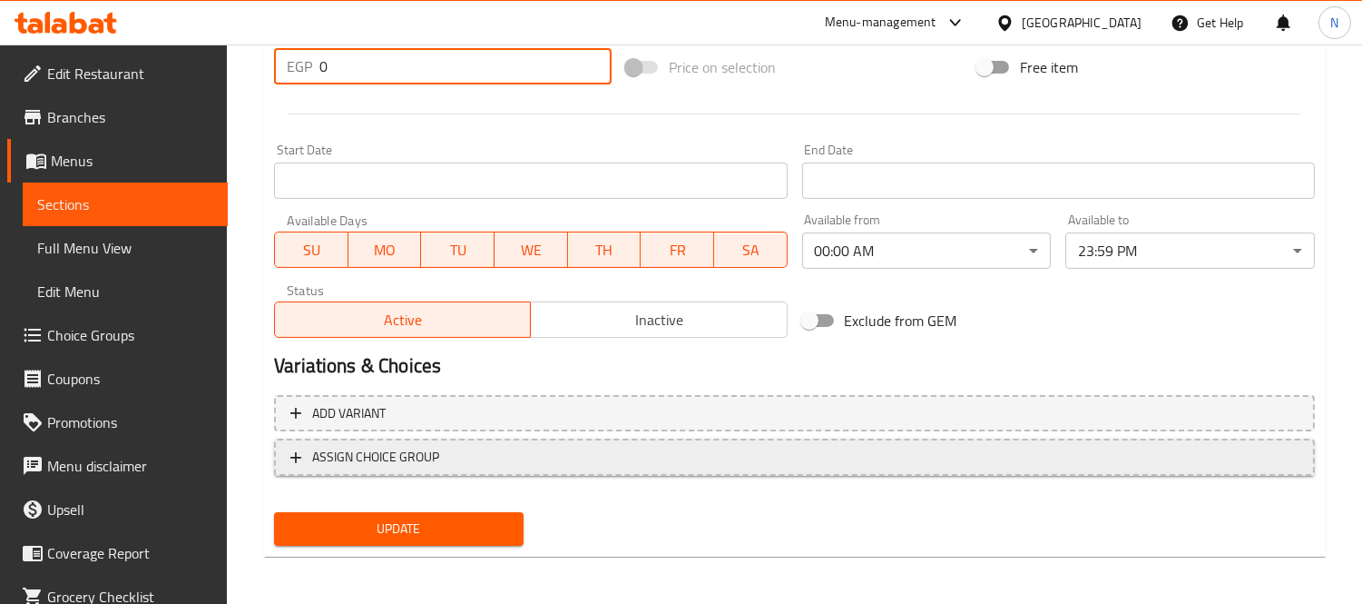
type input "0"
click at [532, 449] on span "ASSIGN CHOICE GROUP" at bounding box center [794, 457] width 1008 height 23
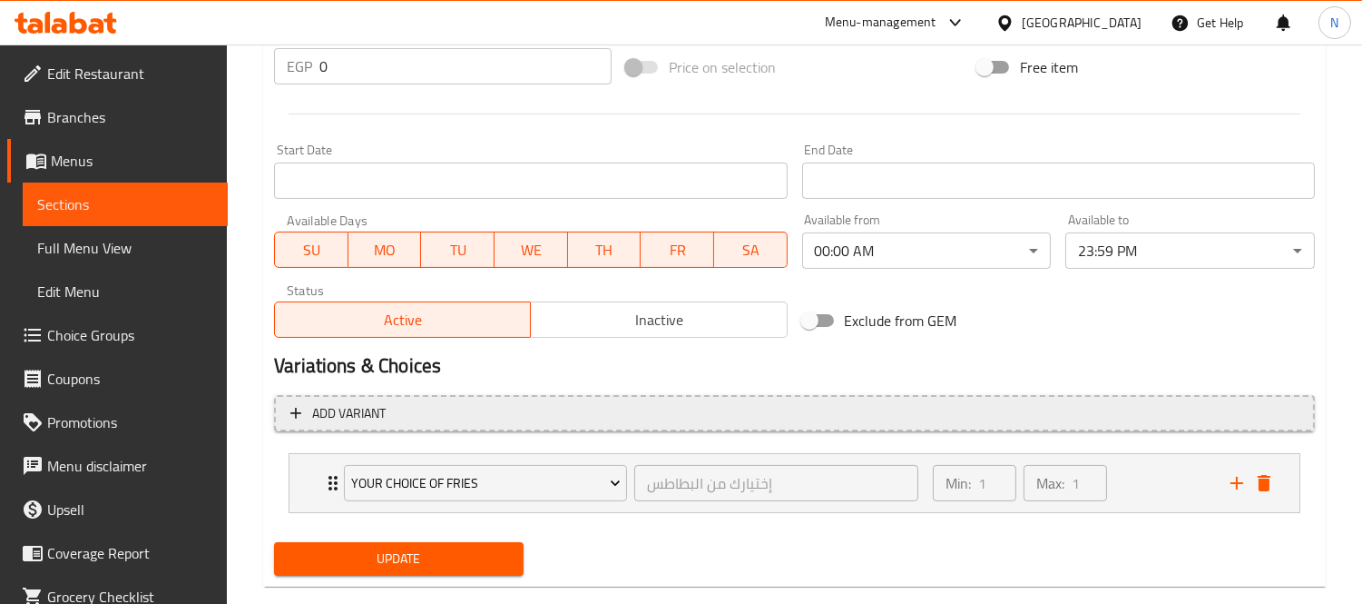
scroll to position [732, 0]
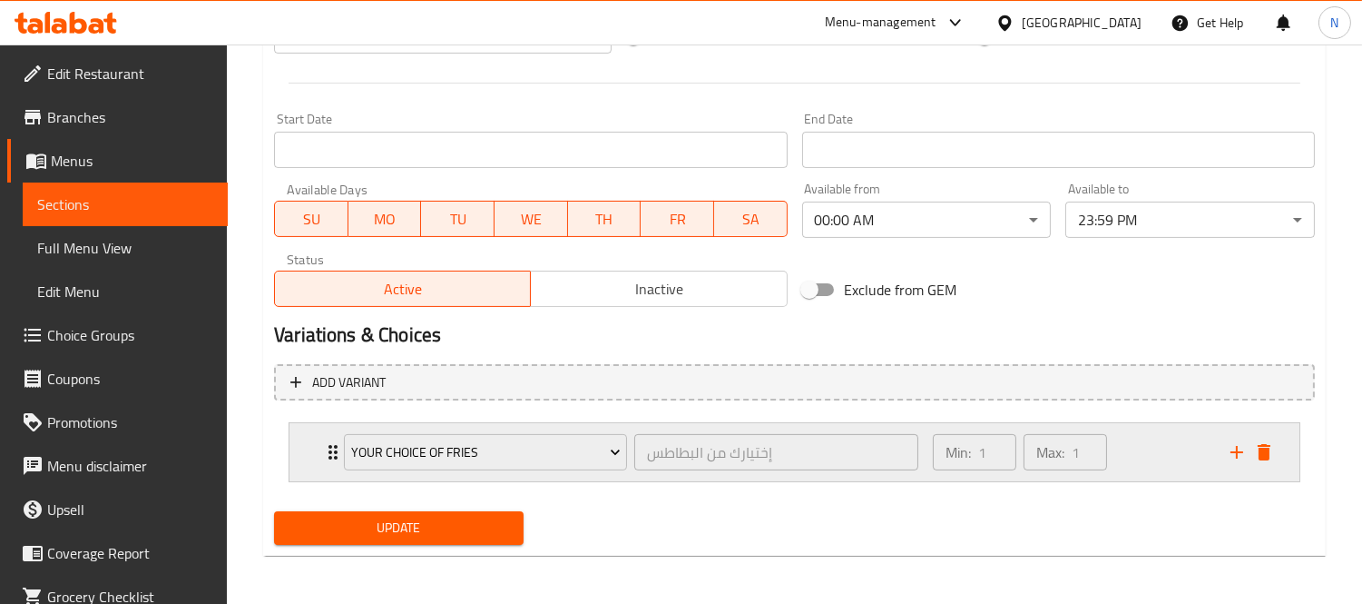
click at [1141, 450] on div "Min: 1 ​ Max: 1 ​" at bounding box center [1071, 452] width 298 height 58
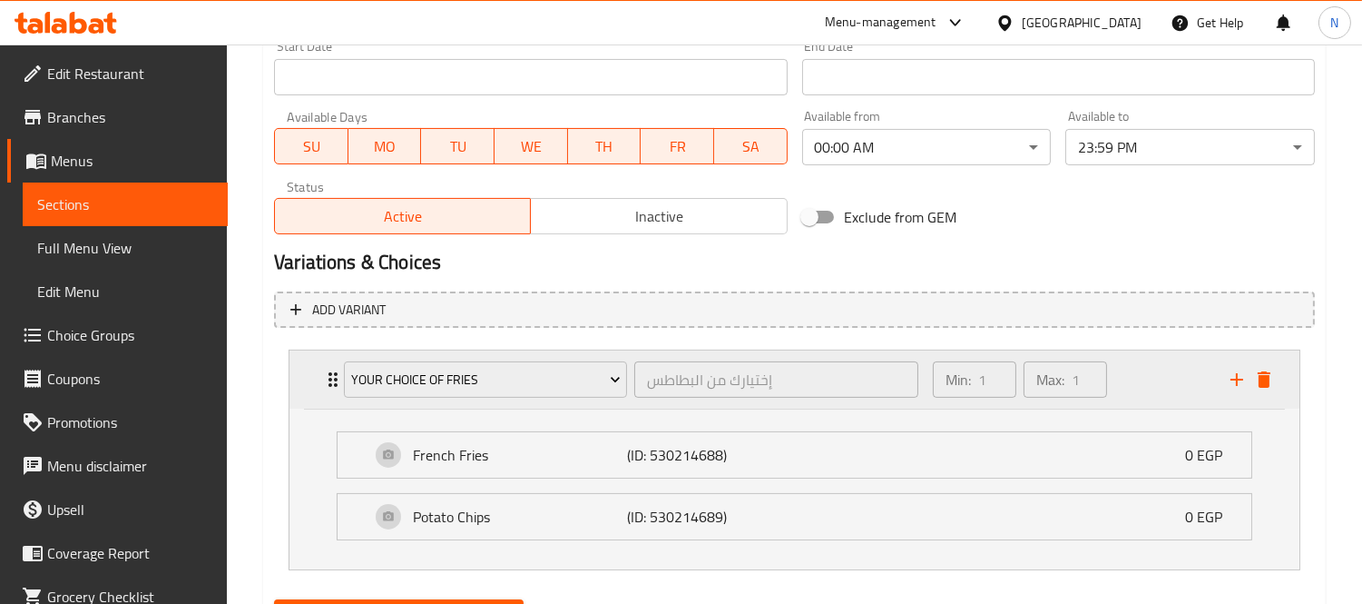
scroll to position [894, 0]
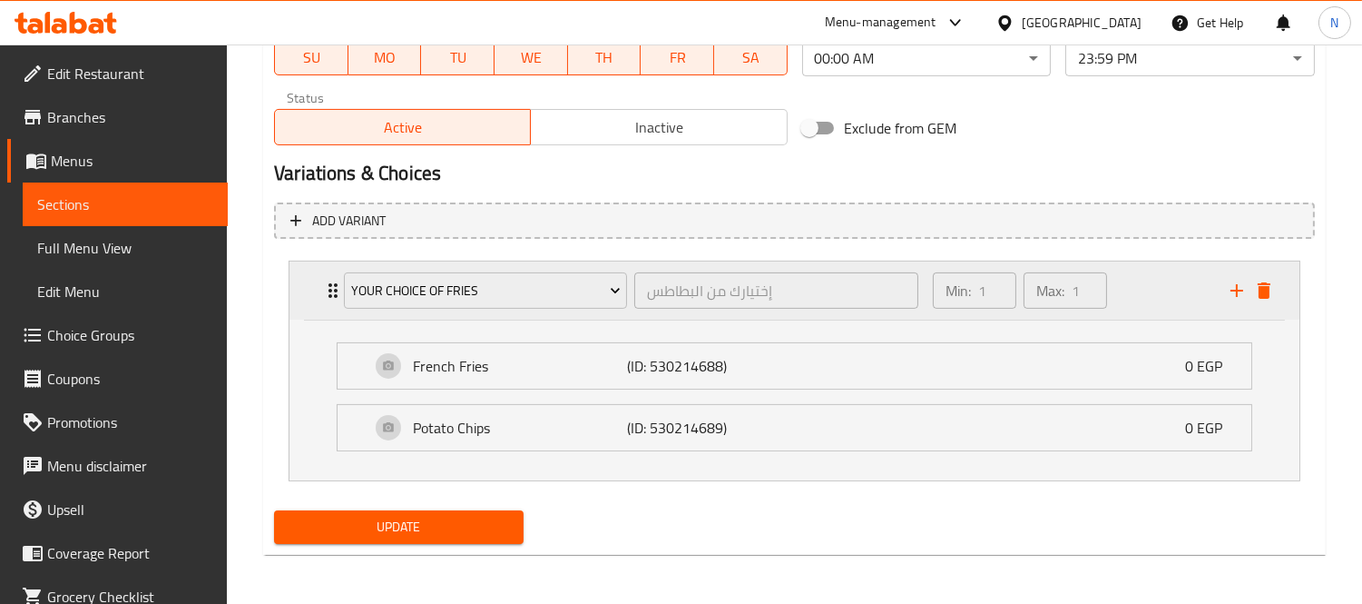
click at [1155, 309] on div "Min: 1 ​ Max: 1 ​" at bounding box center [1071, 290] width 298 height 58
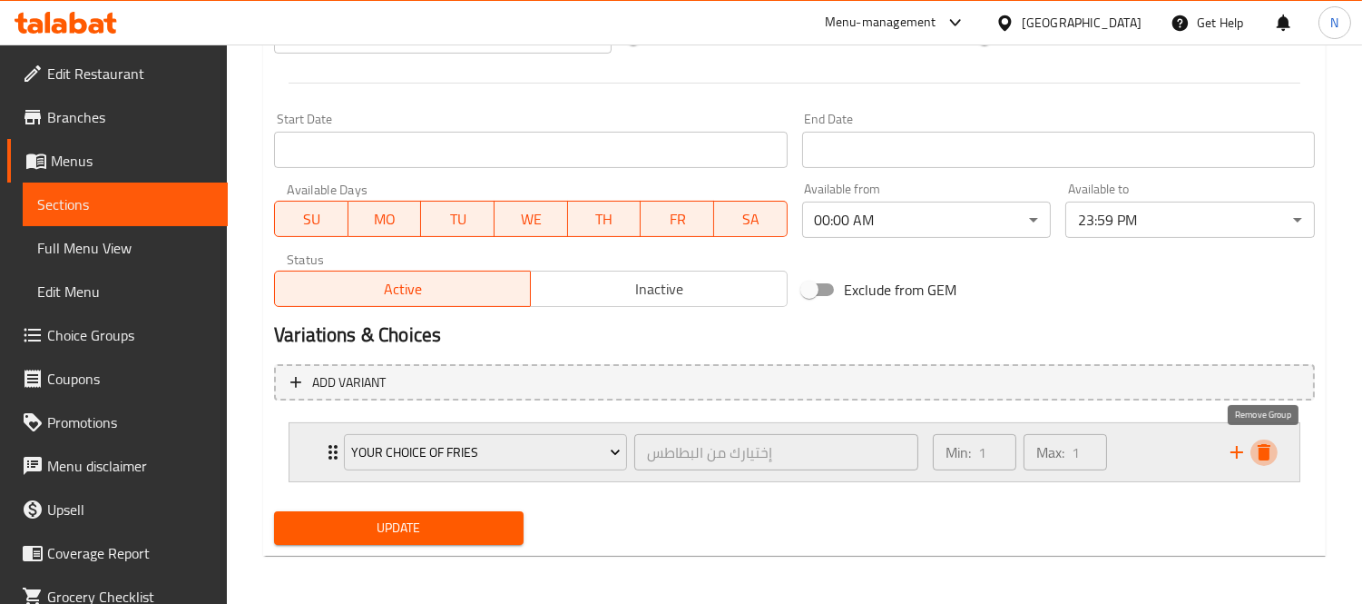
click at [1272, 458] on icon "delete" at bounding box center [1264, 452] width 22 height 22
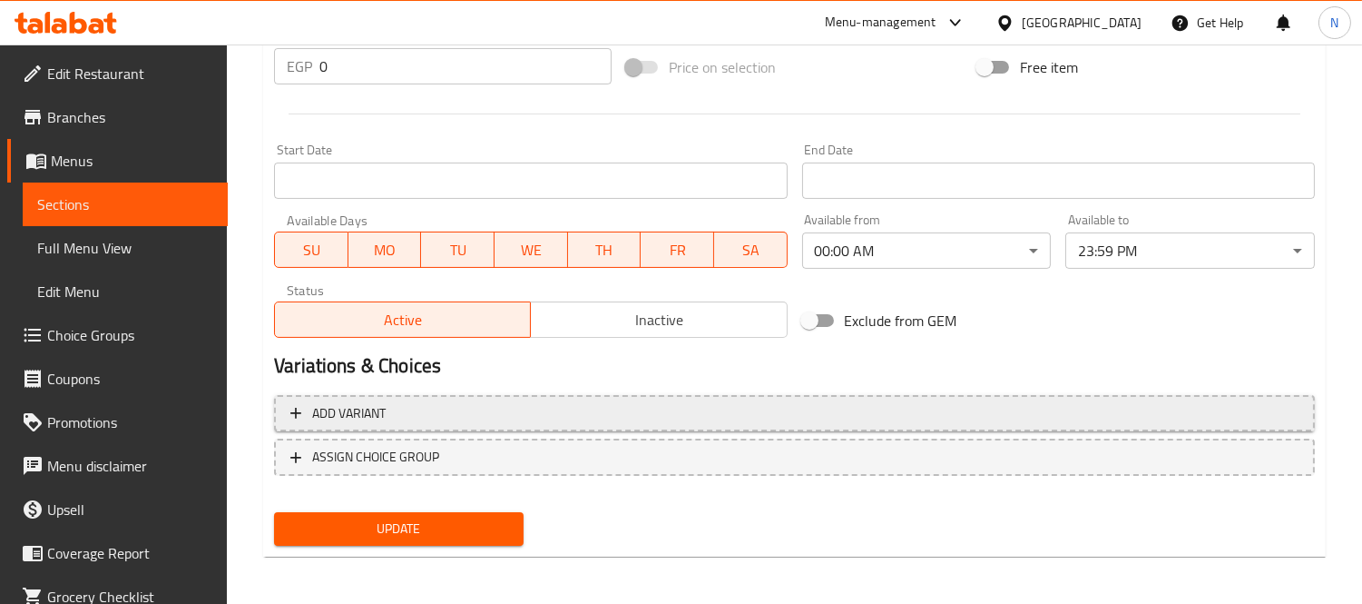
click at [506, 420] on span "Add variant" at bounding box center [794, 413] width 1008 height 23
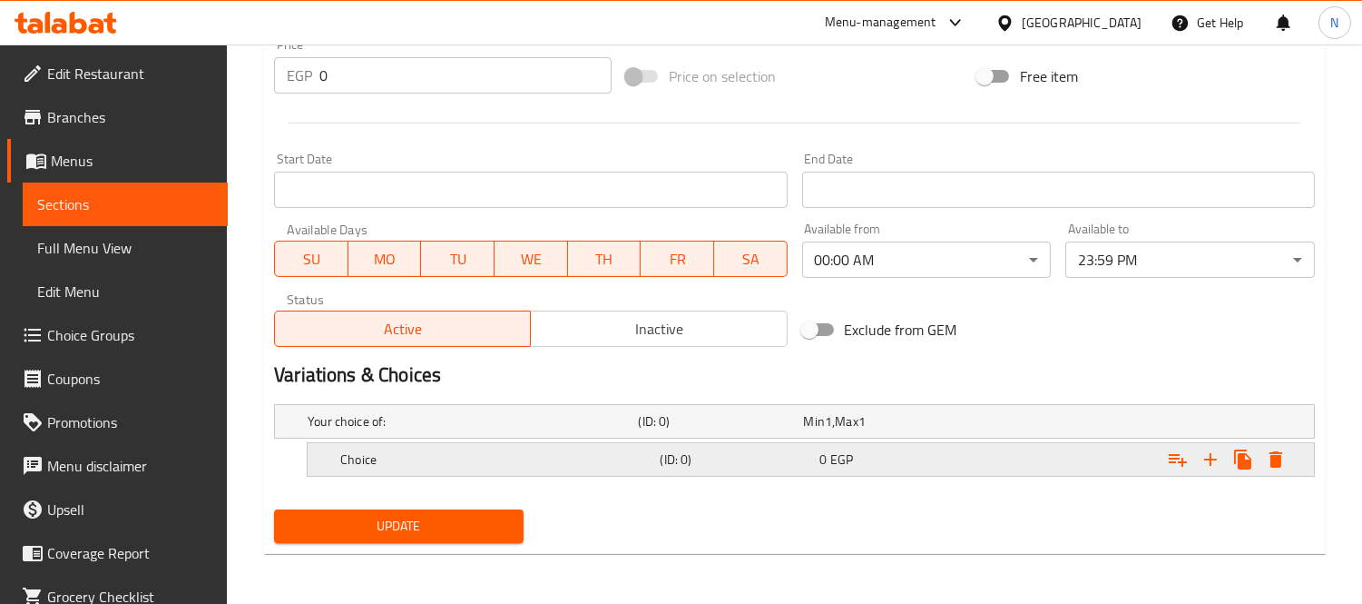
click at [592, 430] on h5 "Choice" at bounding box center [469, 421] width 323 height 18
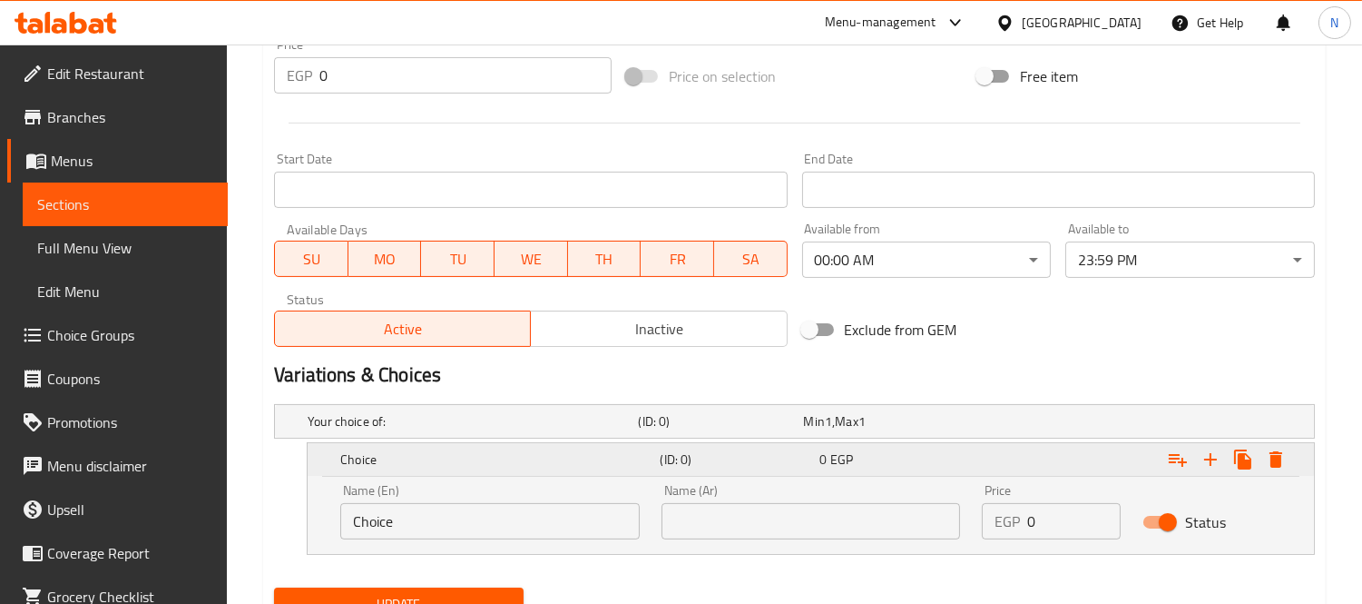
scroll to position [770, 0]
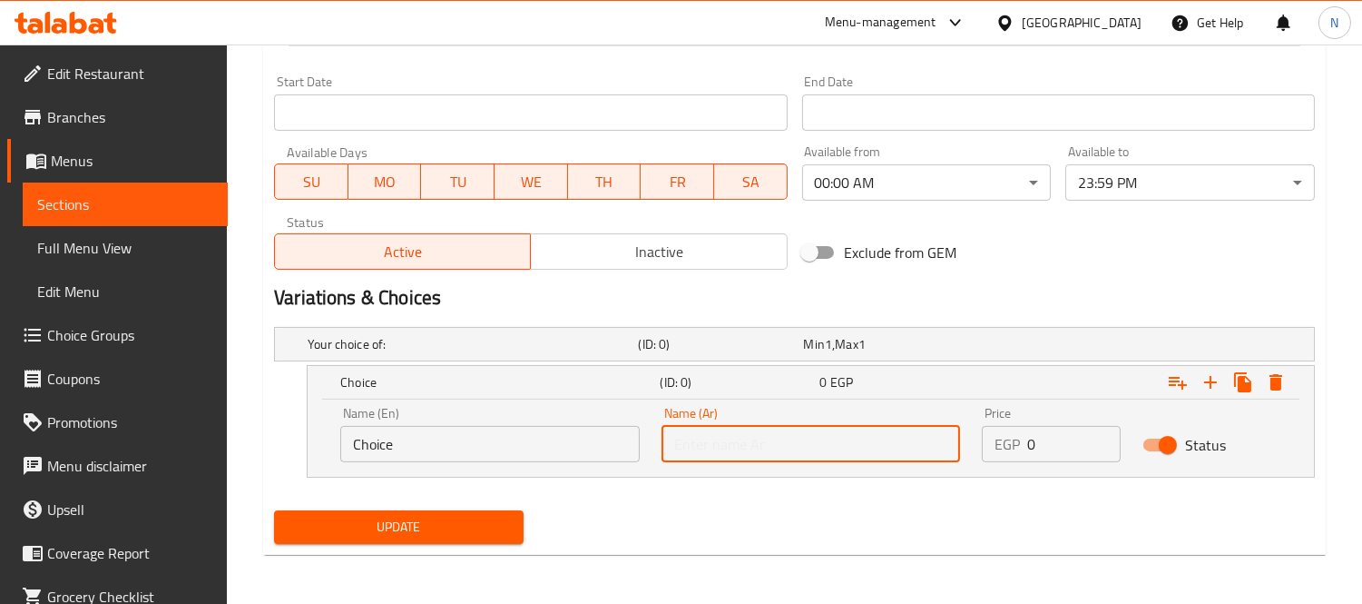
click at [768, 428] on input "text" at bounding box center [812, 444] width 300 height 36
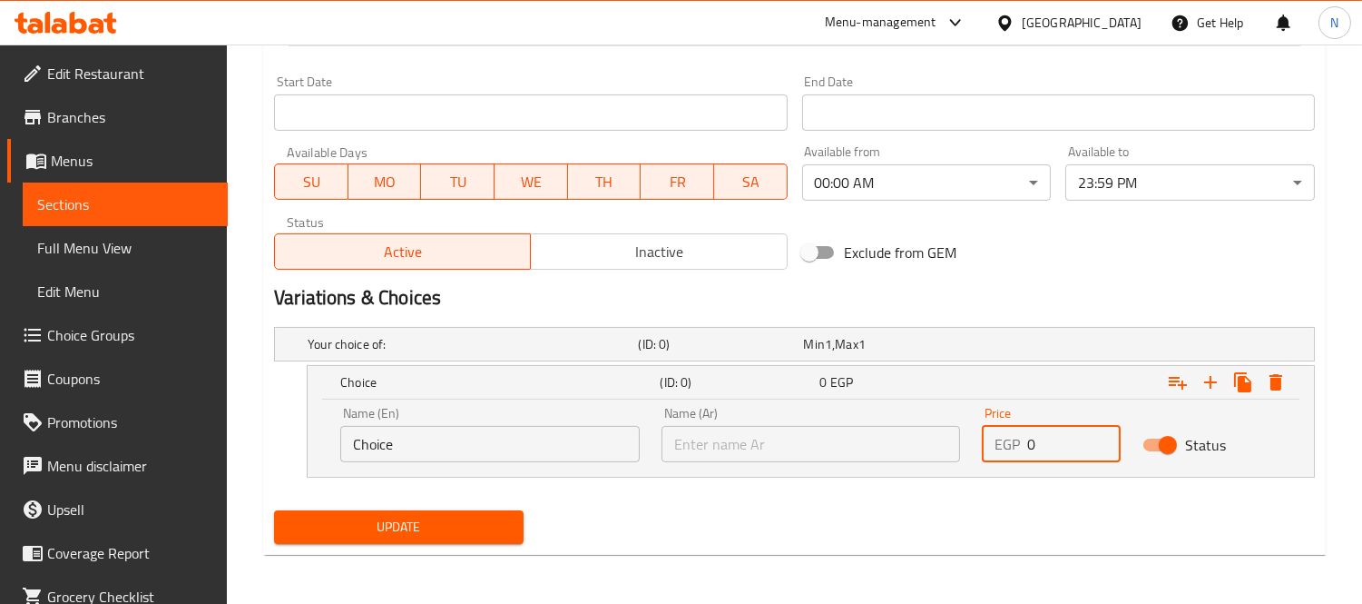
click at [1046, 447] on input "0" at bounding box center [1073, 444] width 93 height 36
type input "30"
click at [804, 455] on input "text" at bounding box center [812, 444] width 300 height 36
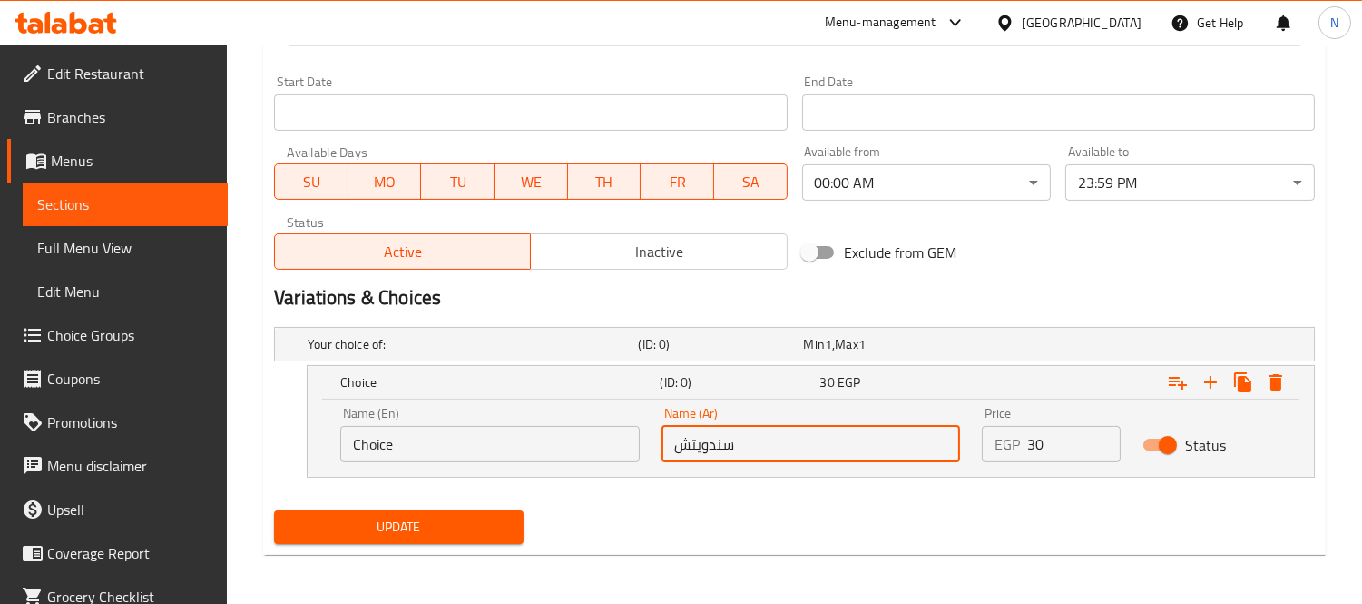
type input "سندويتش"
click at [583, 415] on div "Name (En) Choice Name (En)" at bounding box center [490, 434] width 300 height 55
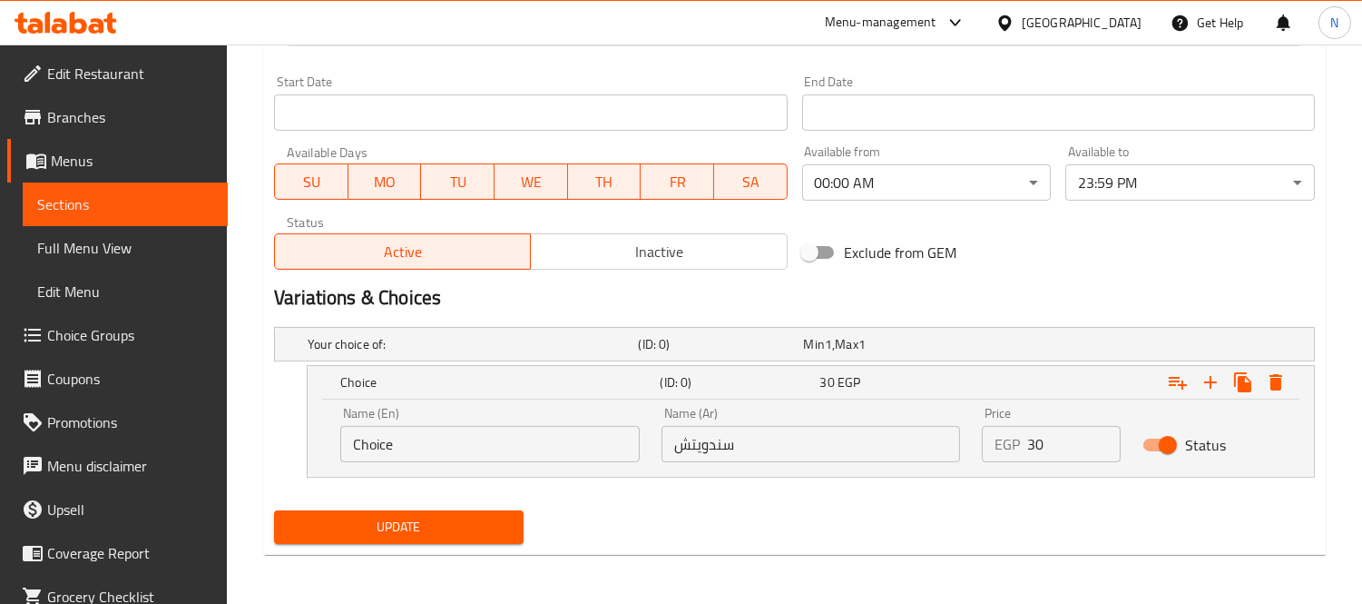
click at [583, 415] on div "Name (En) Choice Name (En)" at bounding box center [490, 434] width 300 height 55
click at [584, 433] on input "Choice" at bounding box center [490, 444] width 300 height 36
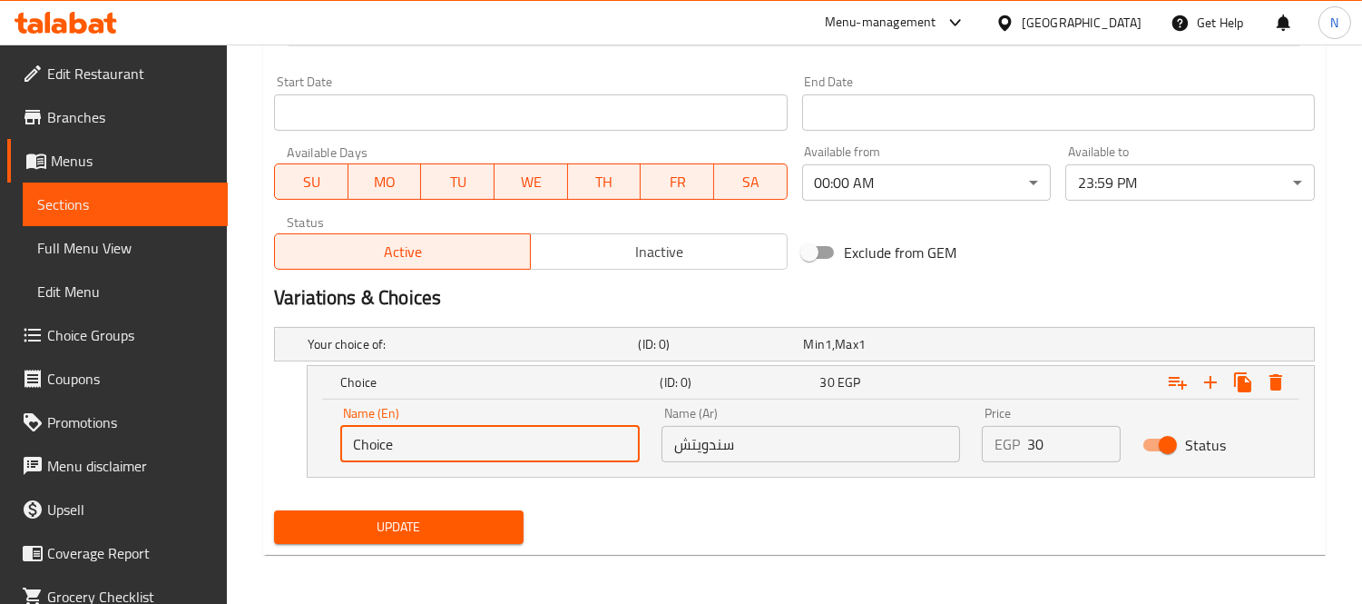
click at [584, 433] on input "Choice" at bounding box center [490, 444] width 300 height 36
type input "Sandwich"
click at [1201, 378] on icon "Expand" at bounding box center [1211, 382] width 22 height 22
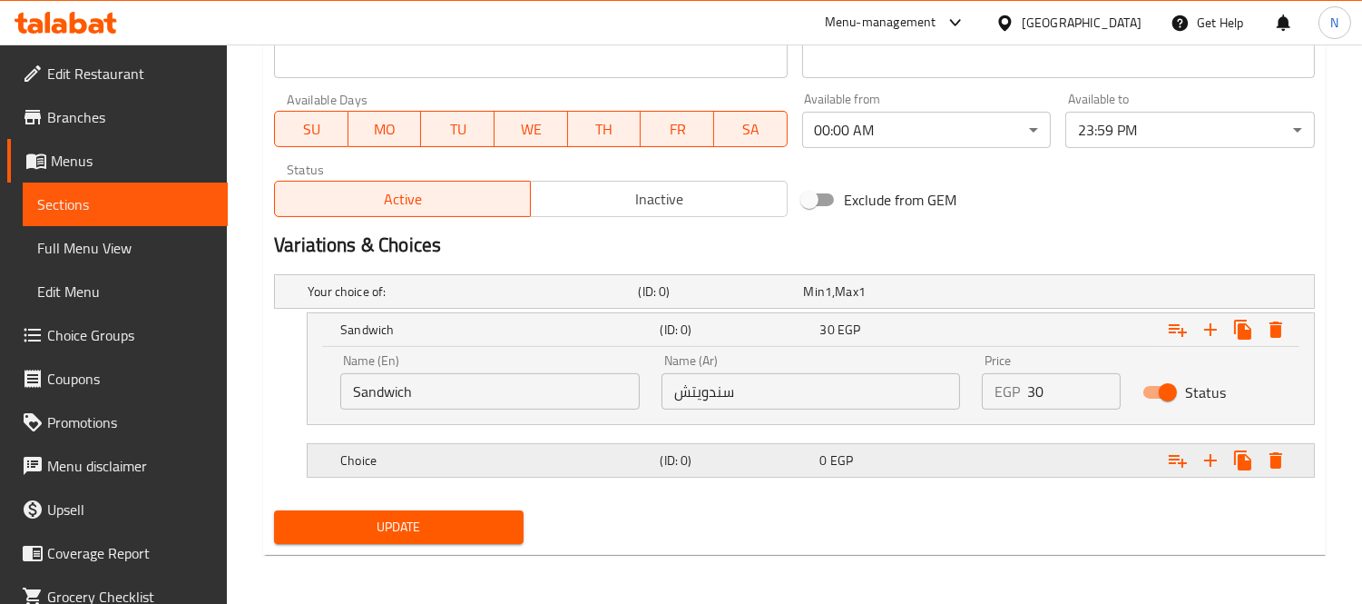
click at [1018, 295] on div "Expand" at bounding box center [1131, 291] width 330 height 7
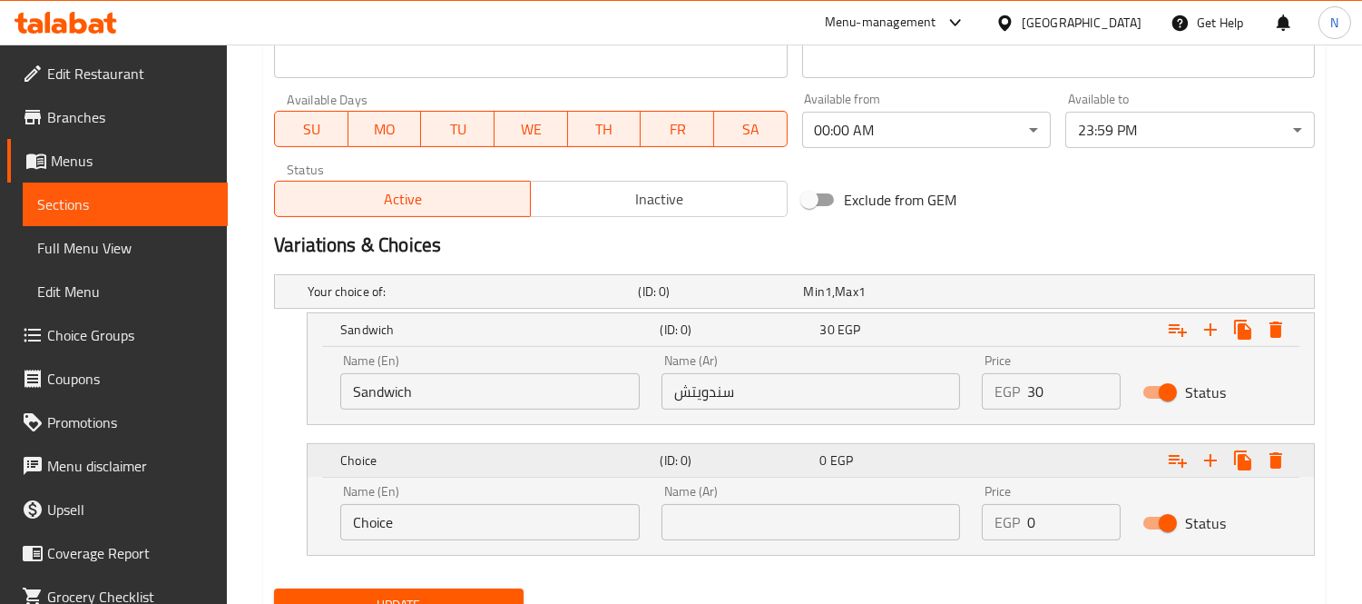
scroll to position [901, 0]
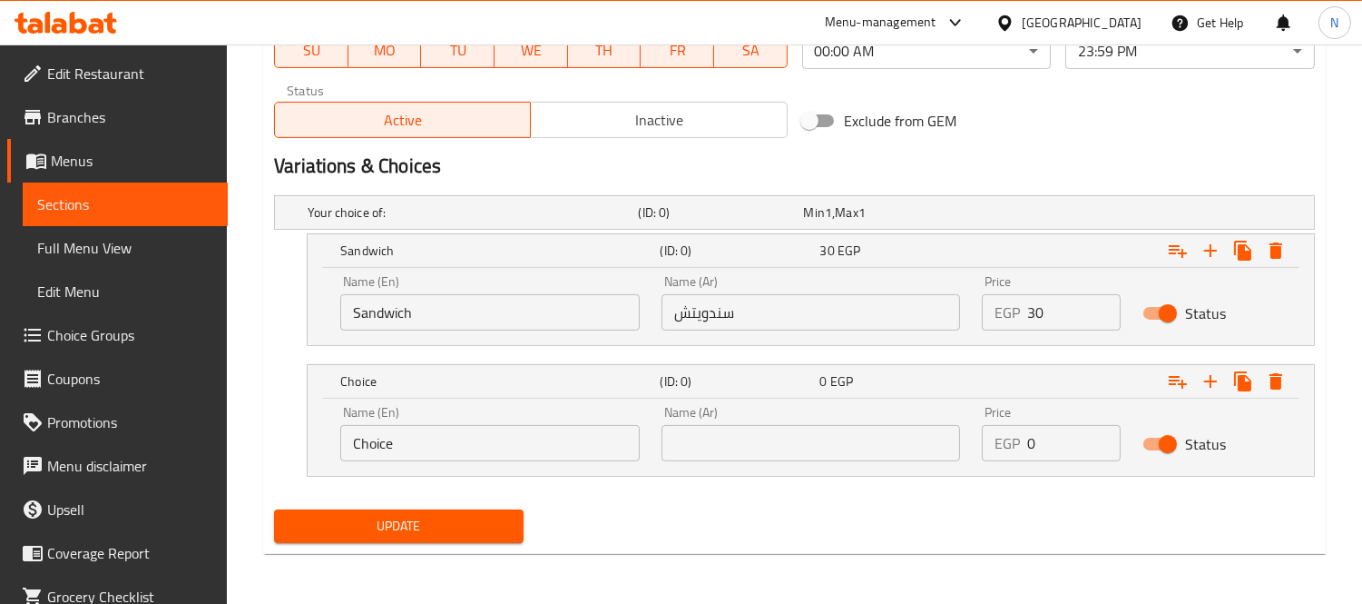
click at [1037, 446] on input "0" at bounding box center [1073, 443] width 93 height 36
type input "40"
click at [853, 437] on input "text" at bounding box center [812, 443] width 300 height 36
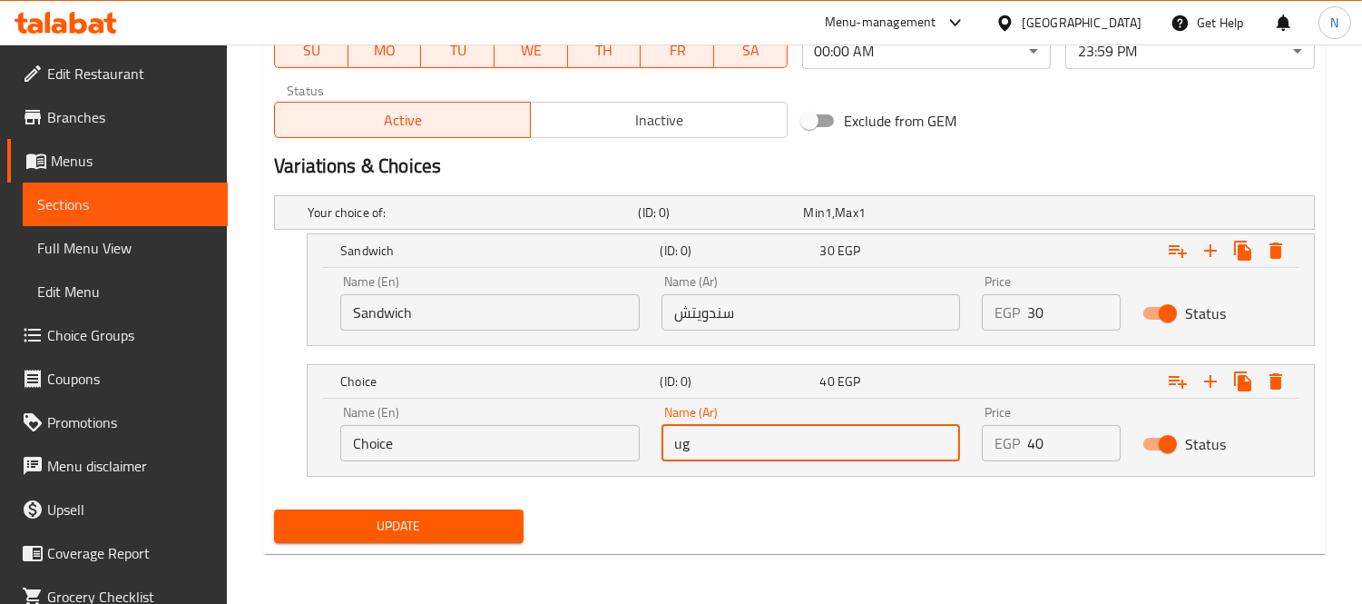
type input "u"
type input "علبة صغيرة"
click at [534, 450] on input "Choice" at bounding box center [490, 443] width 300 height 36
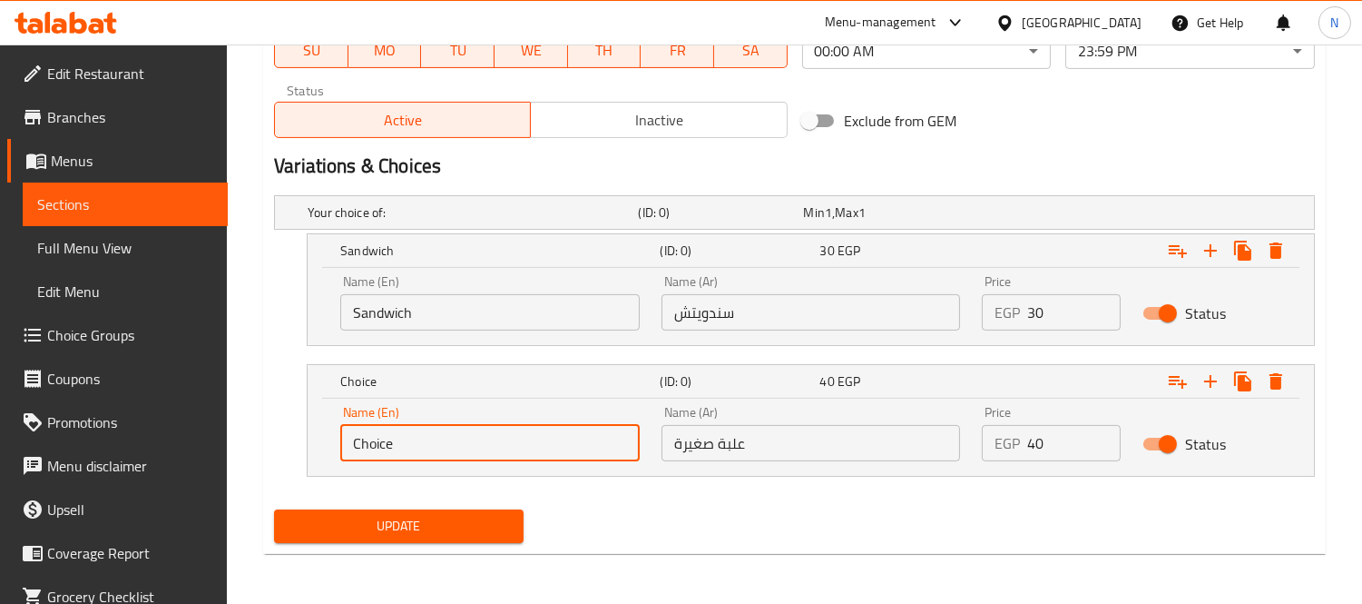
click at [534, 450] on input "Choice" at bounding box center [490, 443] width 300 height 36
type input "س"
type input "Small box"
click at [274, 509] on button "Update" at bounding box center [399, 526] width 250 height 34
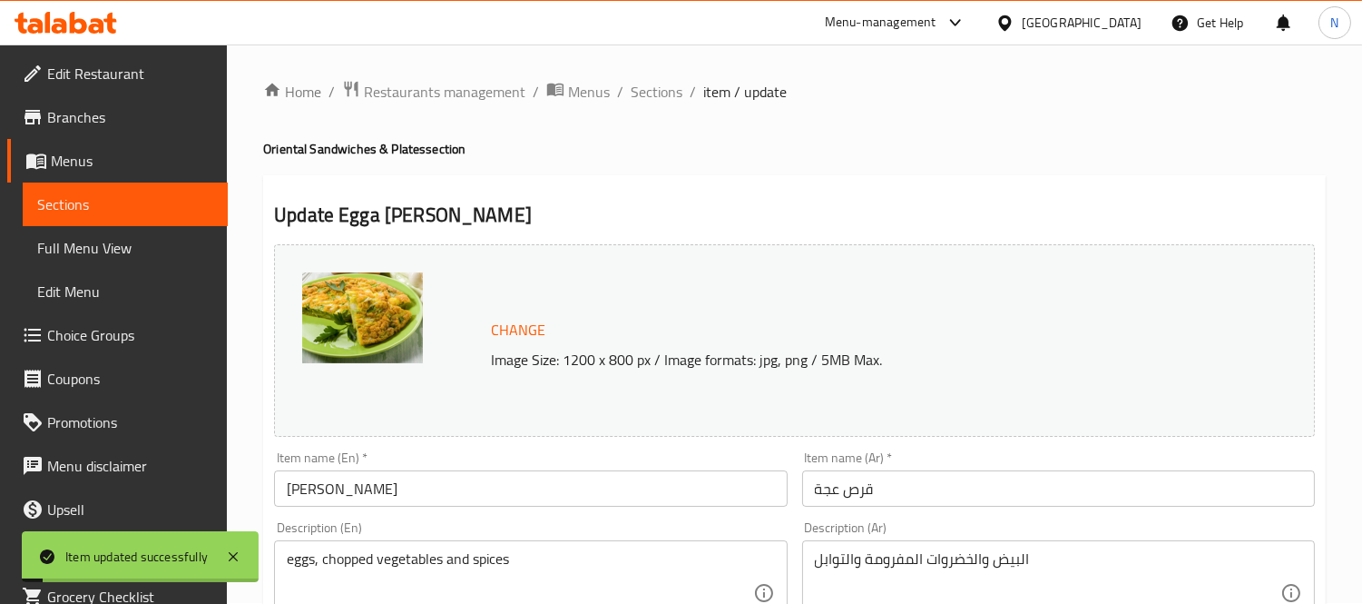
scroll to position [0, 0]
click at [673, 103] on span "Sections" at bounding box center [657, 93] width 52 height 22
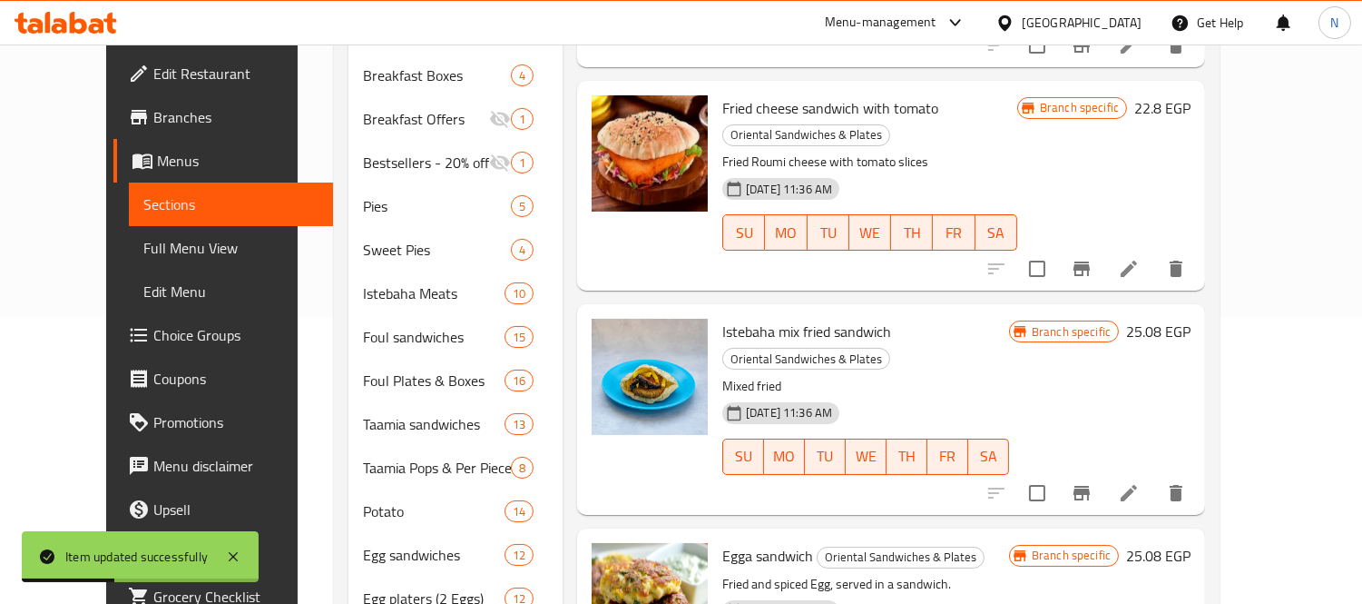
scroll to position [302, 0]
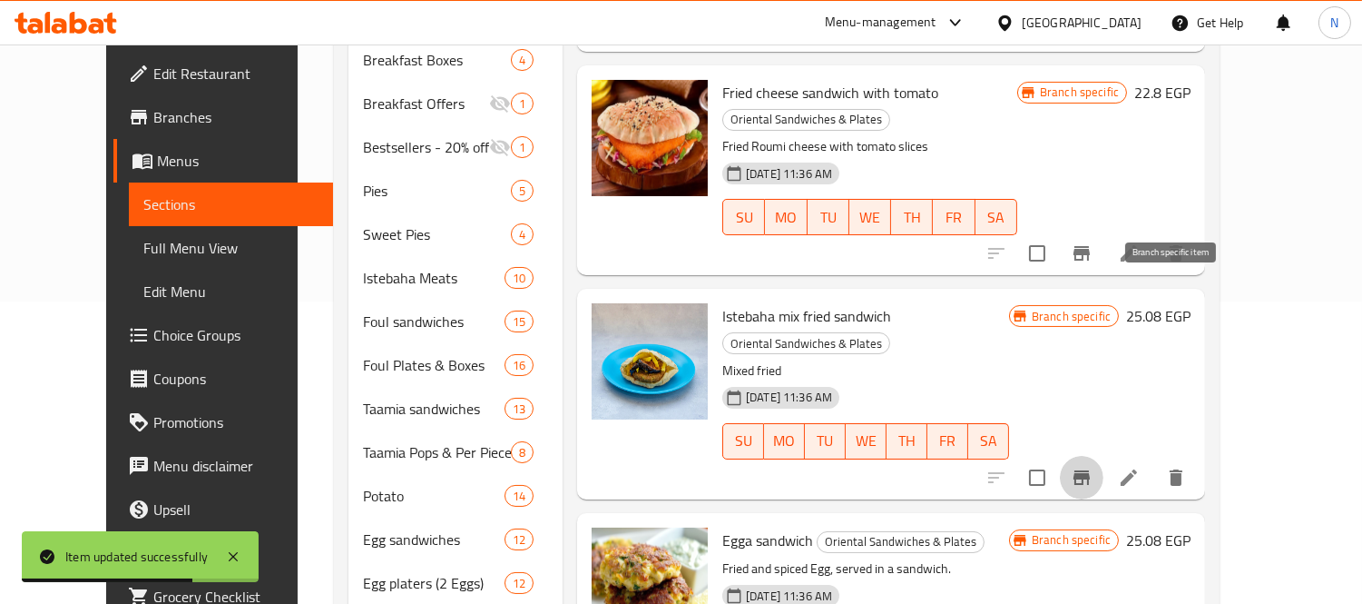
click at [1093, 467] on icon "Branch-specific-item" at bounding box center [1082, 478] width 22 height 22
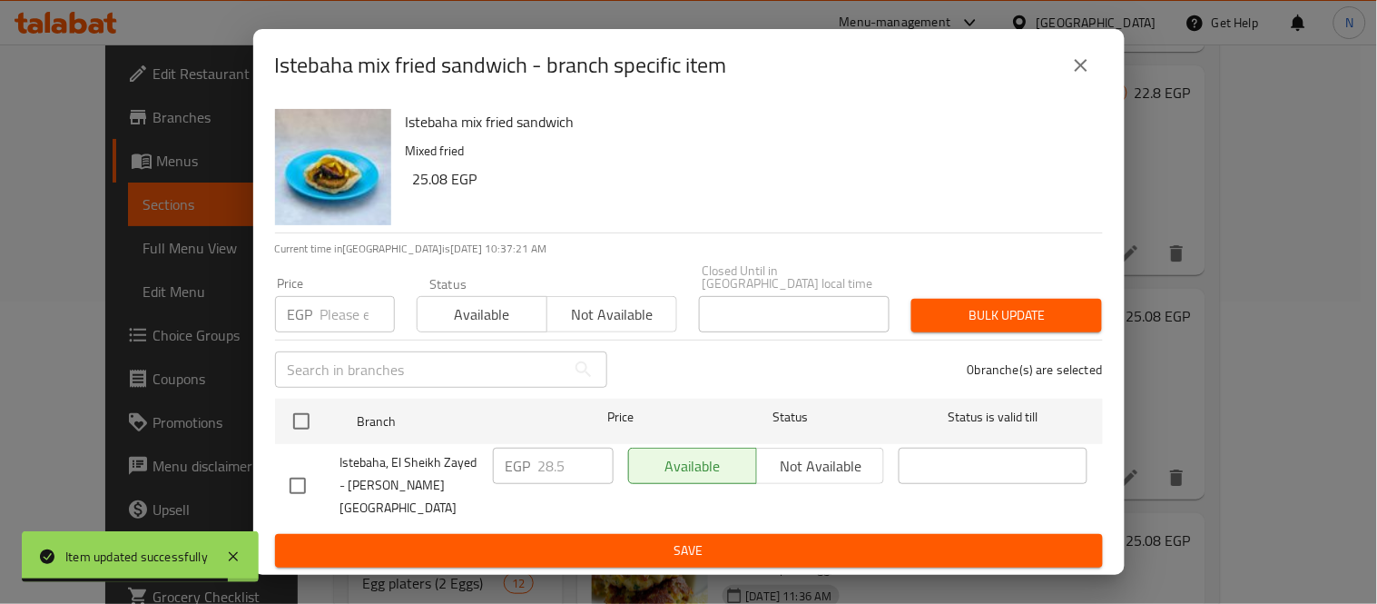
click at [293, 477] on input "checkbox" at bounding box center [298, 486] width 38 height 38
checkbox input "true"
click at [549, 467] on input "28.5" at bounding box center [575, 465] width 75 height 36
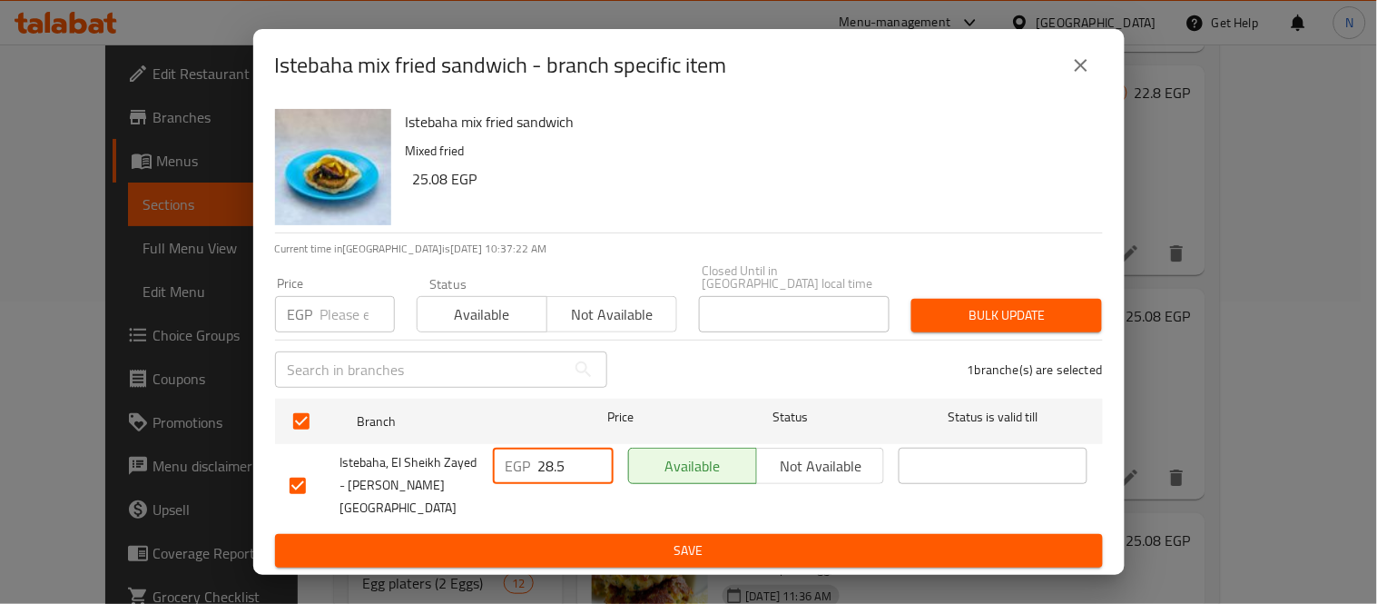
click at [549, 467] on input "28.5" at bounding box center [575, 465] width 75 height 36
type input "30"
click at [637, 539] on span "Save" at bounding box center [689, 550] width 799 height 23
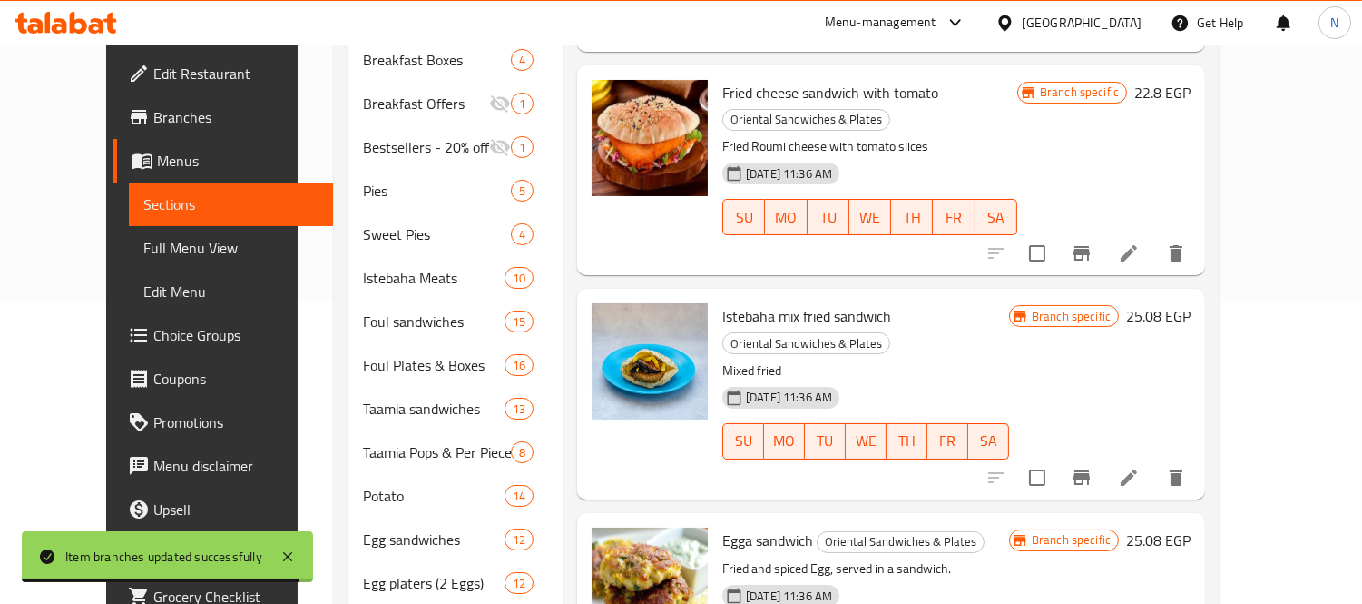
click at [1191, 303] on div "Branch specific 25.08 EGP" at bounding box center [1100, 393] width 182 height 181
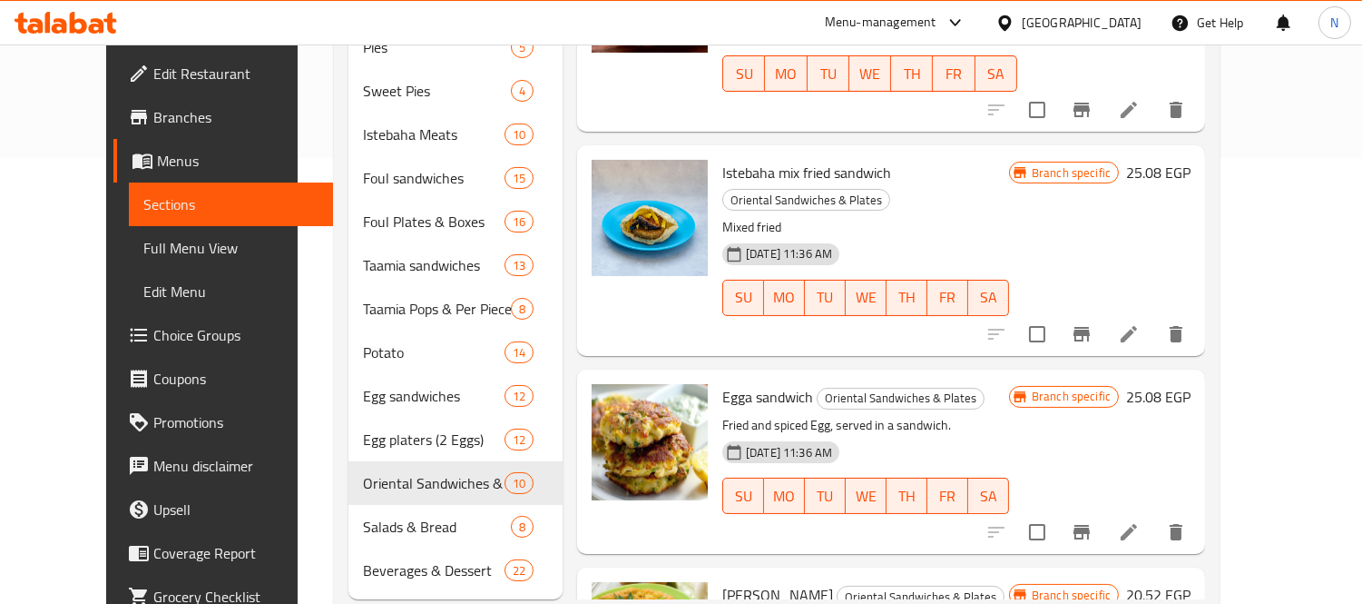
scroll to position [464, 0]
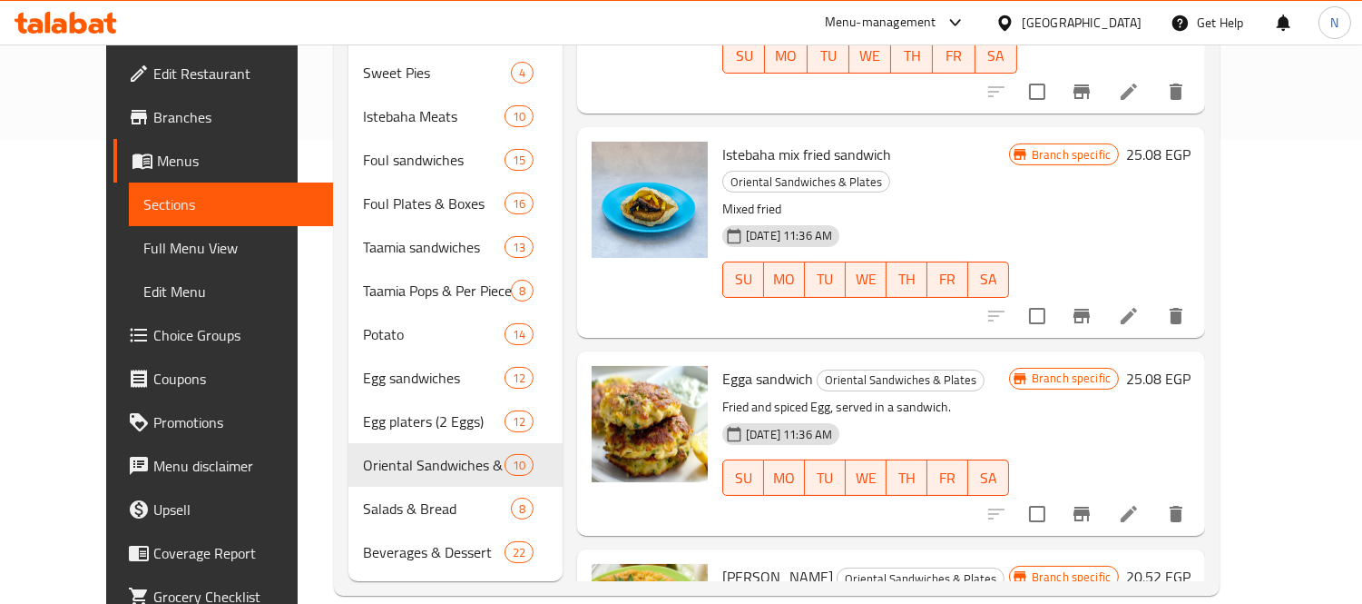
click at [1191, 366] on h6 "25.08 EGP" at bounding box center [1158, 378] width 64 height 25
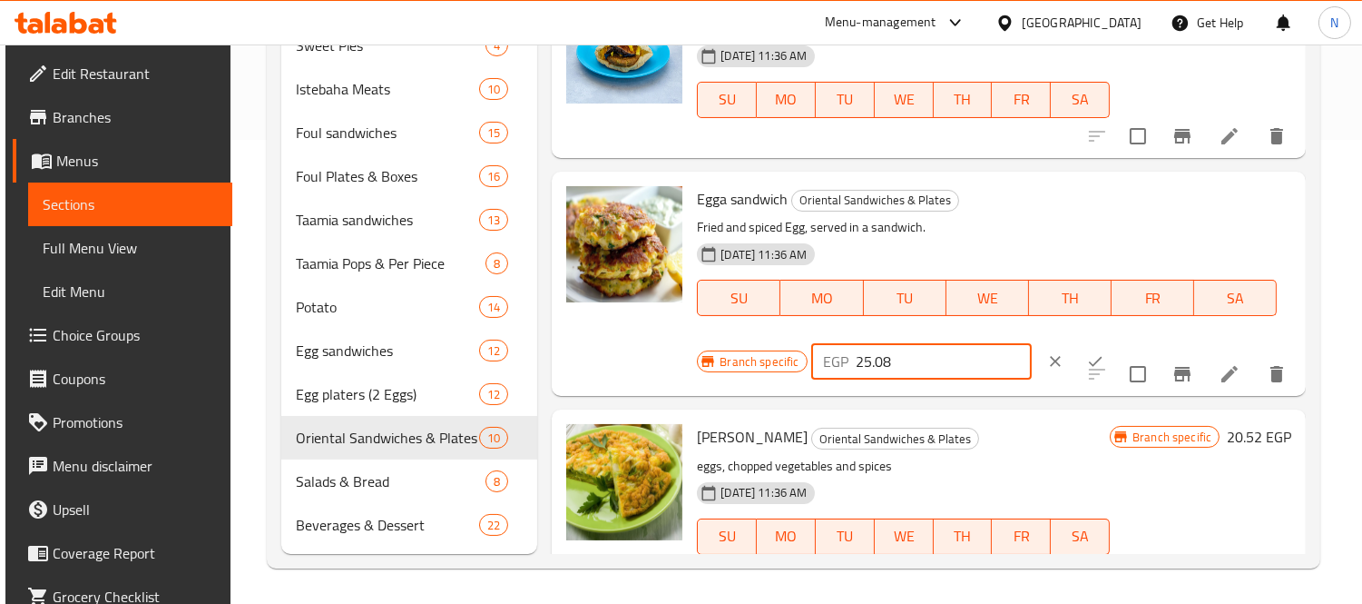
click at [903, 347] on input "25.08" at bounding box center [944, 361] width 175 height 36
click at [1151, 241] on div "[DATE] 11:36 AM SU MO TU WE TH FR SA" at bounding box center [987, 285] width 594 height 98
click at [1041, 355] on button "clear" at bounding box center [1056, 361] width 40 height 40
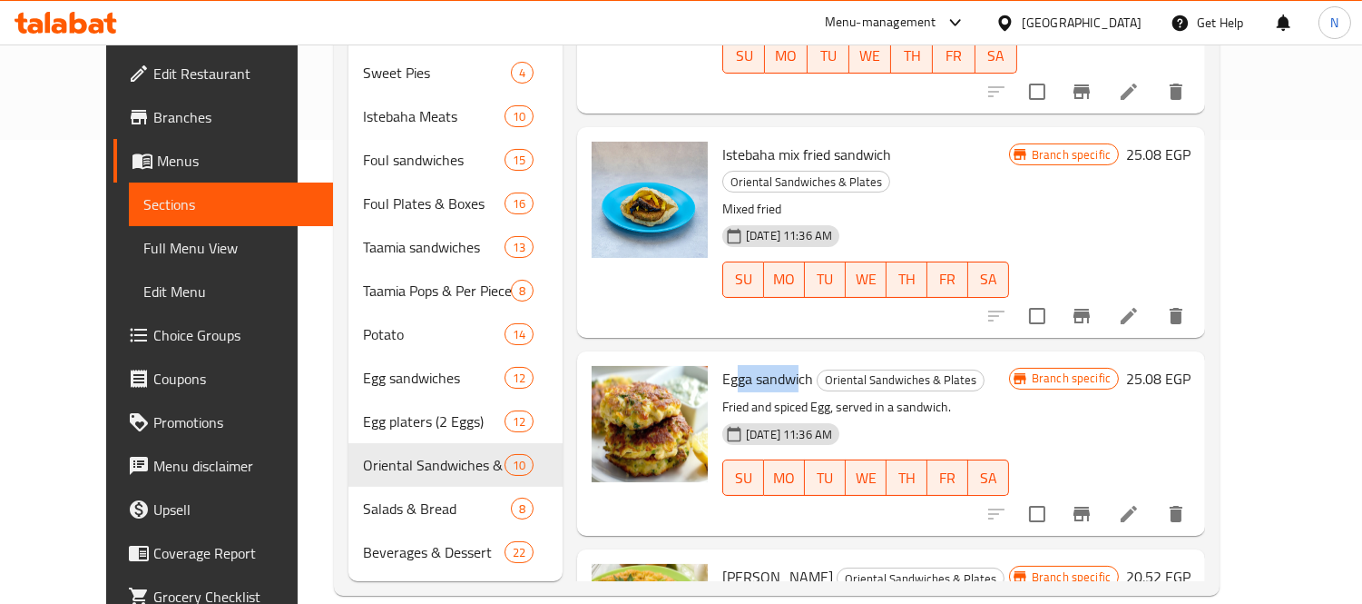
drag, startPoint x: 709, startPoint y: 194, endPoint x: 775, endPoint y: 201, distance: 66.7
click at [775, 365] on span "Egga sandwich" at bounding box center [767, 378] width 91 height 27
drag, startPoint x: 701, startPoint y: 400, endPoint x: 770, endPoint y: 402, distance: 69.0
click at [770, 564] on h6 "Egga [PERSON_NAME] Oriental Sandwiches & Plates" at bounding box center [865, 576] width 287 height 25
click at [730, 563] on span "[PERSON_NAME]" at bounding box center [777, 576] width 111 height 27
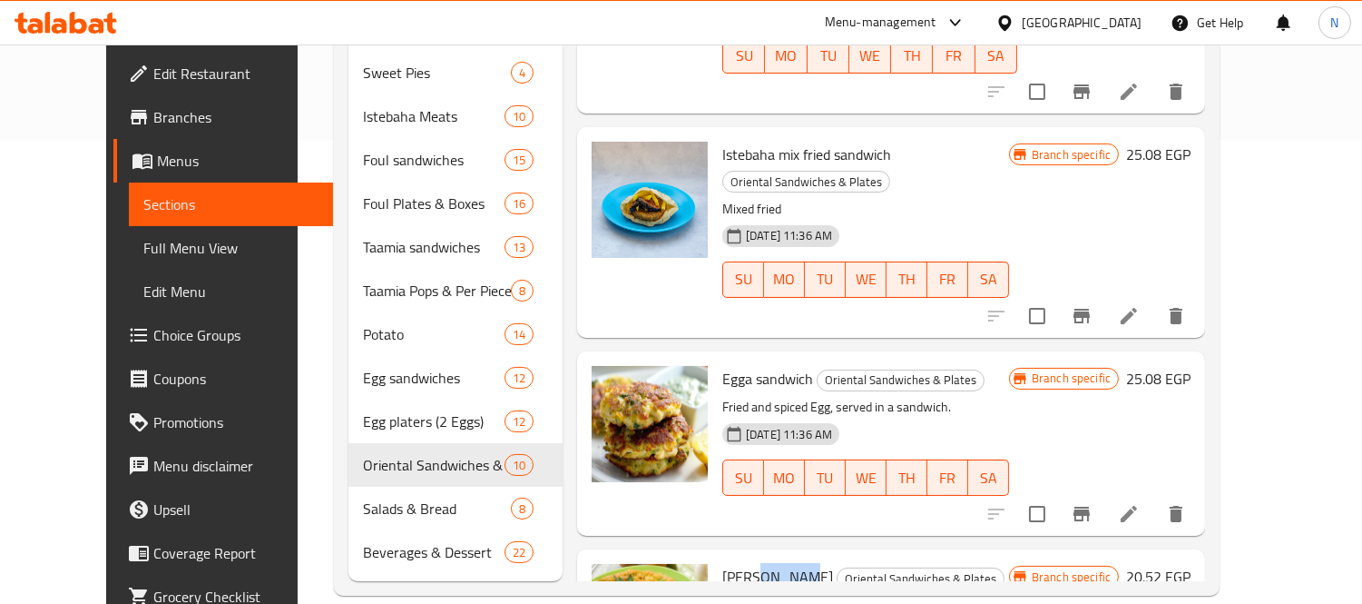
click at [730, 563] on span "[PERSON_NAME]" at bounding box center [777, 576] width 111 height 27
click at [742, 563] on span "[PERSON_NAME]" at bounding box center [777, 576] width 111 height 27
click at [1153, 366] on div "Branch specific 25.08 EGP" at bounding box center [1100, 443] width 182 height 155
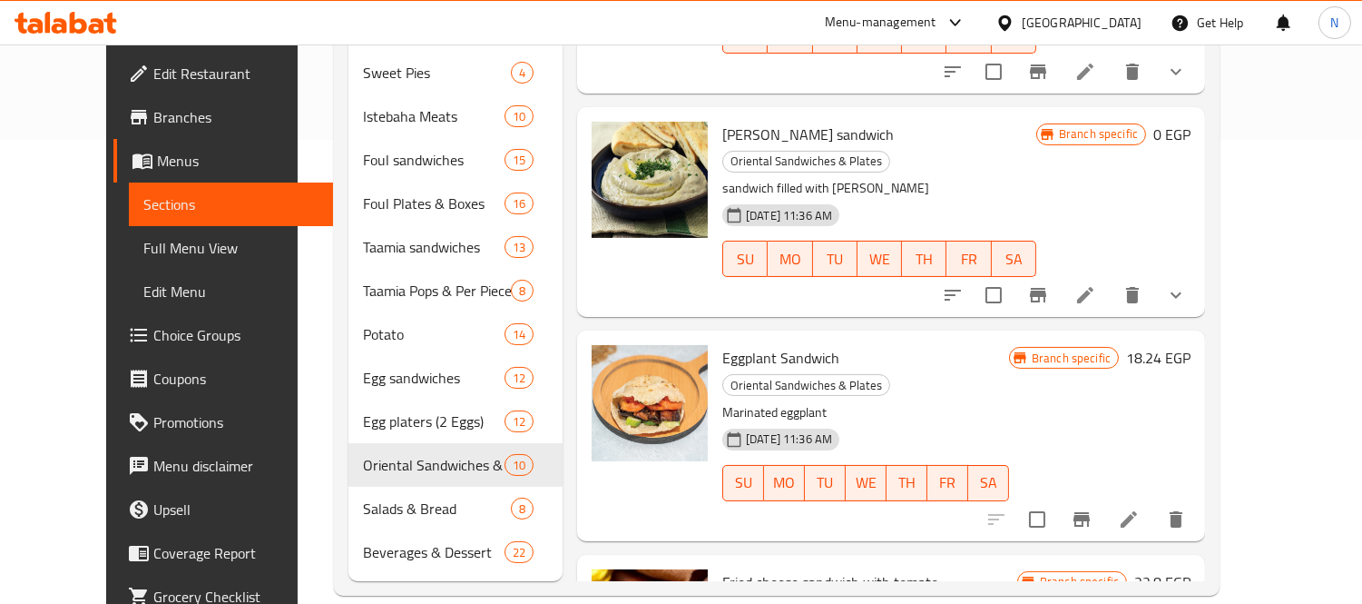
scroll to position [604, 0]
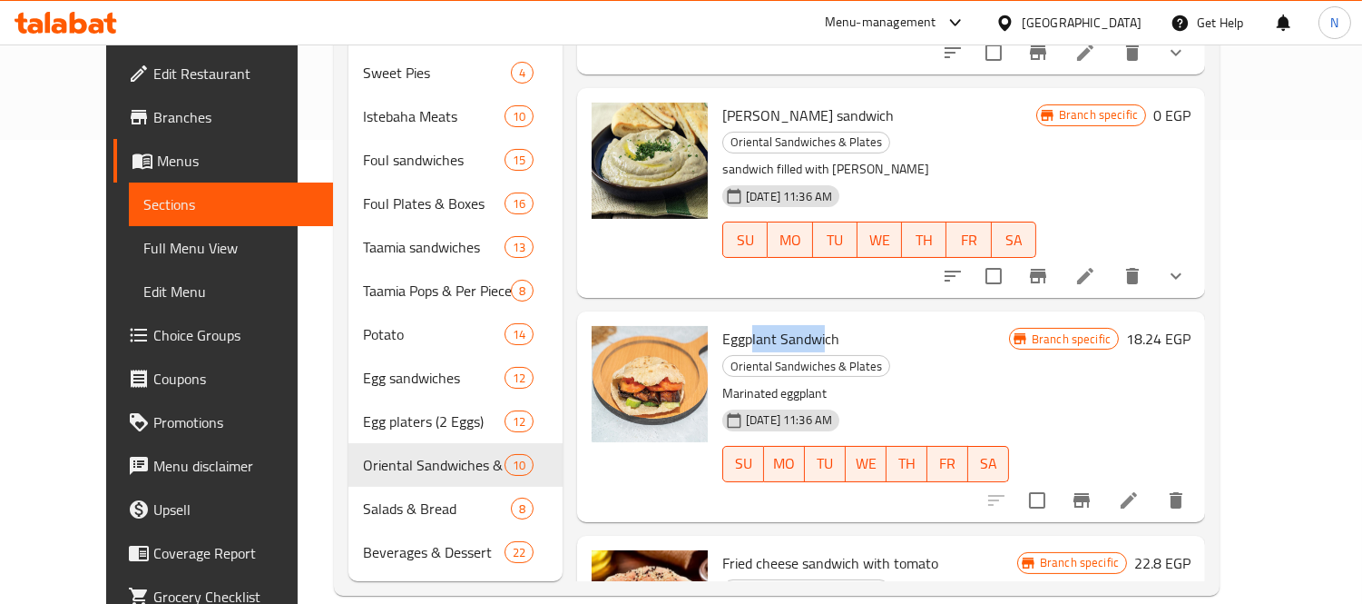
drag, startPoint x: 722, startPoint y: 246, endPoint x: 801, endPoint y: 241, distance: 78.2
click at [801, 325] on span "Eggplant Sandwich" at bounding box center [780, 338] width 117 height 27
click at [896, 403] on div "Menu items Add Sort Manage items White cheese with tomato Oriental Sandwiches &…" at bounding box center [884, 160] width 643 height 841
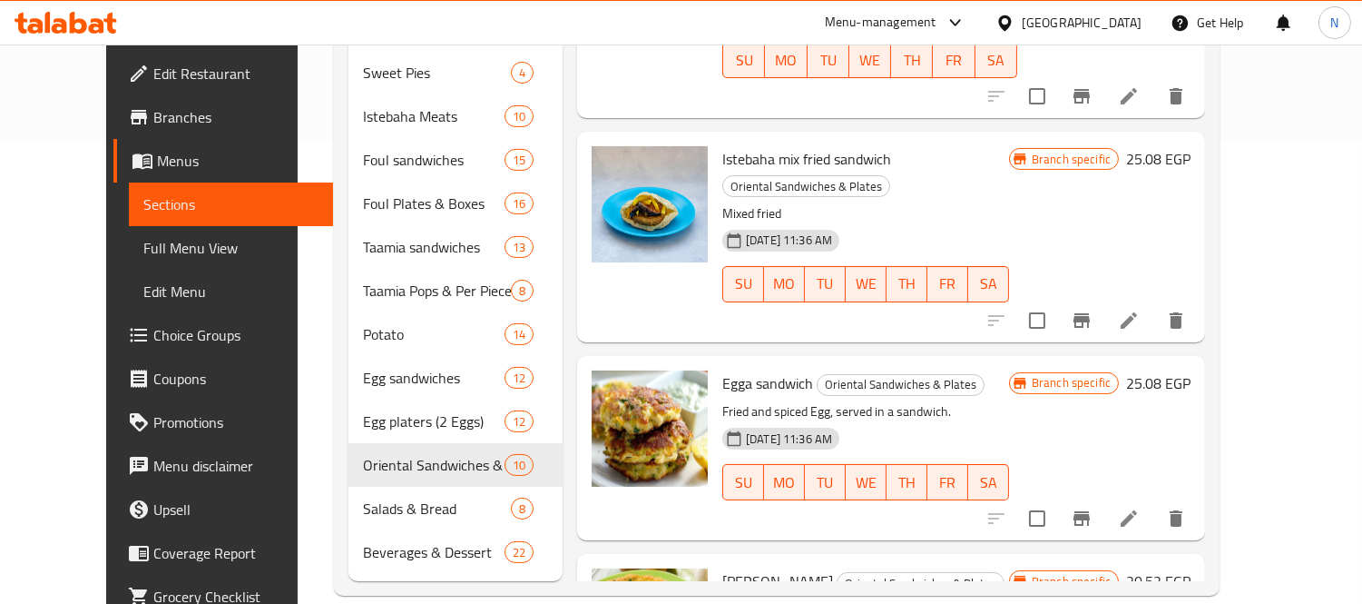
scroll to position [1236, 0]
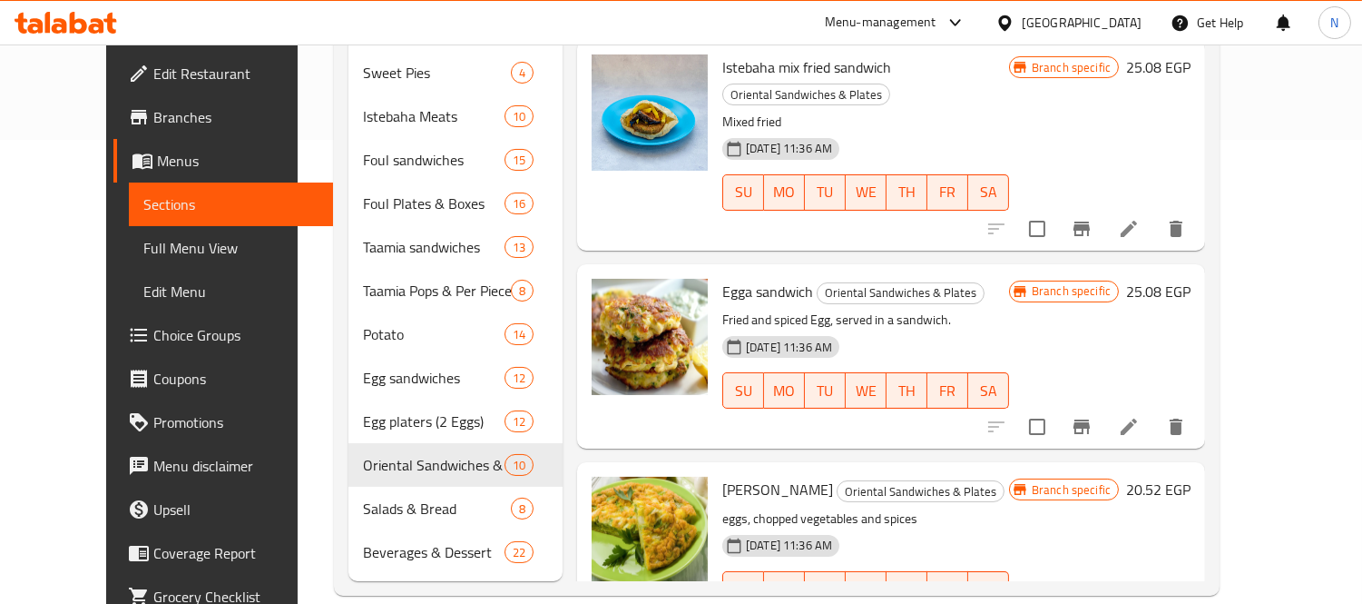
scroll to position [1223, 0]
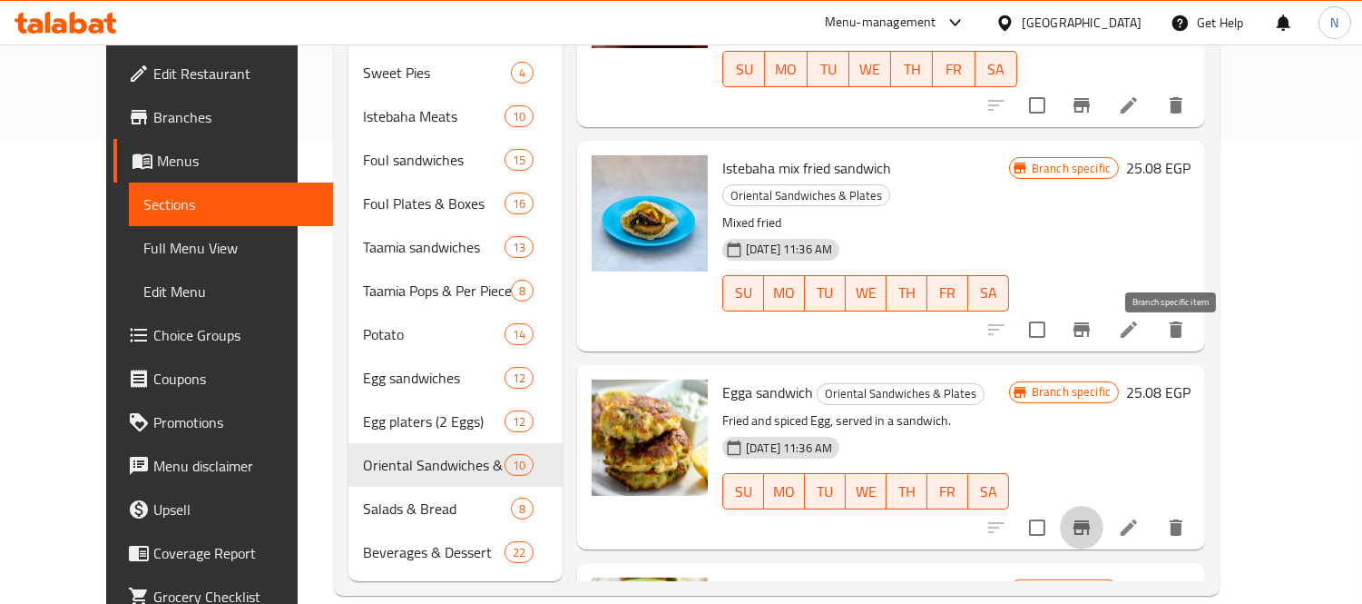
click at [1093, 516] on icon "Branch-specific-item" at bounding box center [1082, 527] width 22 height 22
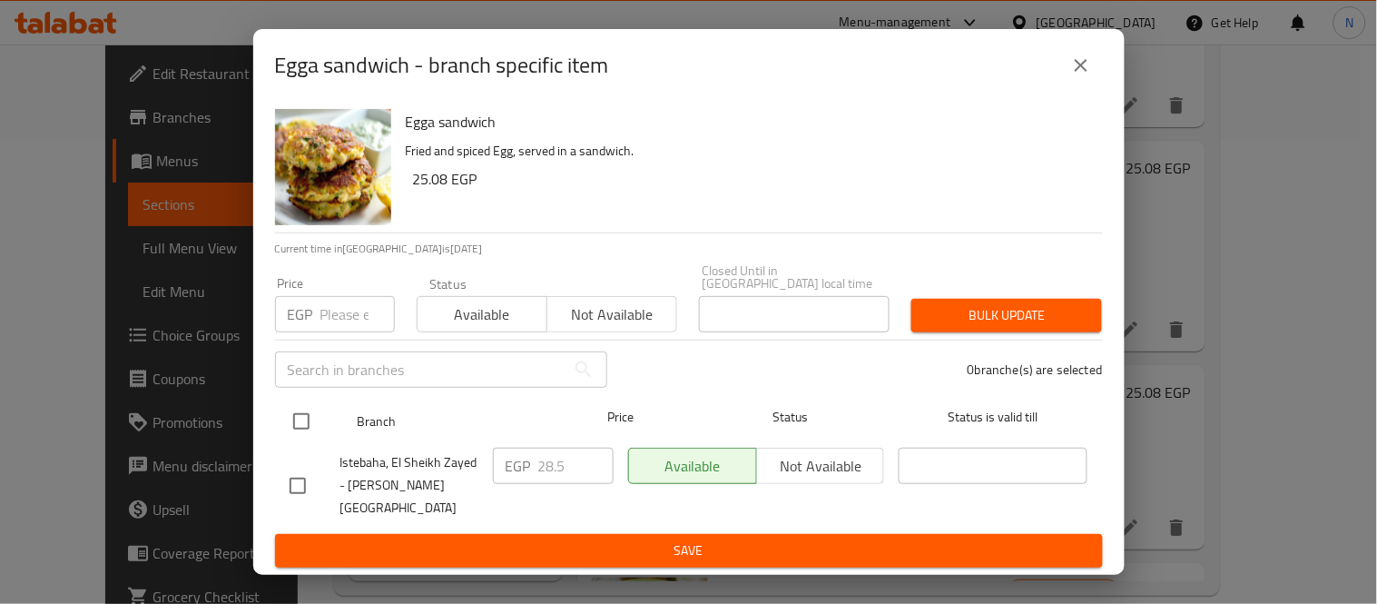
click at [290, 413] on input "checkbox" at bounding box center [301, 421] width 38 height 38
checkbox input "true"
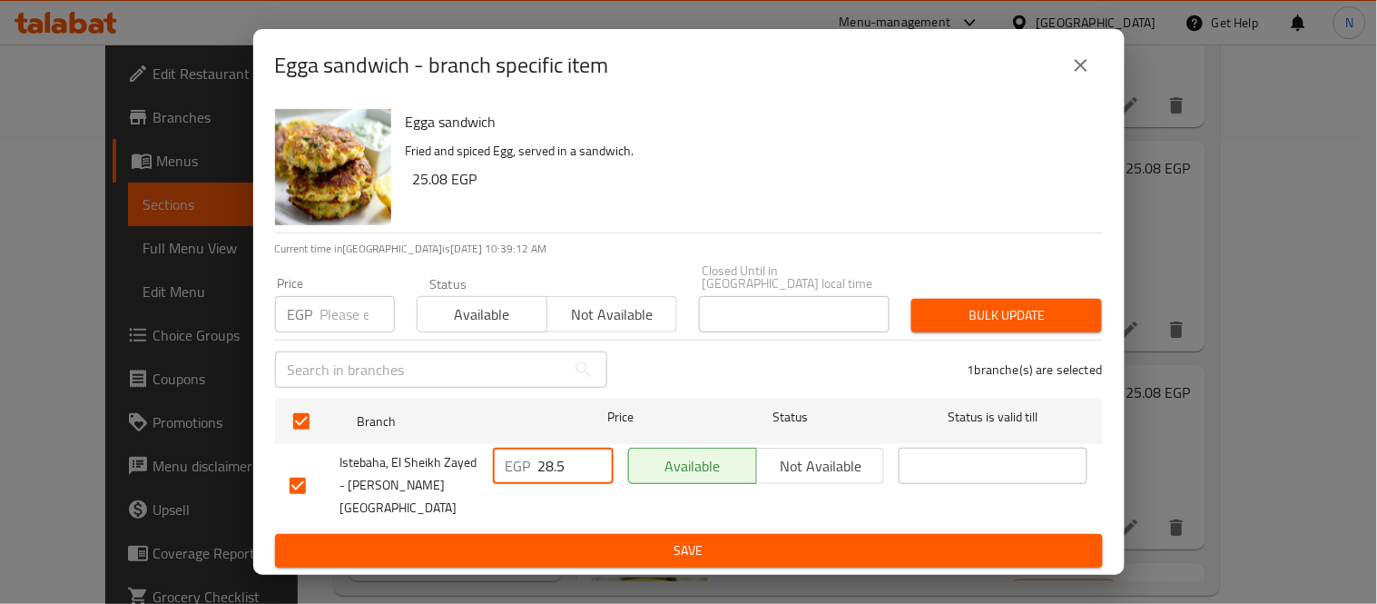
click at [546, 479] on input "28.5" at bounding box center [575, 465] width 75 height 36
type input "30"
click at [693, 540] on span "Save" at bounding box center [689, 550] width 799 height 23
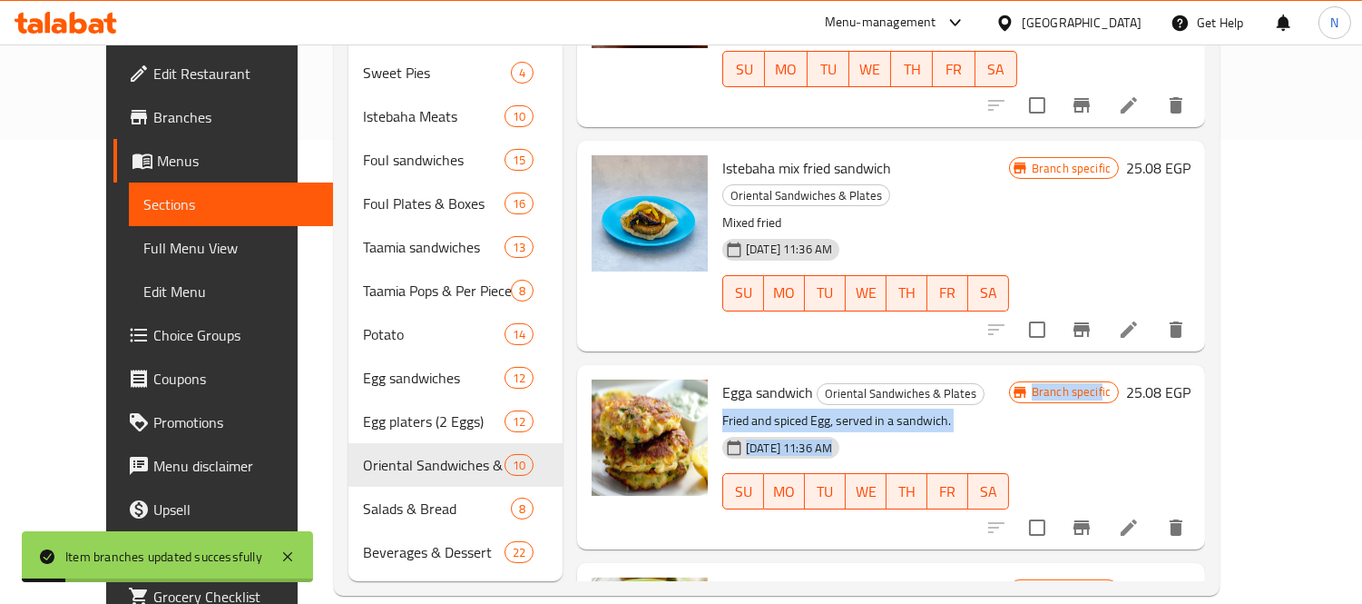
drag, startPoint x: 1101, startPoint y: 213, endPoint x: 1193, endPoint y: 214, distance: 91.7
click at [1193, 372] on div "Egga sandwich Oriental Sandwiches & Plates Fried and spiced Egg, served in a sa…" at bounding box center [956, 457] width 483 height 170
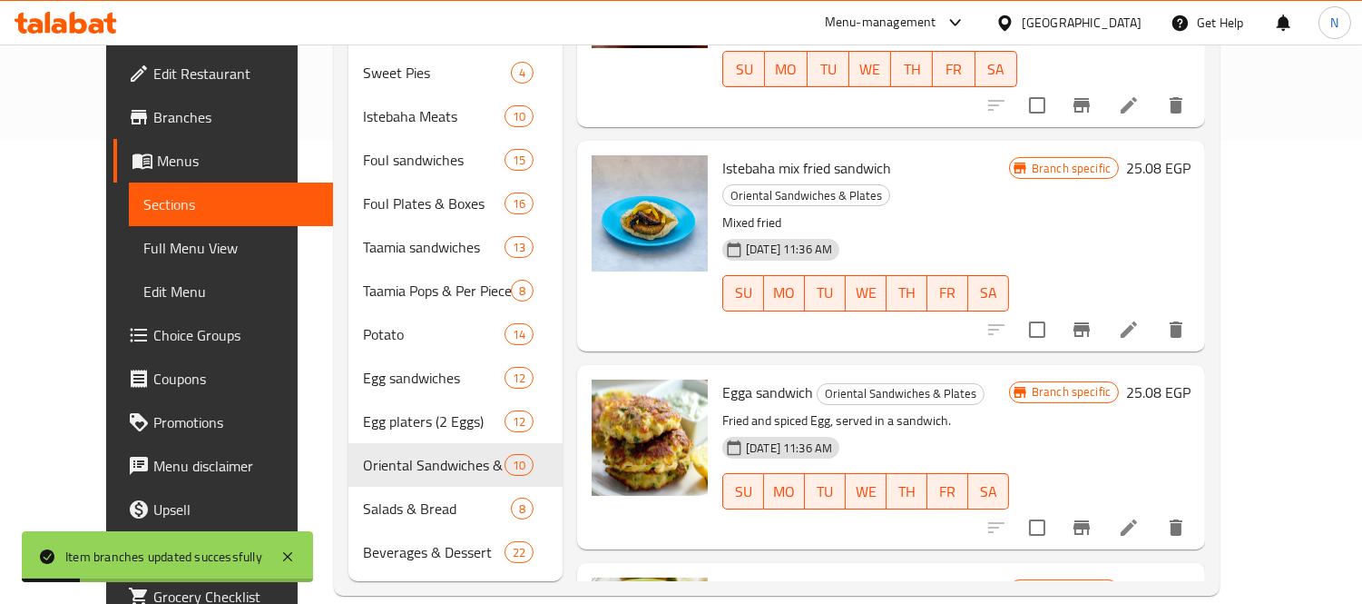
click at [1191, 379] on div "Branch specific 25.08 EGP" at bounding box center [1100, 456] width 182 height 155
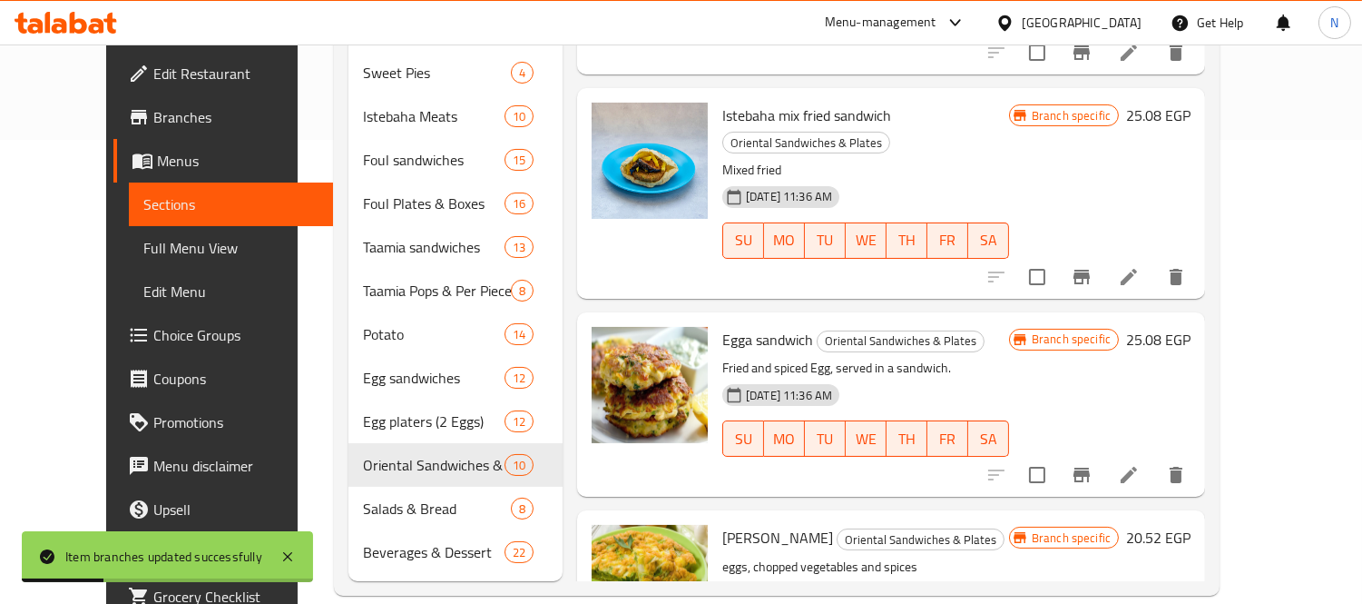
scroll to position [1323, 0]
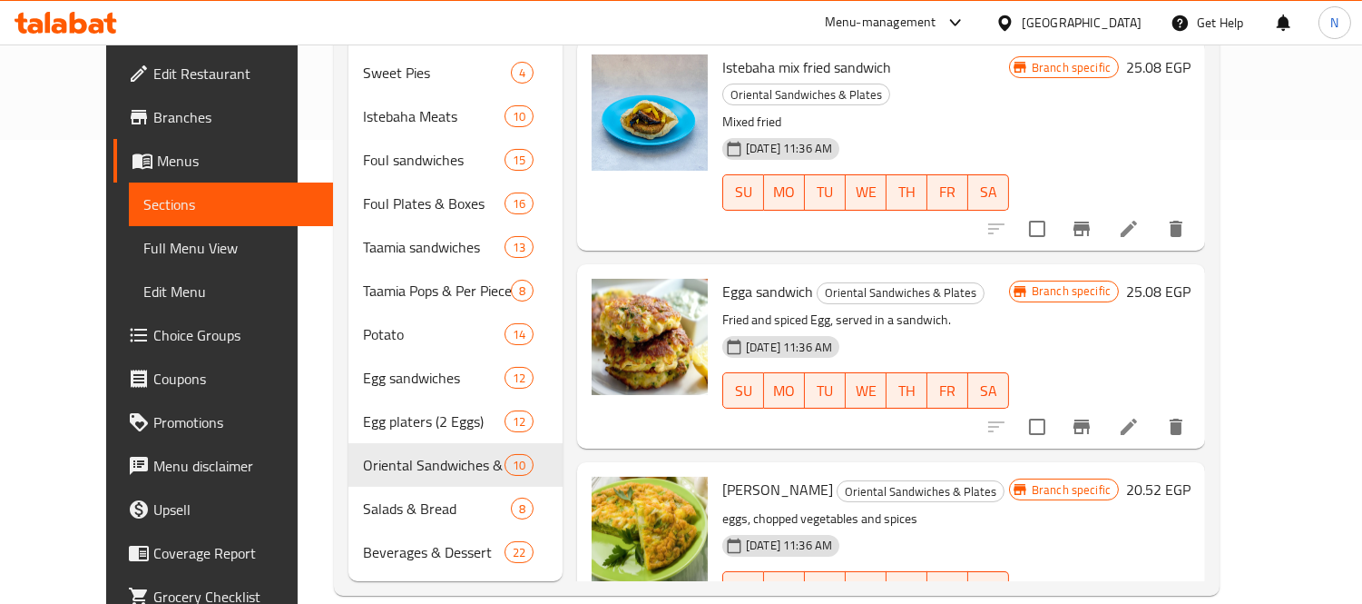
click at [1191, 477] on h6 "20.52 EGP" at bounding box center [1158, 489] width 64 height 25
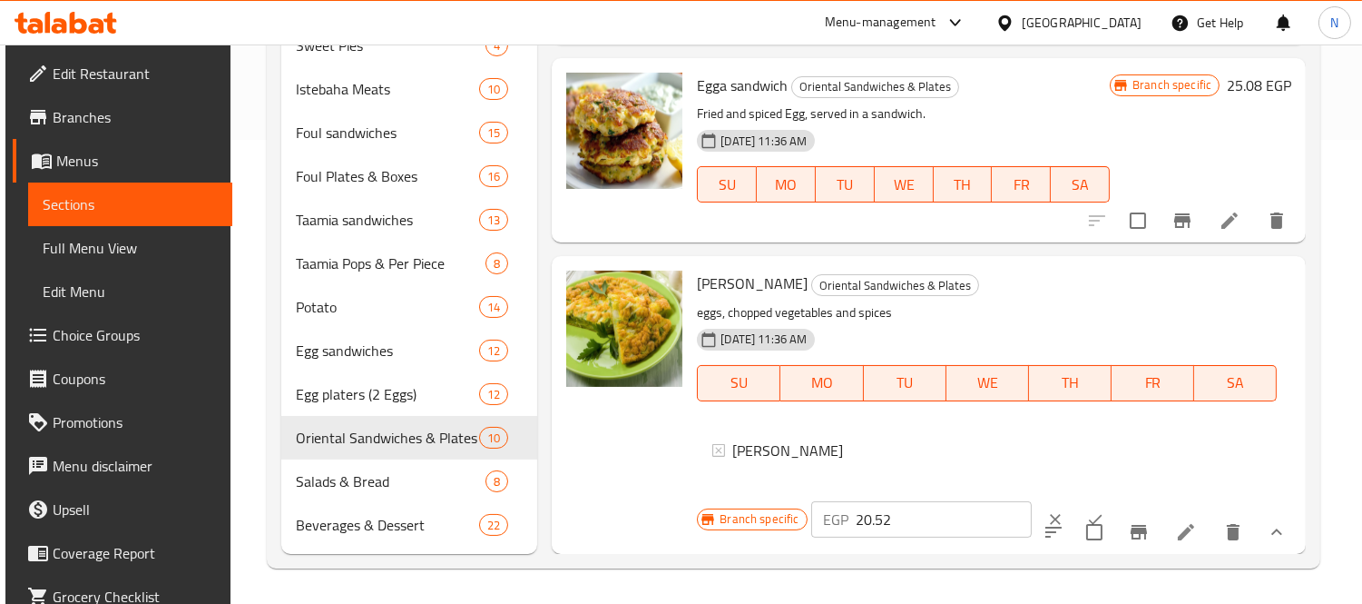
scroll to position [1363, 0]
click at [917, 522] on input "20.52" at bounding box center [944, 519] width 175 height 36
click at [1046, 517] on icon "clear" at bounding box center [1055, 519] width 18 height 18
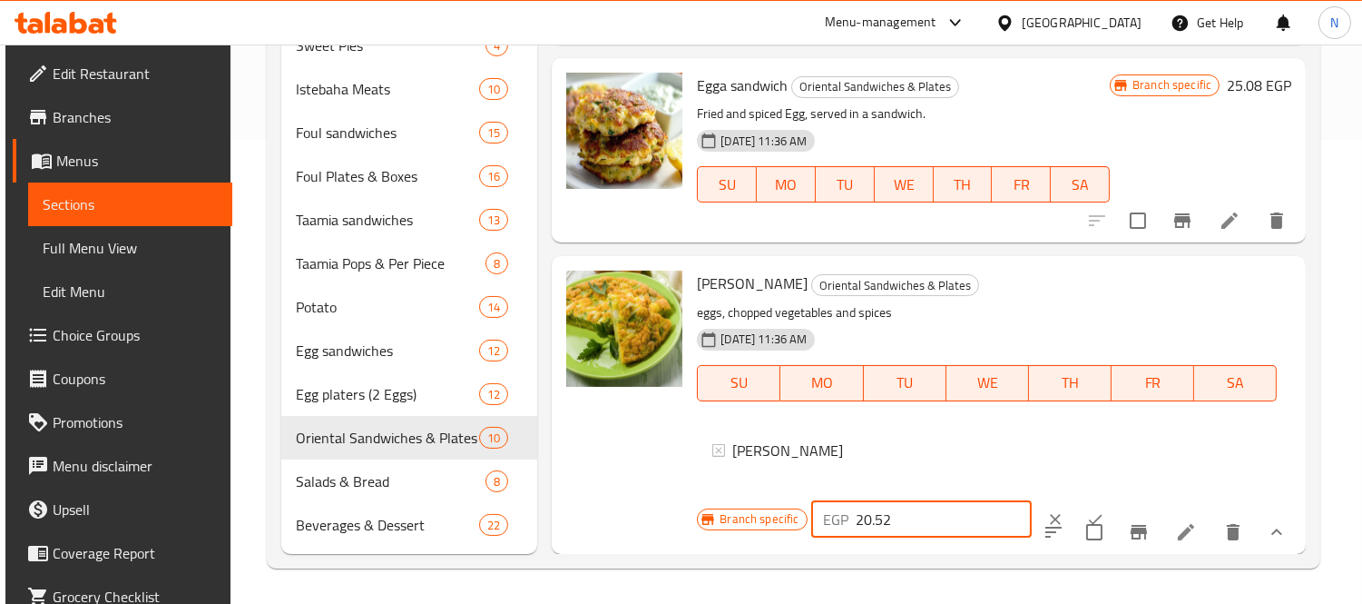
scroll to position [1323, 0]
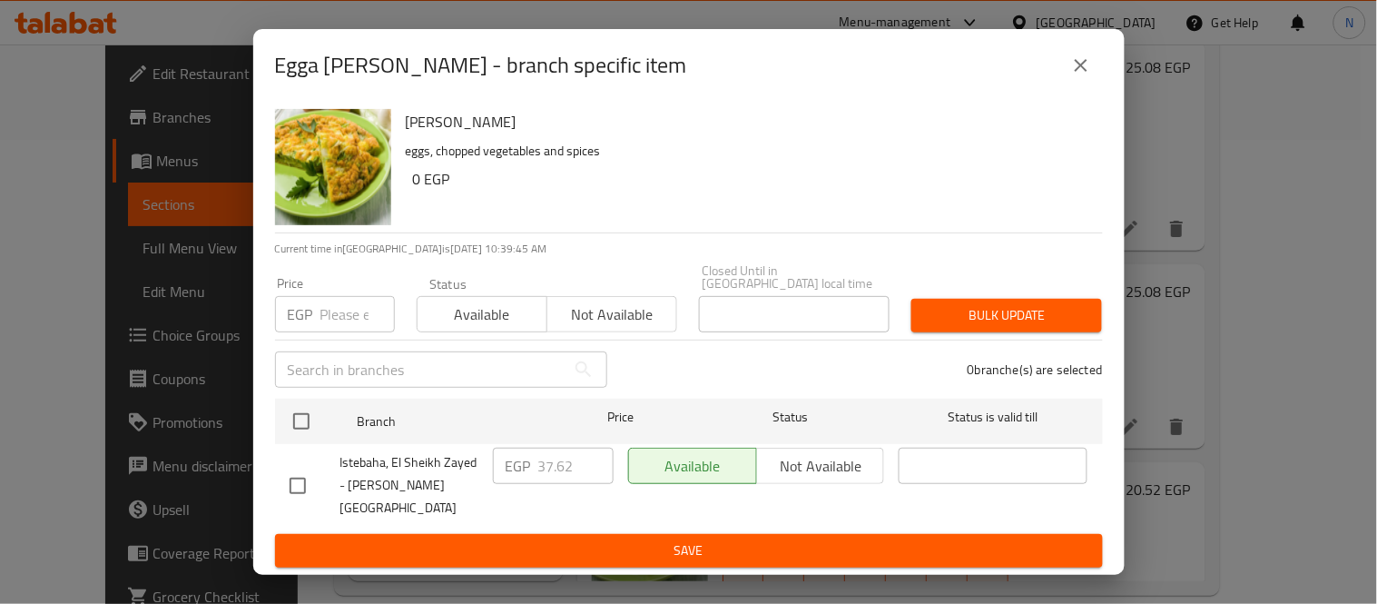
click at [275, 467] on li "Istebaha, El Sheikh Zayed - [PERSON_NAME][GEOGRAPHIC_DATA] EGP 37.62 ​ Availabl…" at bounding box center [689, 485] width 828 height 83
click at [288, 475] on input "checkbox" at bounding box center [298, 486] width 38 height 38
checkbox input "true"
click at [574, 468] on input "37.62" at bounding box center [575, 465] width 75 height 36
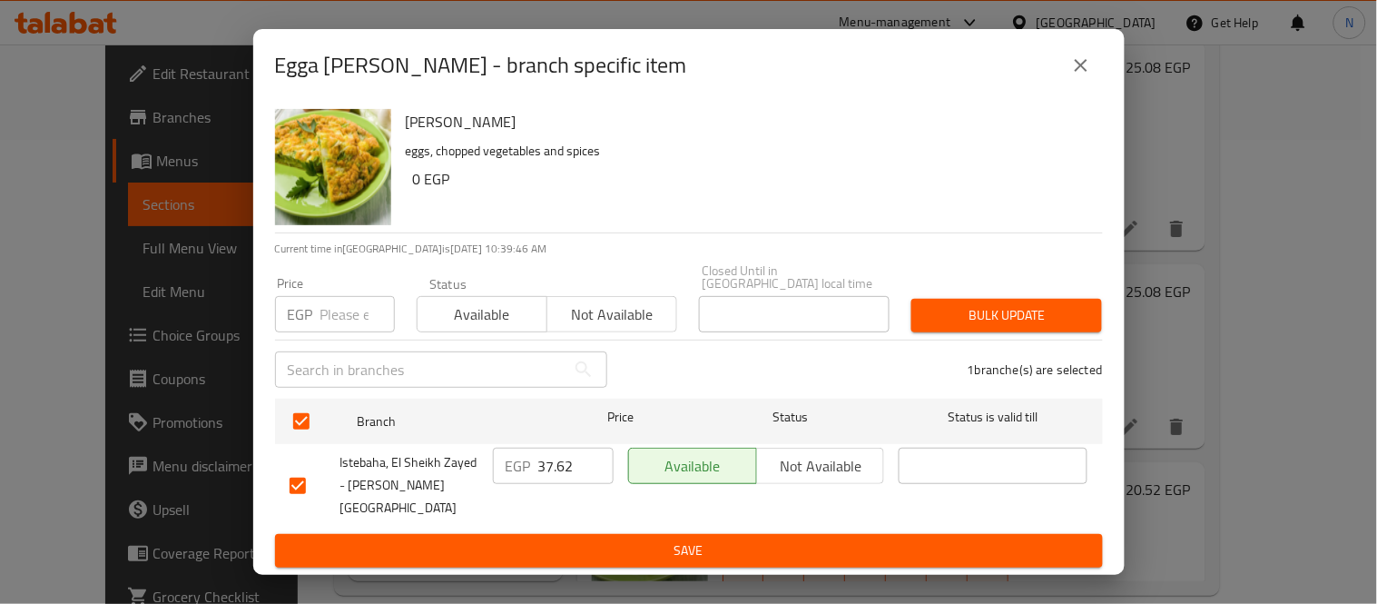
click at [574, 468] on input "37.62" at bounding box center [575, 465] width 75 height 36
type input "40"
click at [1066, 85] on button "close" at bounding box center [1081, 66] width 44 height 44
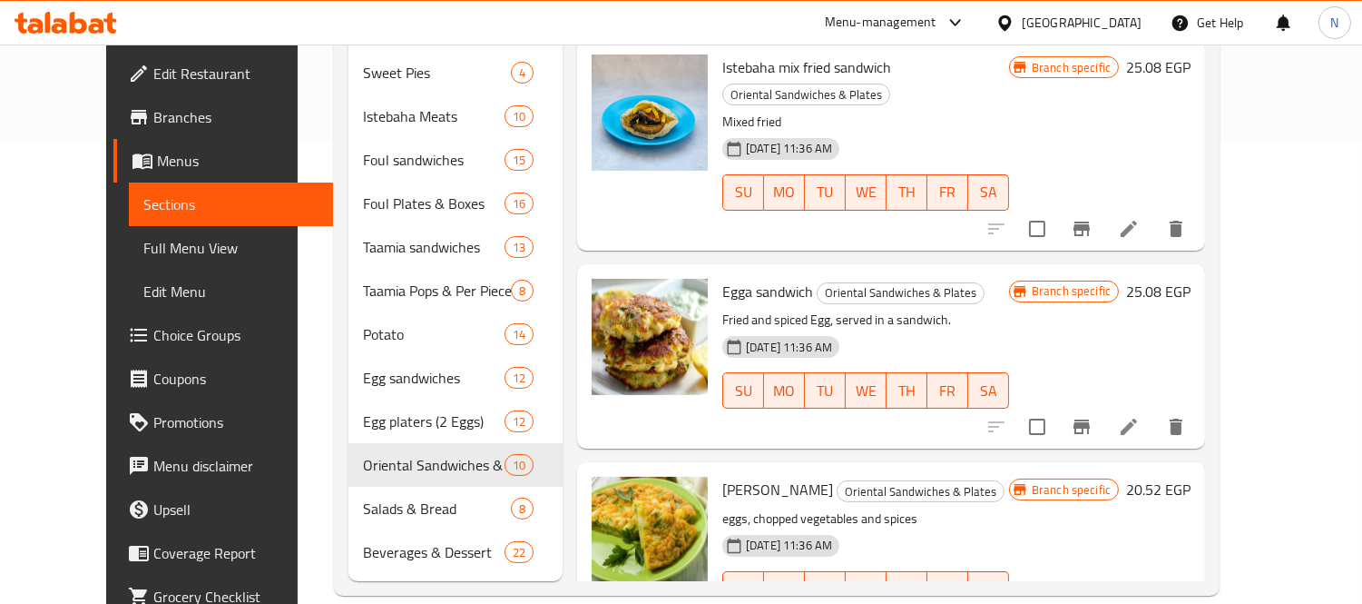
click at [957, 477] on h6 "Egga [PERSON_NAME] Oriental Sandwiches & Plates" at bounding box center [865, 489] width 287 height 25
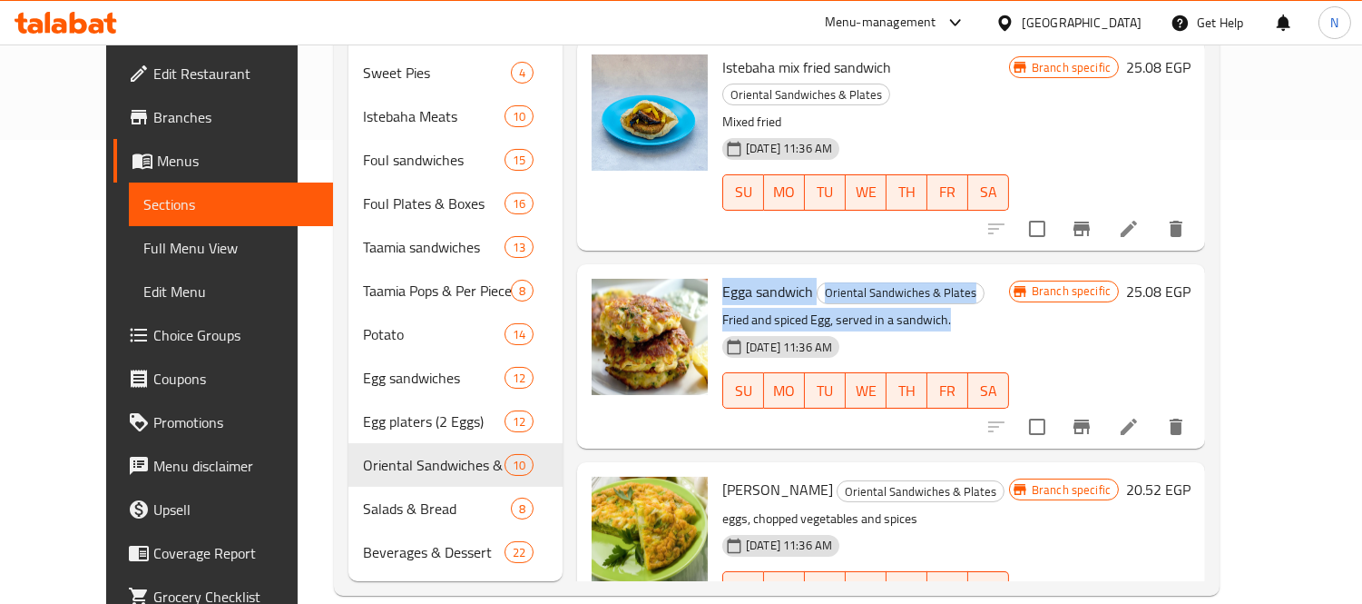
drag, startPoint x: 697, startPoint y: 109, endPoint x: 932, endPoint y: 140, distance: 237.1
click at [932, 271] on div "Egga sandwich Oriental Sandwiches & Plates Fried and spiced Egg, served in a sa…" at bounding box center [865, 356] width 301 height 170
click at [1009, 279] on h6 "Egga sandwich Oriental Sandwiches & Plates" at bounding box center [865, 291] width 287 height 25
drag, startPoint x: 779, startPoint y: 145, endPoint x: 769, endPoint y: 157, distance: 15.5
click at [786, 271] on div "Egga sandwich Oriental Sandwiches & Plates Fried and spiced Egg, served in a sa…" at bounding box center [865, 356] width 301 height 170
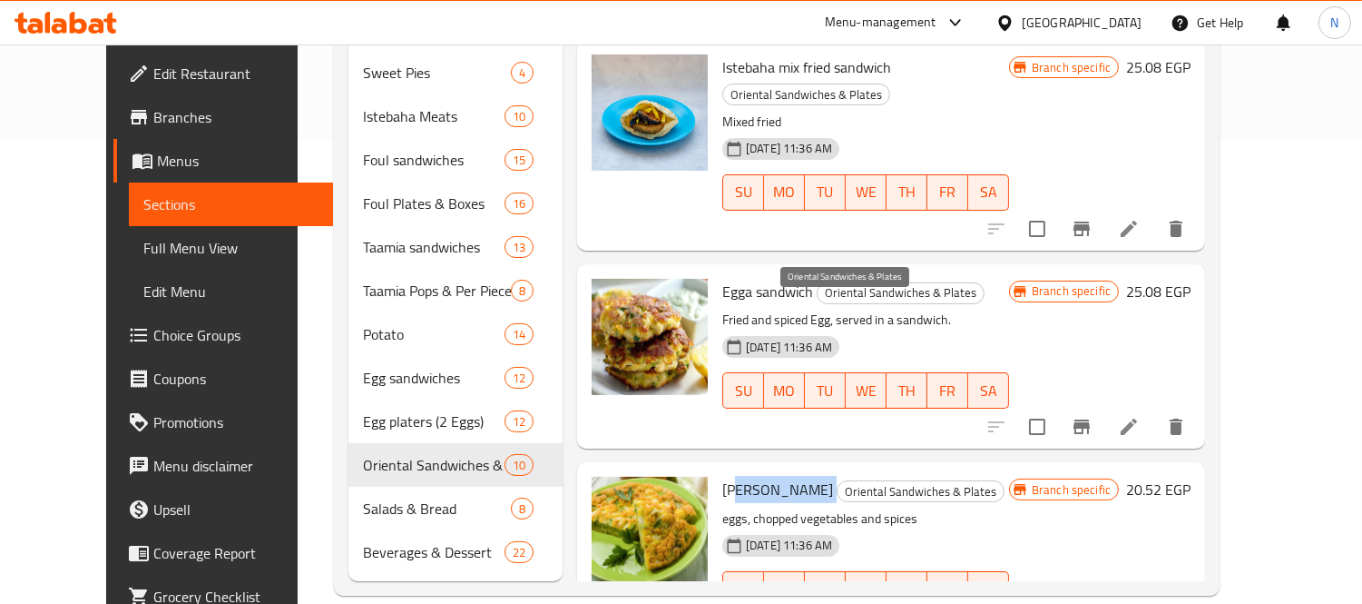
drag, startPoint x: 712, startPoint y: 310, endPoint x: 768, endPoint y: 313, distance: 55.4
click at [768, 477] on h6 "Egga [PERSON_NAME] Oriental Sandwiches & Plates" at bounding box center [865, 489] width 287 height 25
click at [1009, 507] on p "eggs, chopped vegetables and spices" at bounding box center [865, 518] width 287 height 23
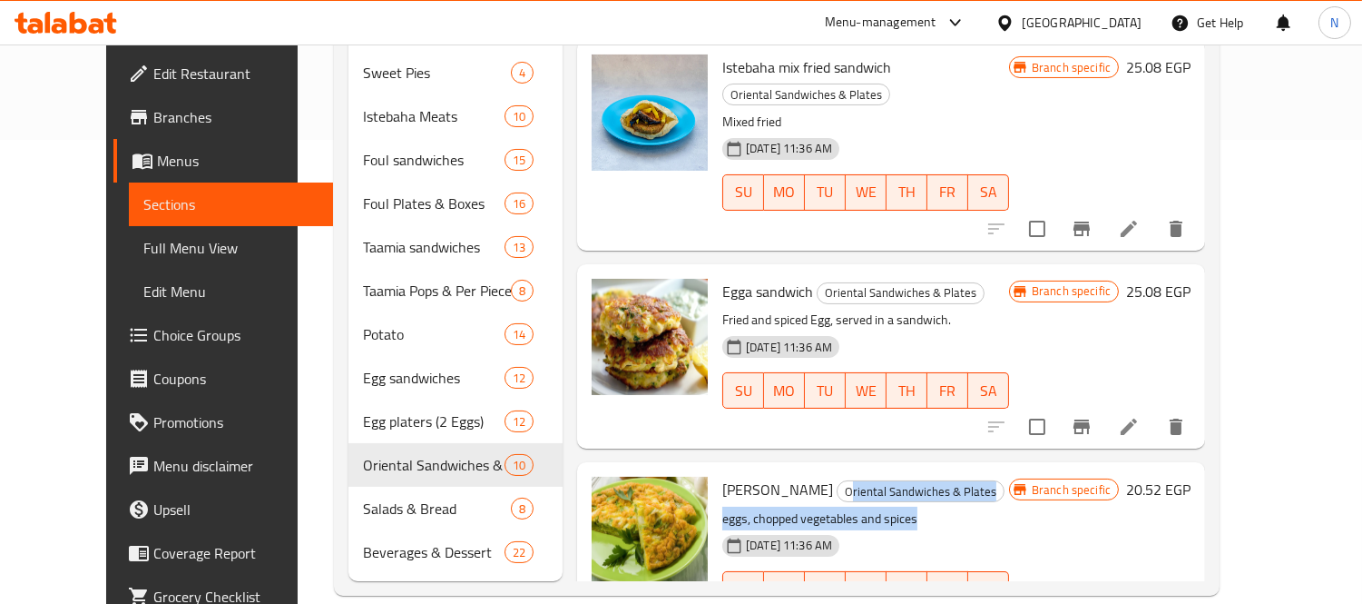
drag, startPoint x: 781, startPoint y: 314, endPoint x: 984, endPoint y: 325, distance: 202.7
click at [984, 469] on div "Egga [PERSON_NAME] Oriental Sandwiches & Plates eggs, chopped vegetables and sp…" at bounding box center [865, 590] width 301 height 242
click at [984, 507] on p "eggs, chopped vegetables and spices" at bounding box center [865, 518] width 287 height 23
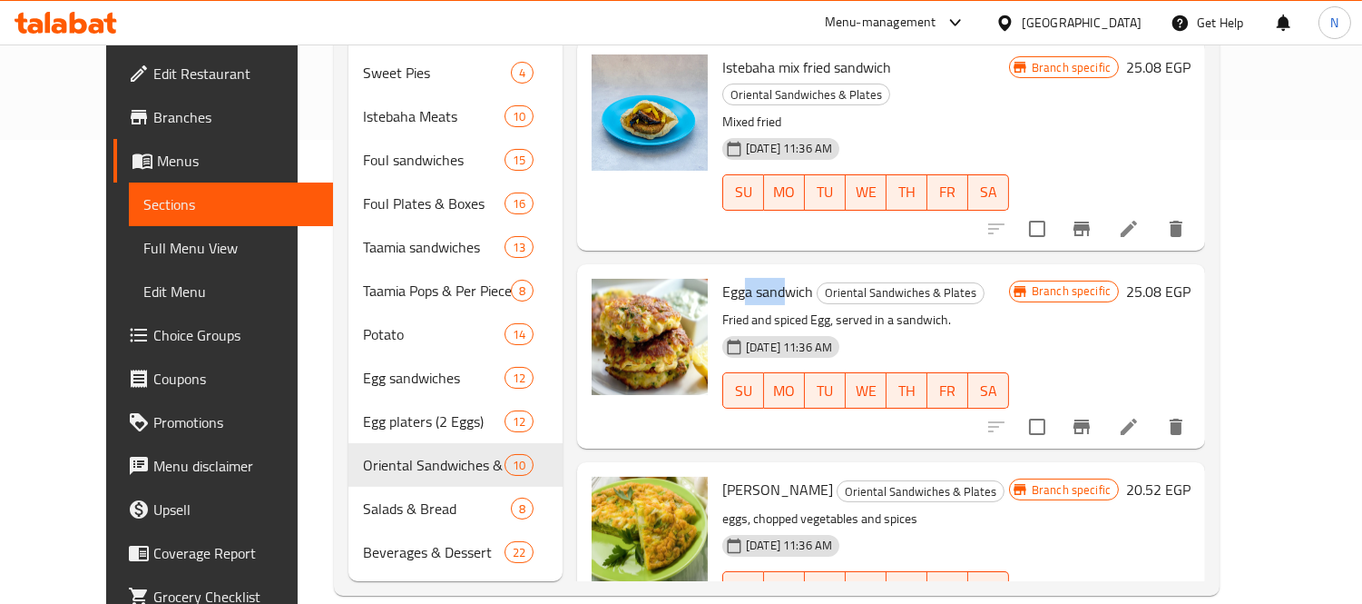
drag, startPoint x: 721, startPoint y: 110, endPoint x: 764, endPoint y: 133, distance: 49.1
click at [762, 278] on span "Egga sandwich" at bounding box center [767, 291] width 91 height 27
drag, startPoint x: 709, startPoint y: 305, endPoint x: 761, endPoint y: 304, distance: 51.7
click at [761, 476] on span "[PERSON_NAME]" at bounding box center [777, 489] width 111 height 27
click at [755, 476] on span "[PERSON_NAME]" at bounding box center [777, 489] width 111 height 27
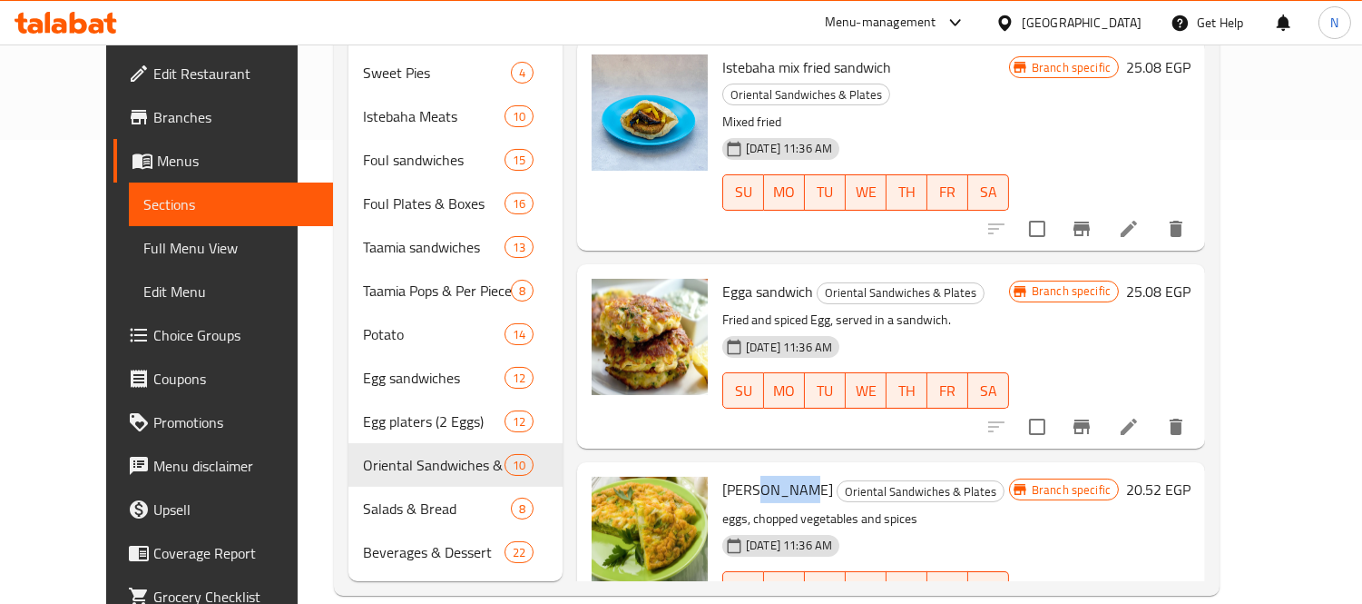
click at [755, 476] on span "[PERSON_NAME]" at bounding box center [777, 489] width 111 height 27
click at [909, 481] on span "Oriental Sandwiches & Plates" at bounding box center [921, 491] width 166 height 21
drag, startPoint x: 764, startPoint y: 306, endPoint x: 693, endPoint y: 301, distance: 71.8
click at [715, 469] on div "Egga [PERSON_NAME] Oriental Sandwiches & Plates eggs, chopped vegetables and sp…" at bounding box center [865, 590] width 301 height 242
click at [730, 476] on span "[PERSON_NAME]" at bounding box center [777, 489] width 111 height 27
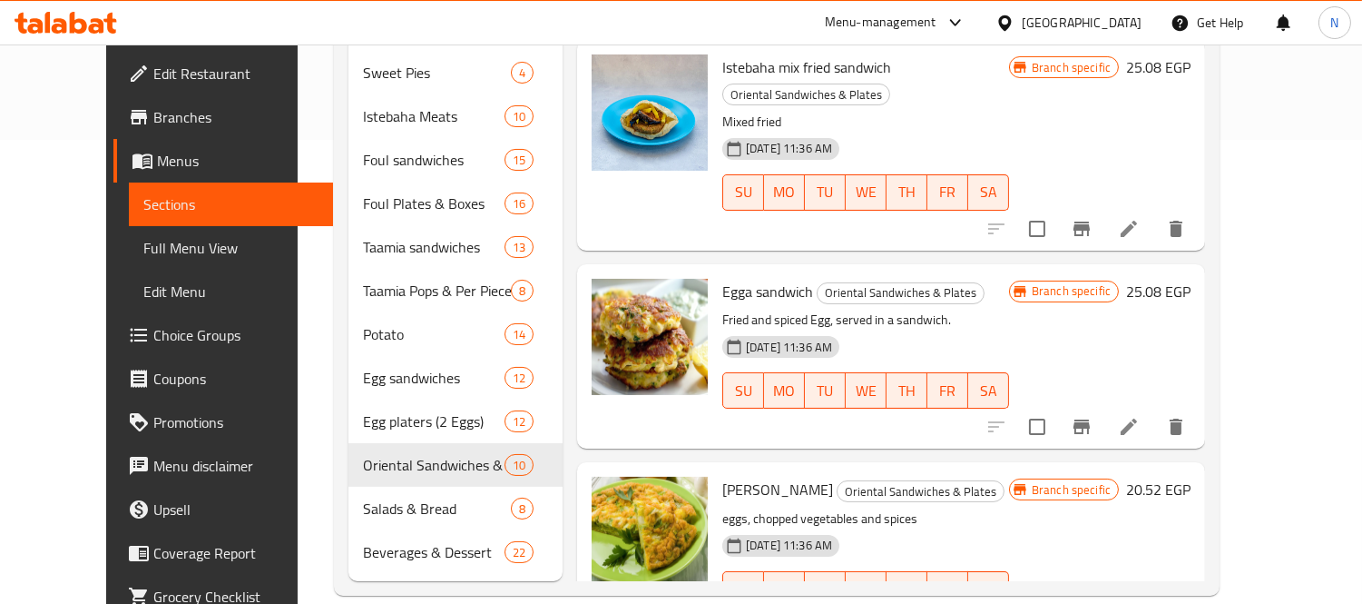
click at [1009, 507] on p "eggs, chopped vegetables and spices" at bounding box center [865, 518] width 287 height 23
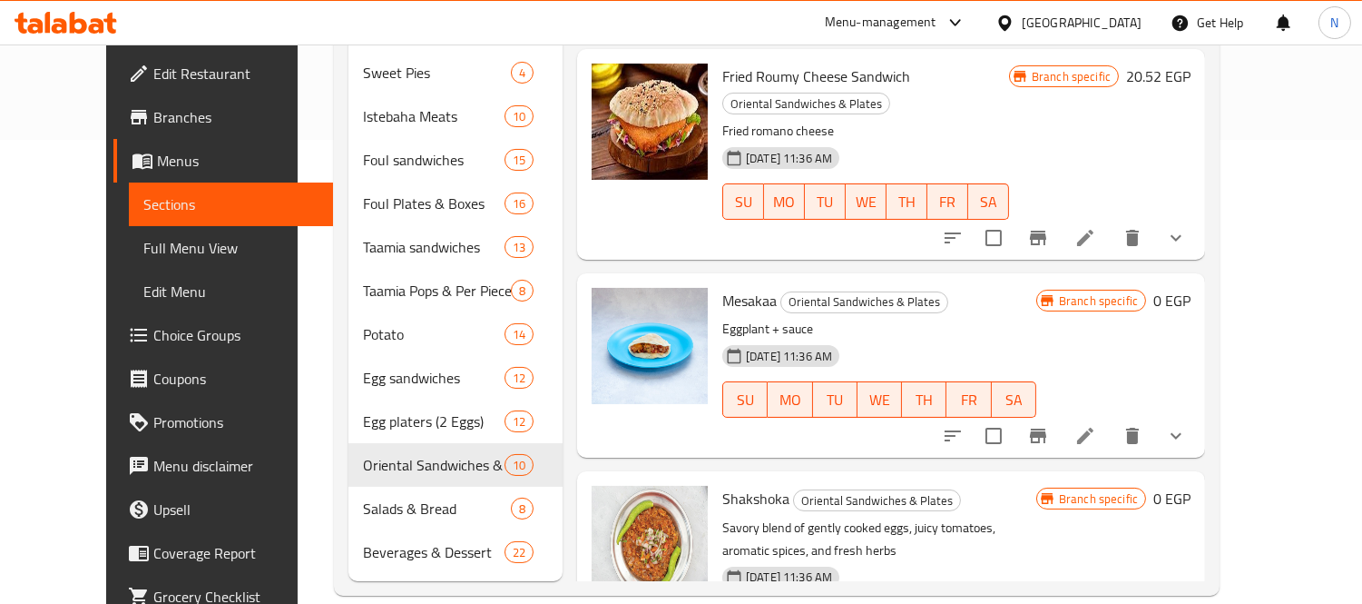
scroll to position [0, 0]
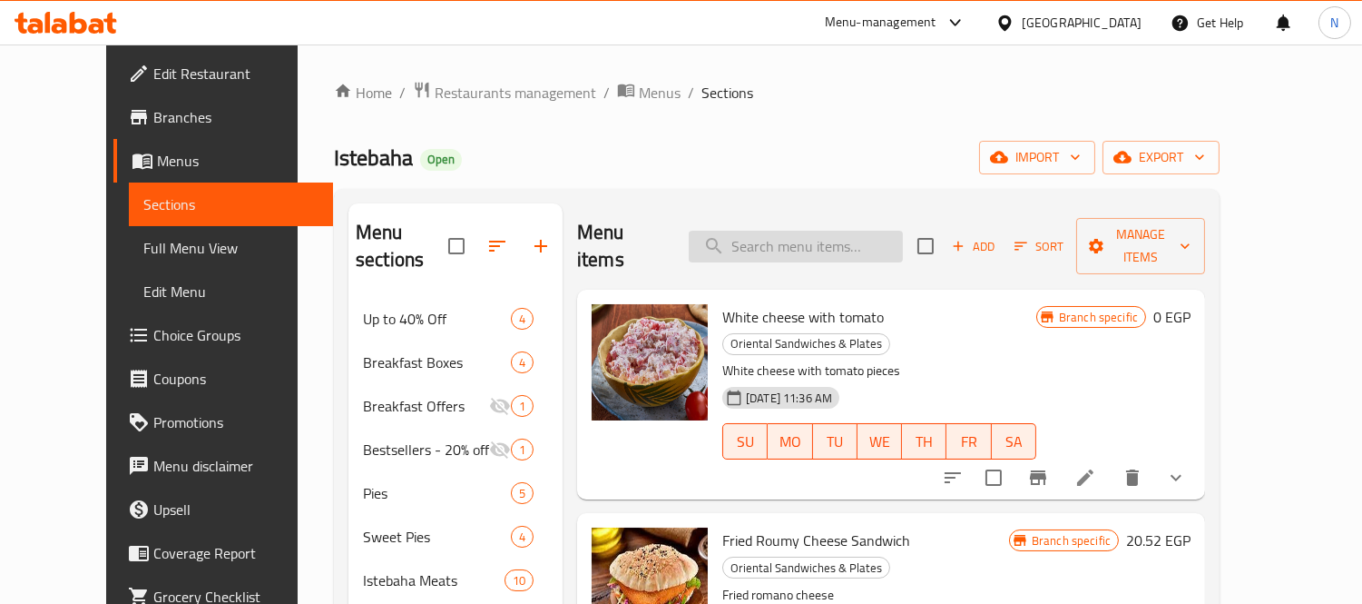
click at [831, 245] on input "search" at bounding box center [796, 247] width 214 height 32
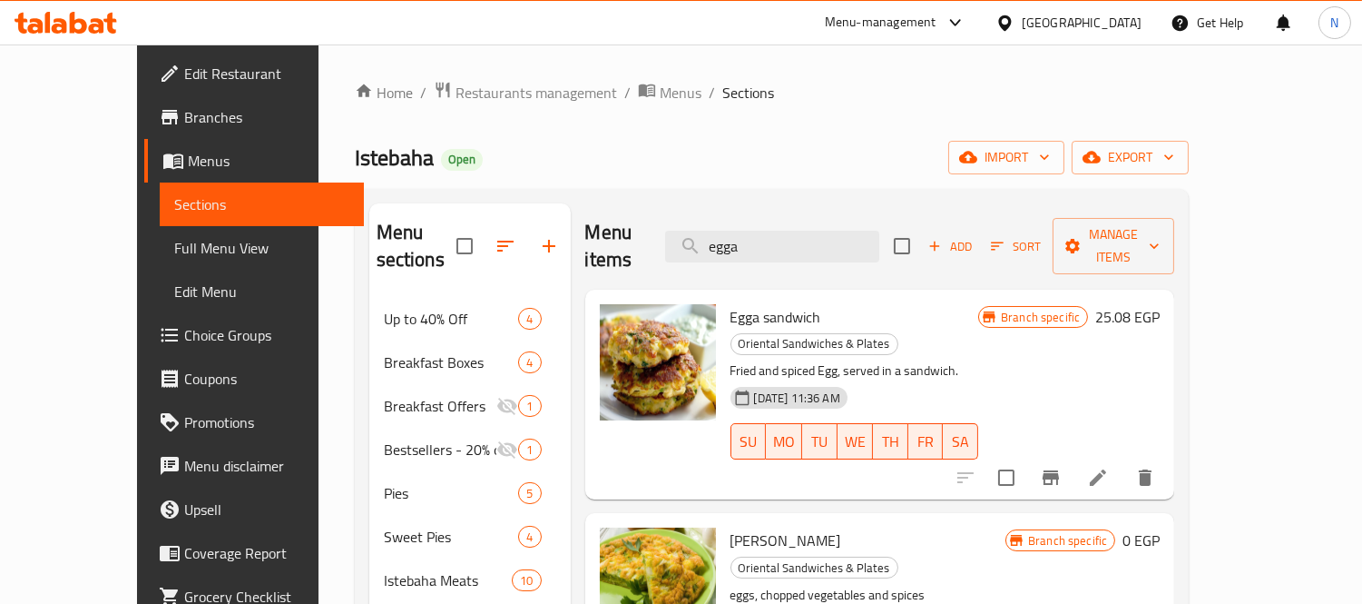
type input "egga"
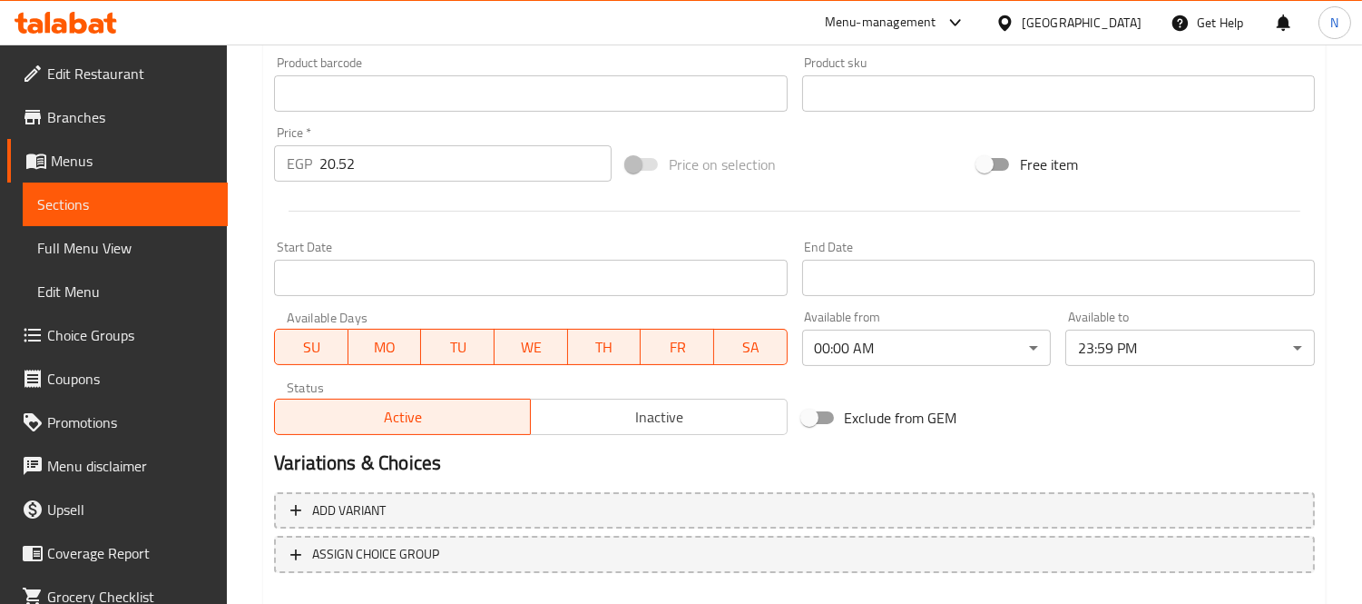
scroll to position [702, 0]
